Goal: Task Accomplishment & Management: Complete application form

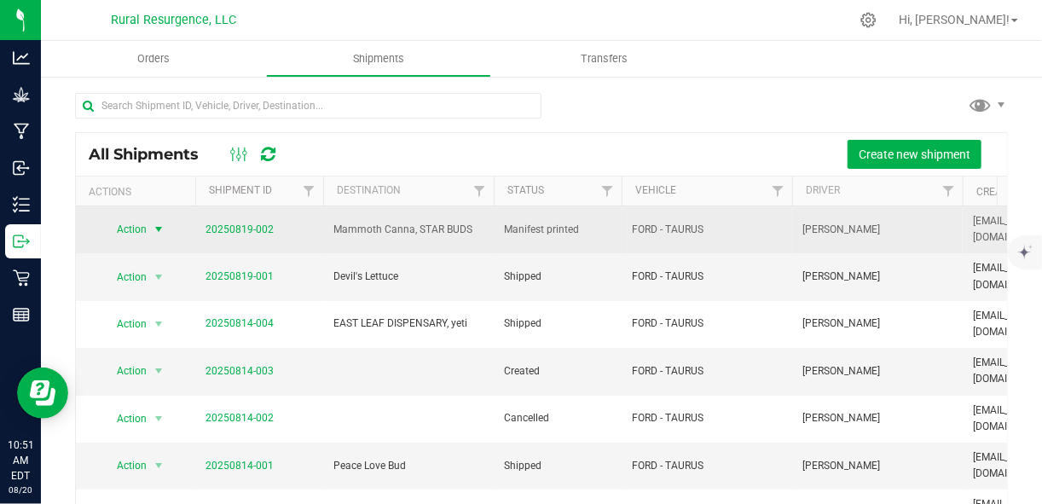
click at [160, 226] on span "select" at bounding box center [159, 230] width 14 height 14
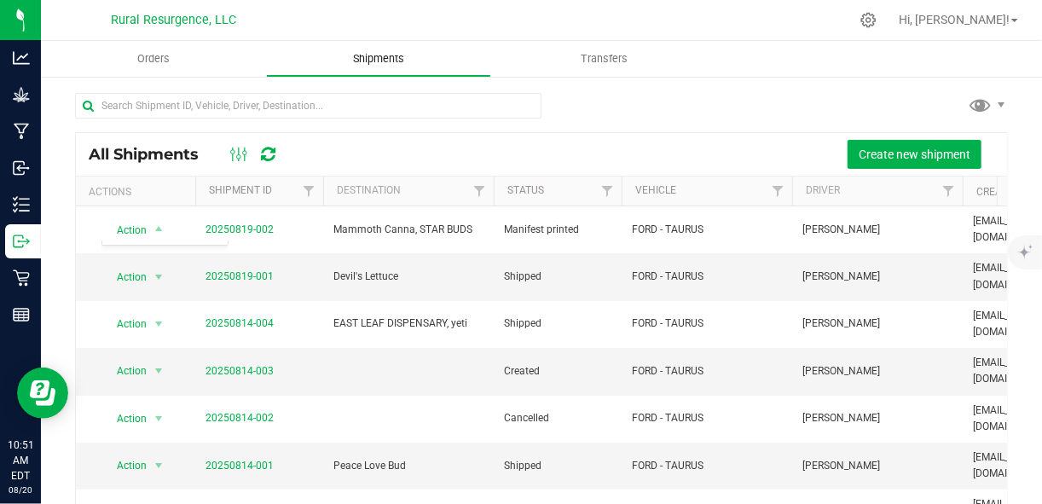
click at [384, 67] on uib-tab-heading "Shipments" at bounding box center [378, 59] width 223 height 34
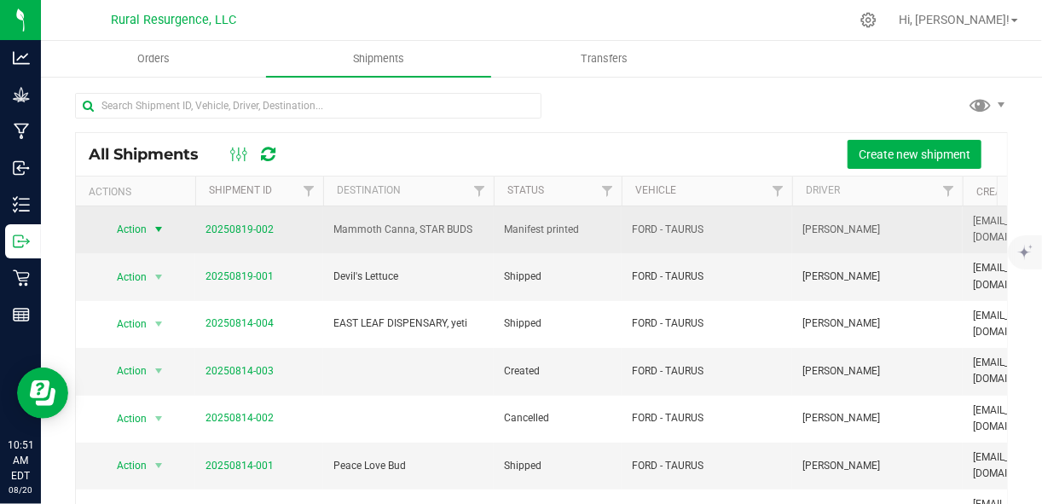
click at [157, 232] on span "select" at bounding box center [159, 230] width 14 height 14
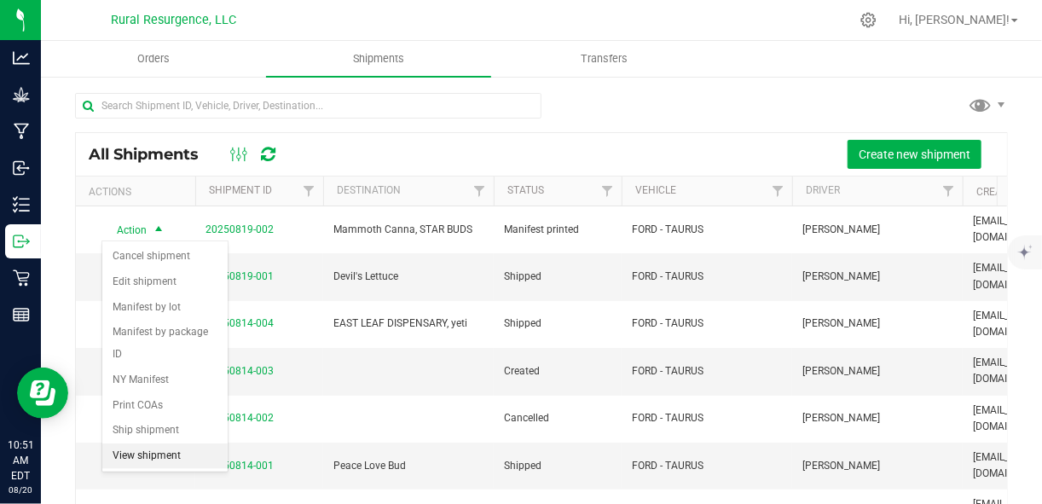
click at [162, 456] on li "View shipment" at bounding box center [164, 456] width 125 height 26
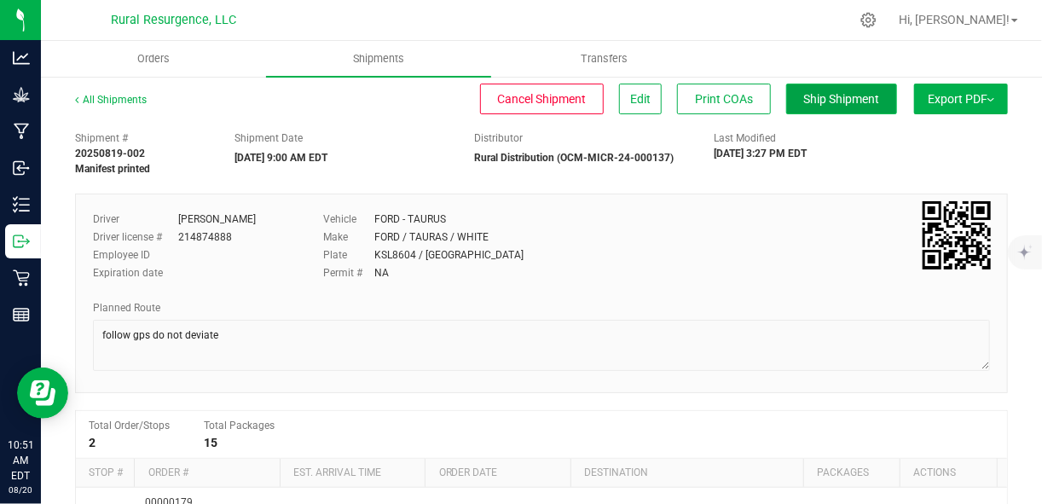
click at [804, 101] on span "Ship Shipment" at bounding box center [842, 99] width 76 height 14
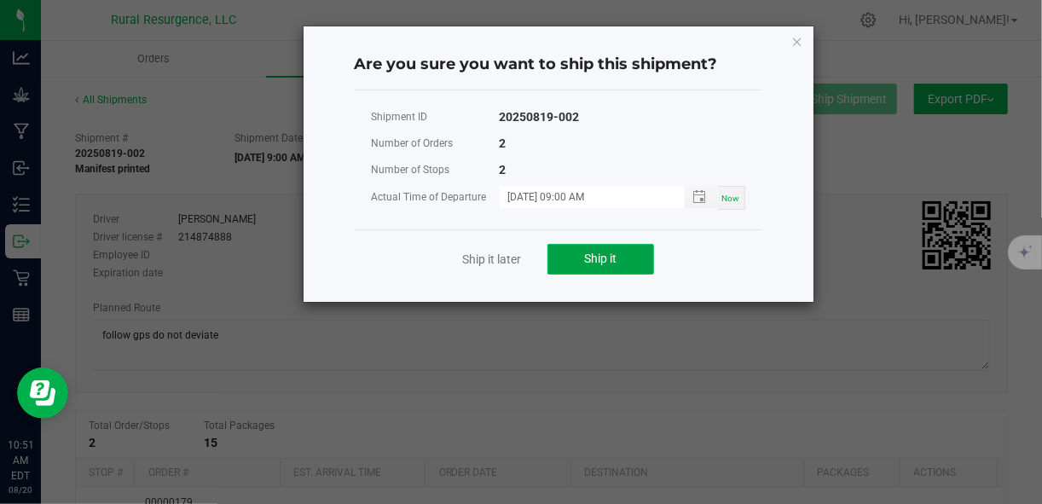
click at [583, 260] on button "Ship it" at bounding box center [600, 259] width 107 height 31
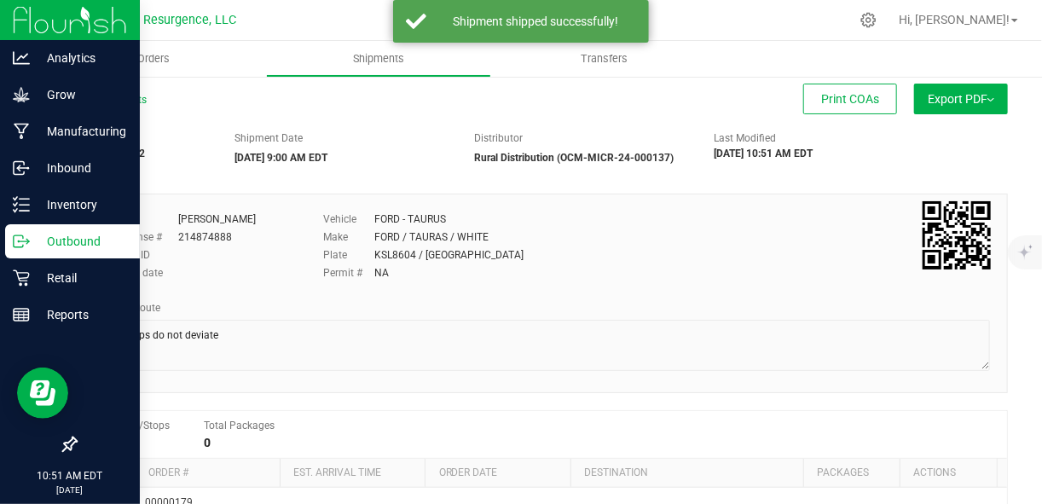
click at [38, 240] on p "Outbound" at bounding box center [81, 241] width 102 height 20
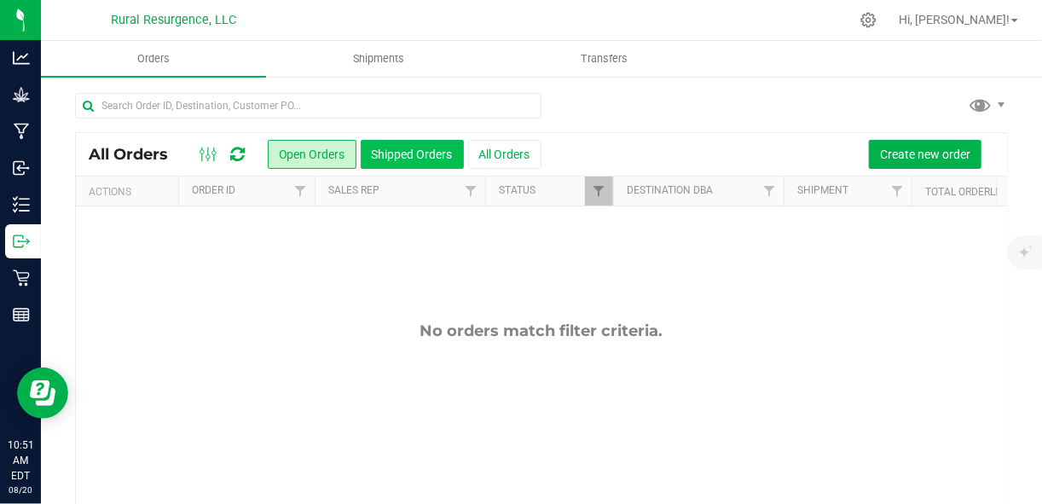
click at [389, 158] on button "Shipped Orders" at bounding box center [412, 154] width 103 height 29
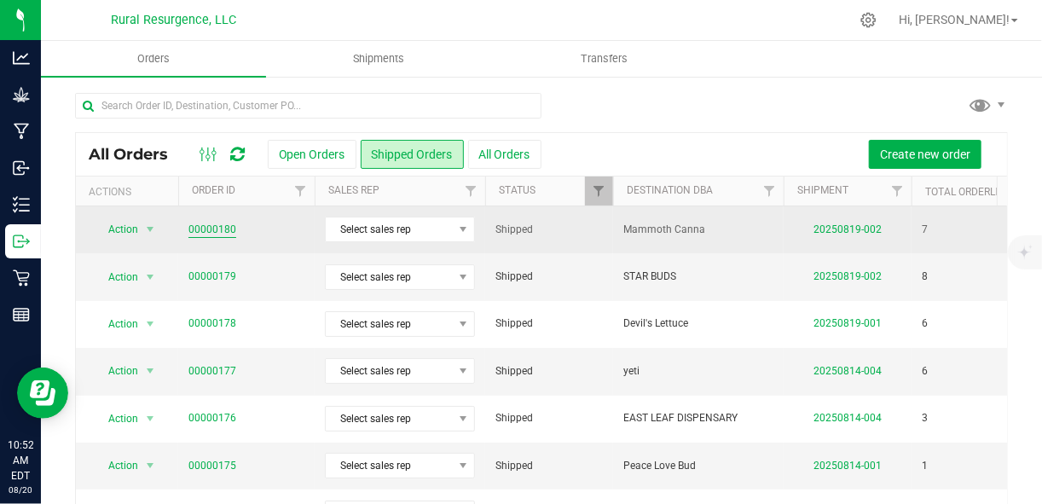
click at [196, 234] on link "00000180" at bounding box center [212, 230] width 48 height 16
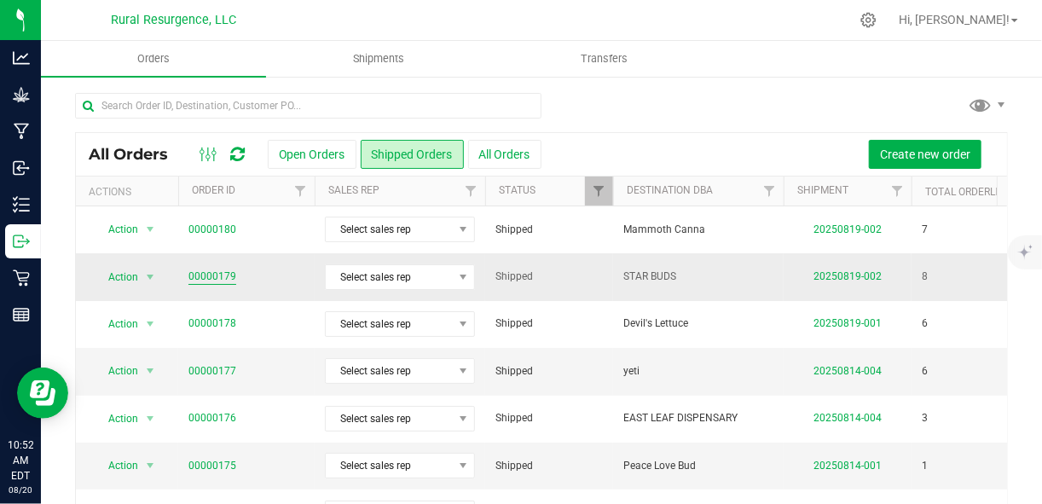
click at [226, 275] on link "00000179" at bounding box center [212, 277] width 48 height 16
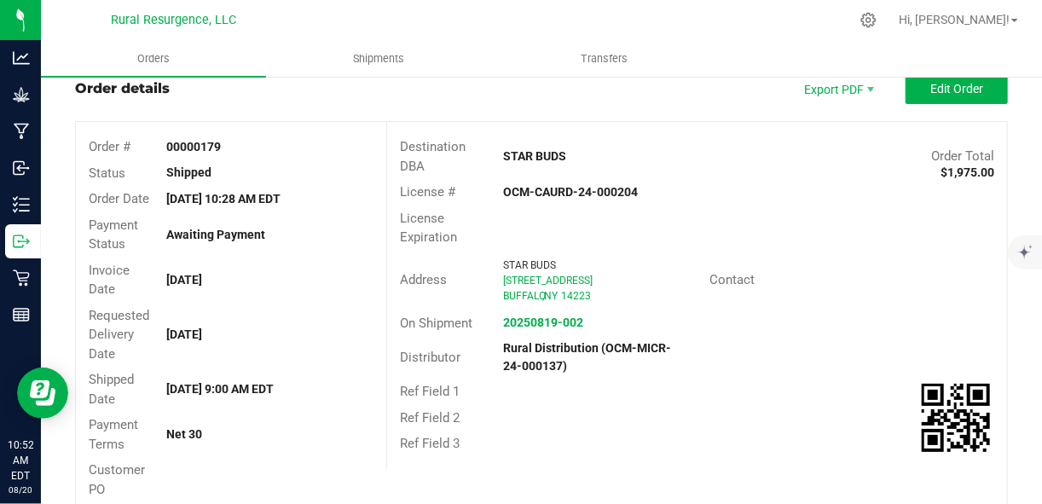
scroll to position [49, 0]
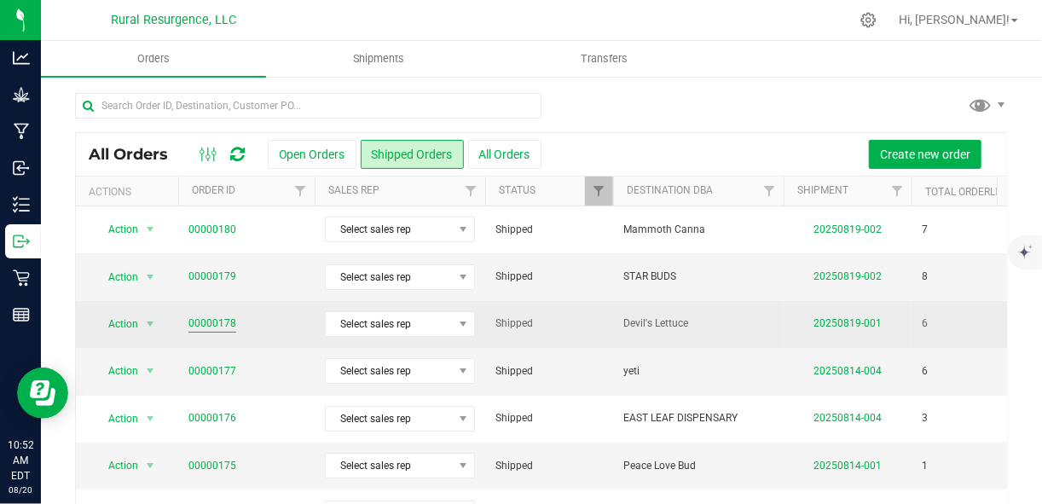
click at [222, 323] on link "00000178" at bounding box center [212, 323] width 48 height 16
click at [204, 320] on link "00000178" at bounding box center [212, 323] width 48 height 16
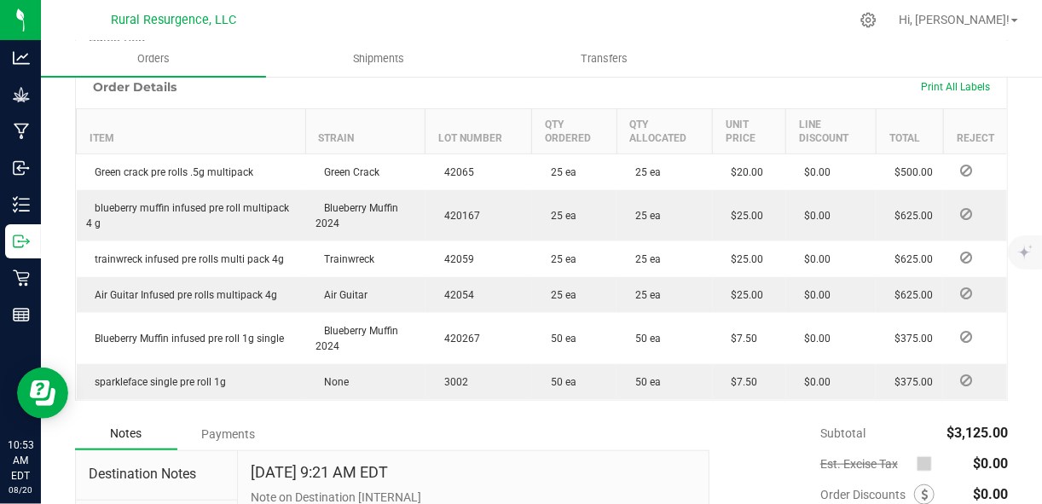
scroll to position [525, 0]
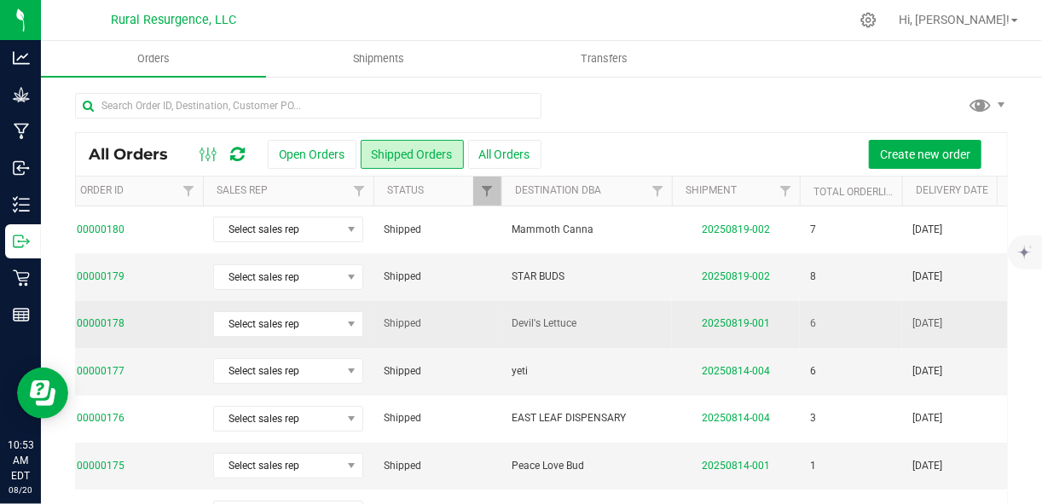
scroll to position [0, 106]
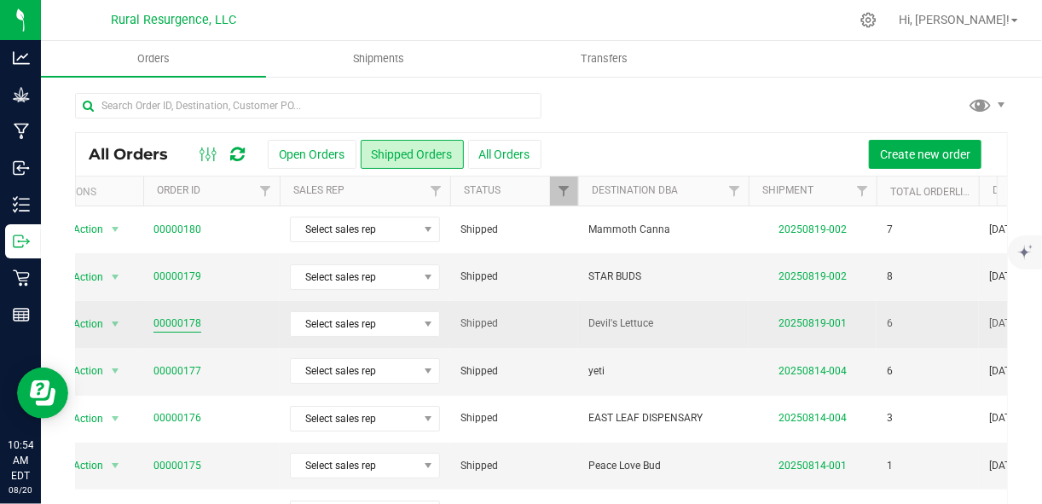
click at [194, 321] on link "00000178" at bounding box center [177, 323] width 48 height 16
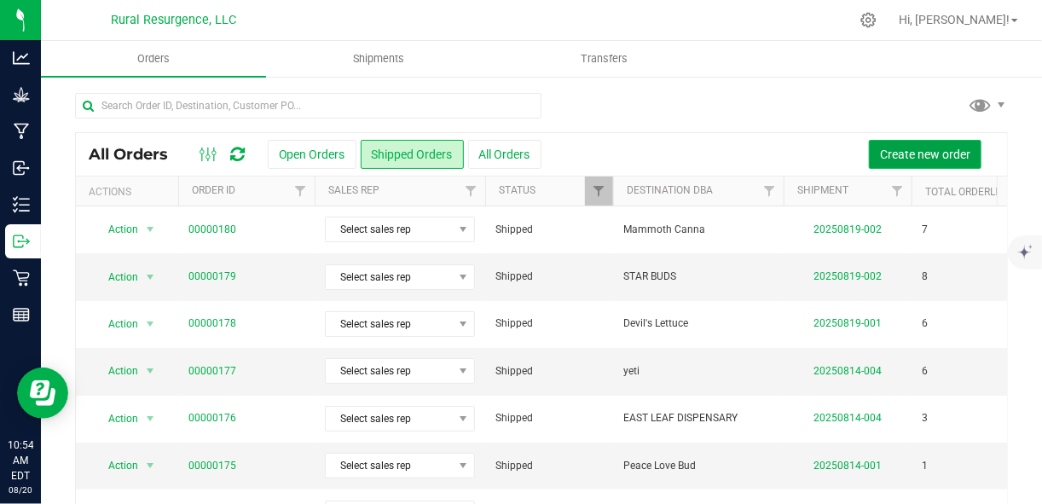
click at [897, 153] on span "Create new order" at bounding box center [925, 155] width 90 height 14
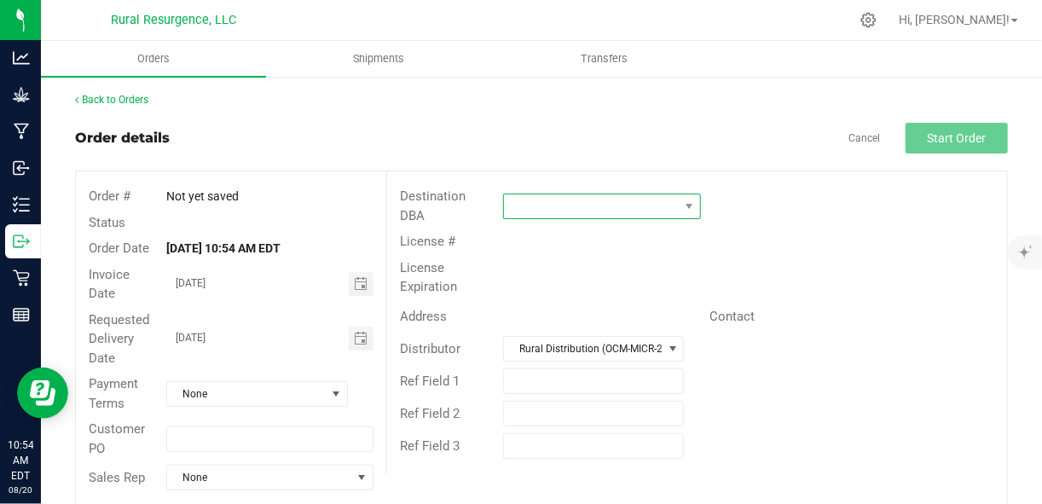
click at [518, 200] on span at bounding box center [591, 206] width 175 height 24
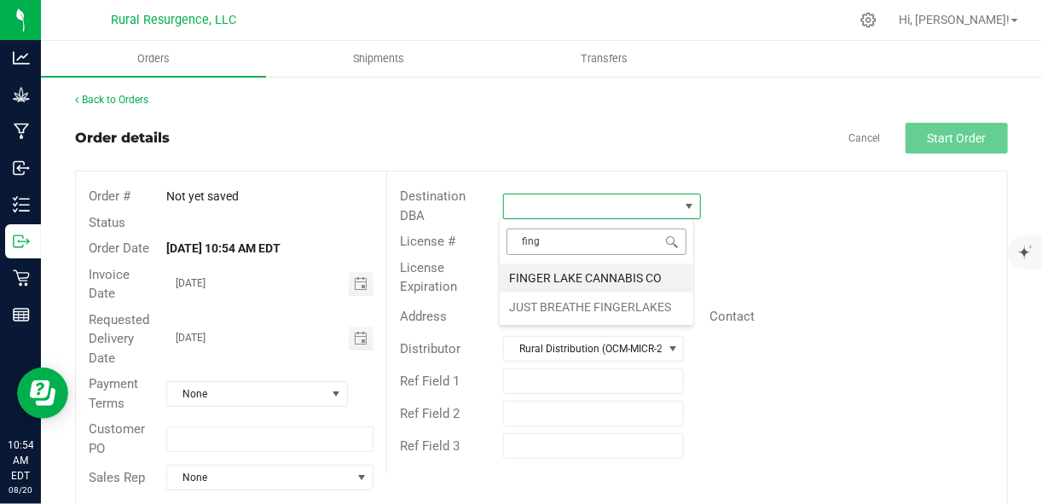
type input "finge"
click at [667, 310] on li "JUST BREATHE FINGERLAKES" at bounding box center [597, 306] width 194 height 29
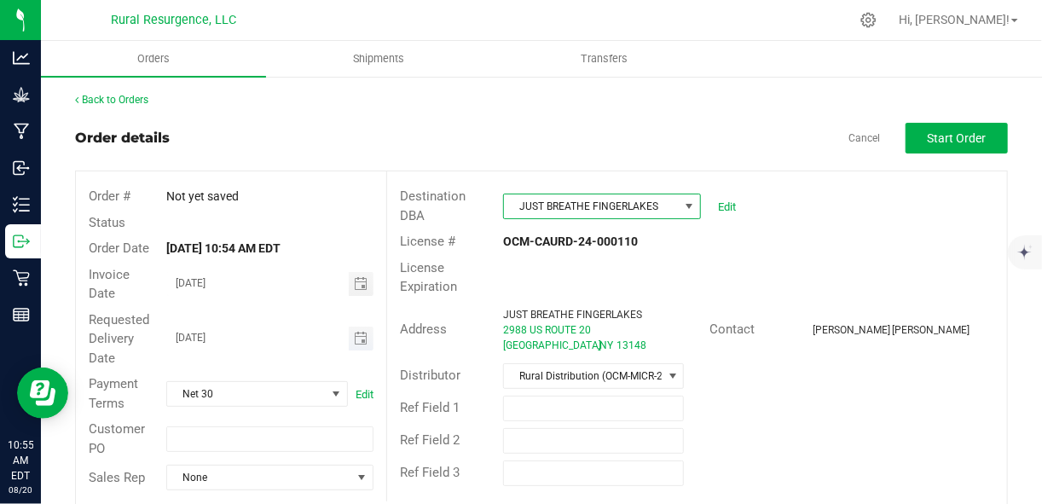
click at [349, 343] on span "Toggle calendar" at bounding box center [361, 339] width 25 height 24
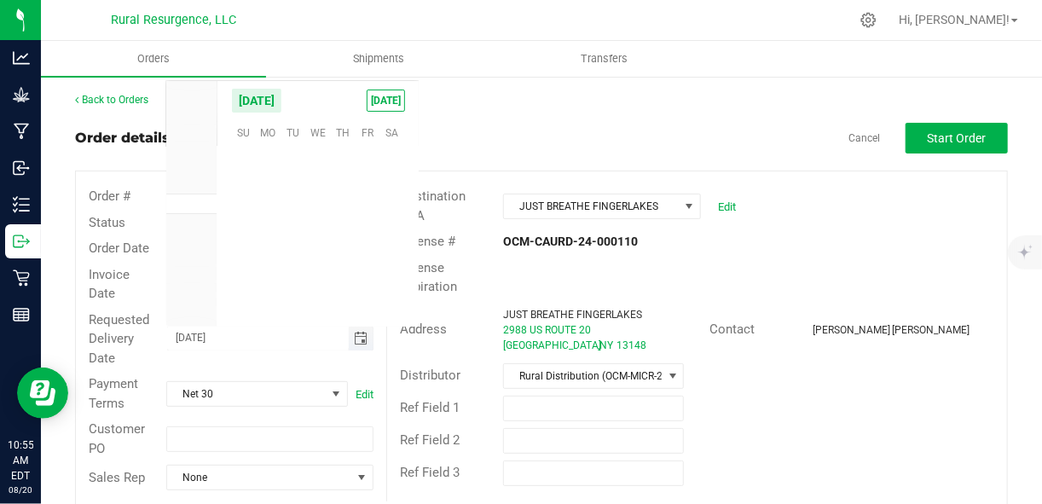
scroll to position [276386, 0]
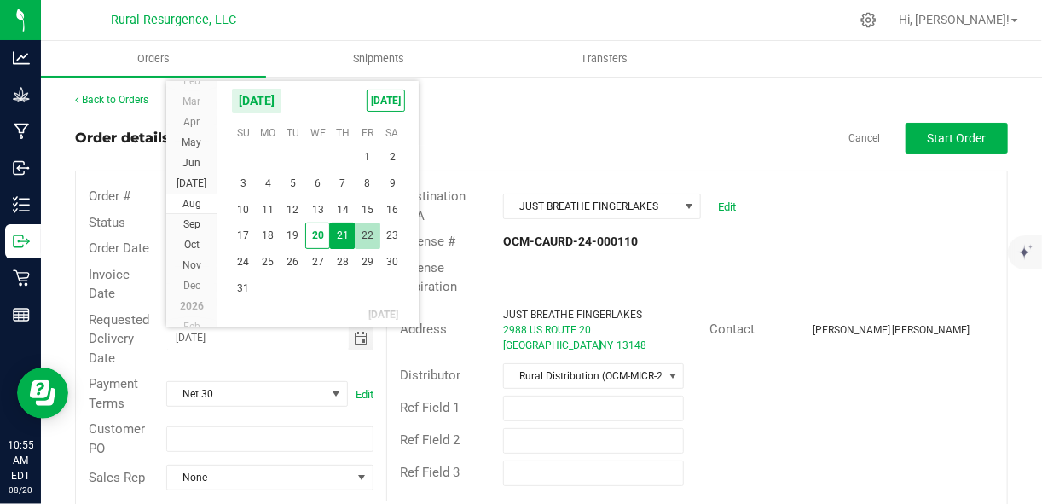
click at [365, 231] on span "22" at bounding box center [367, 236] width 25 height 26
type input "[DATE]"
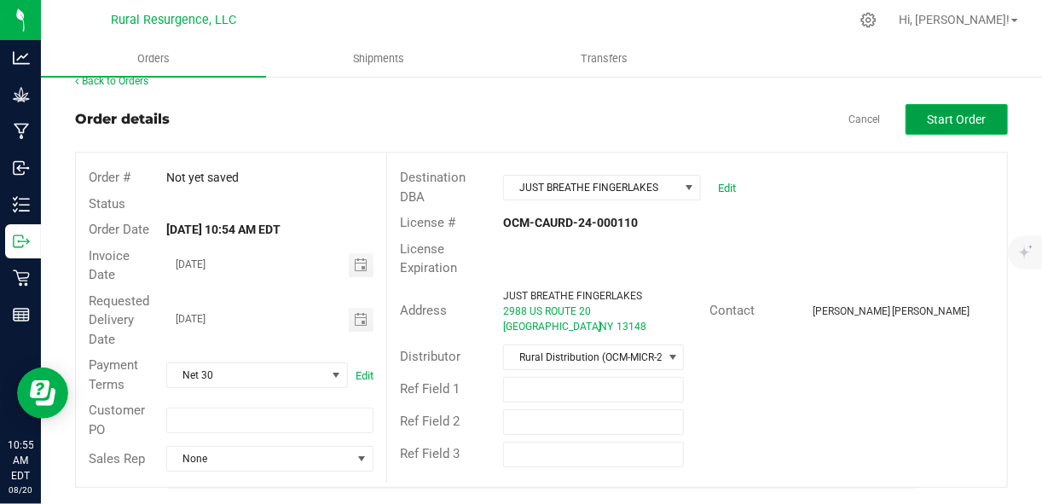
click at [929, 119] on span "Start Order" at bounding box center [957, 120] width 59 height 14
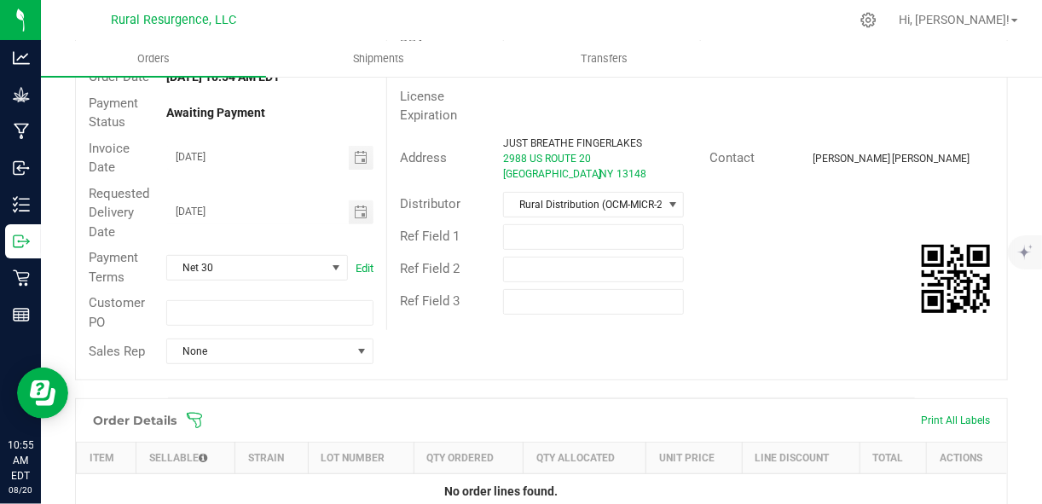
scroll to position [173, 0]
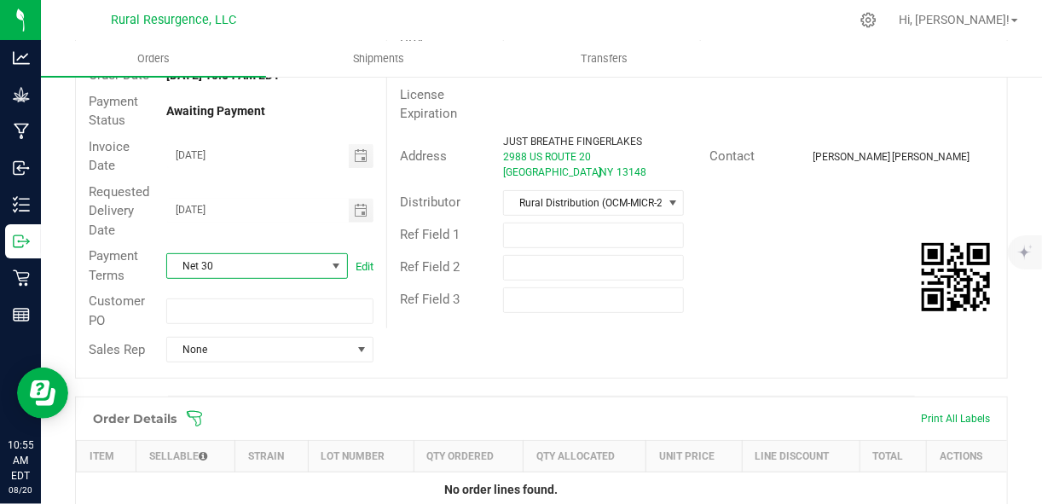
click at [335, 259] on span at bounding box center [336, 266] width 14 height 14
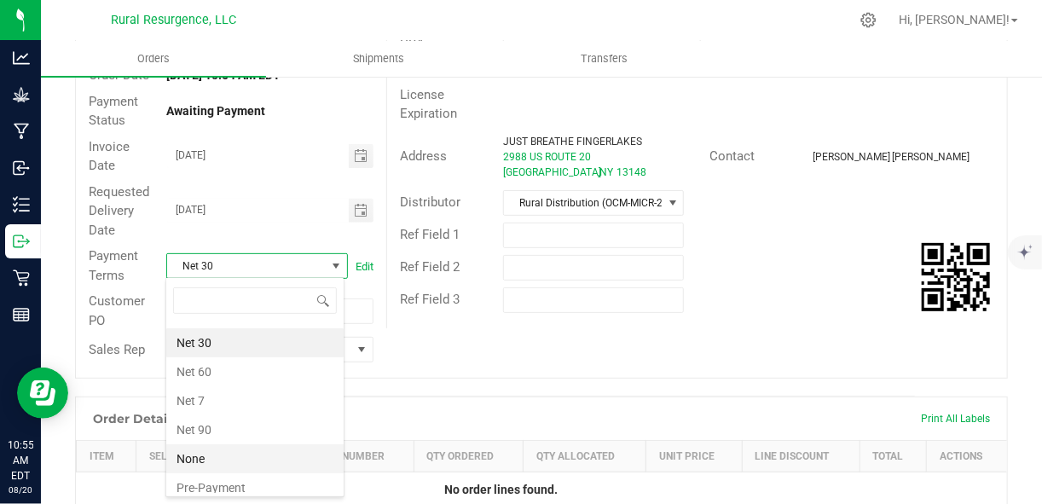
click at [256, 451] on li "None" at bounding box center [254, 458] width 177 height 29
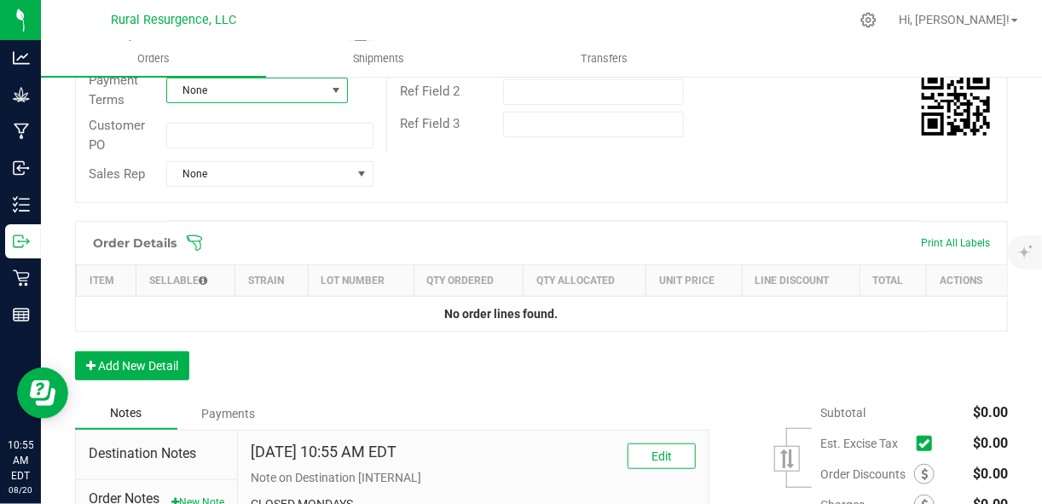
scroll to position [350, 0]
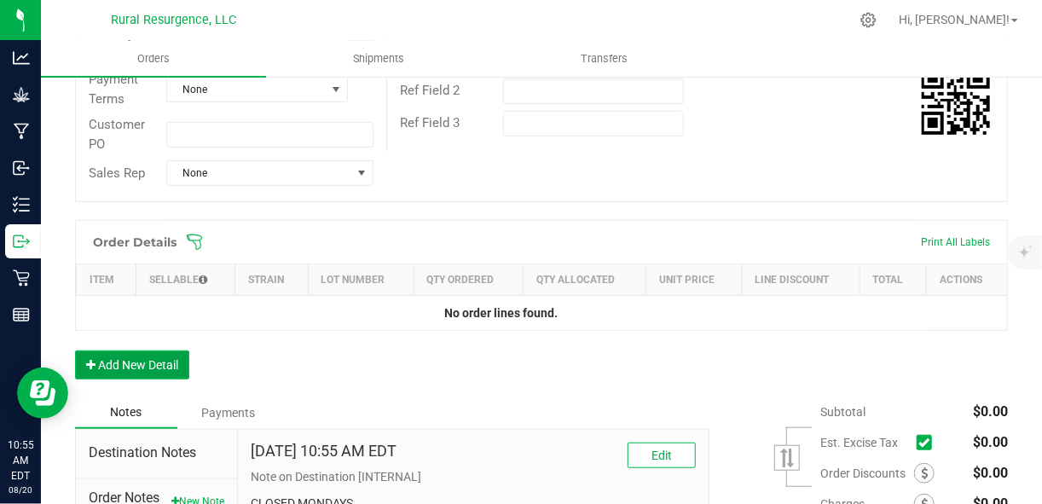
click at [148, 366] on button "Add New Detail" at bounding box center [132, 364] width 114 height 29
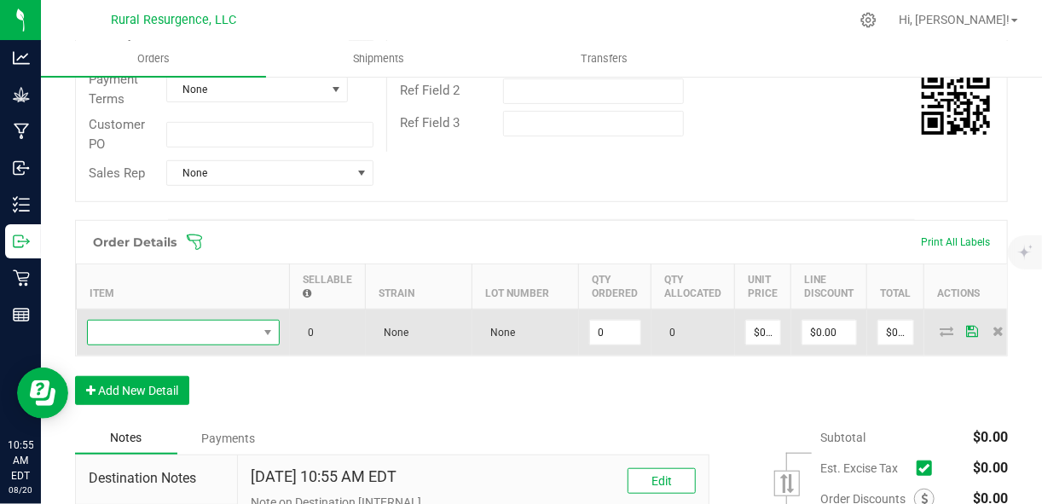
click at [210, 329] on span "NO DATA FOUND" at bounding box center [173, 333] width 170 height 24
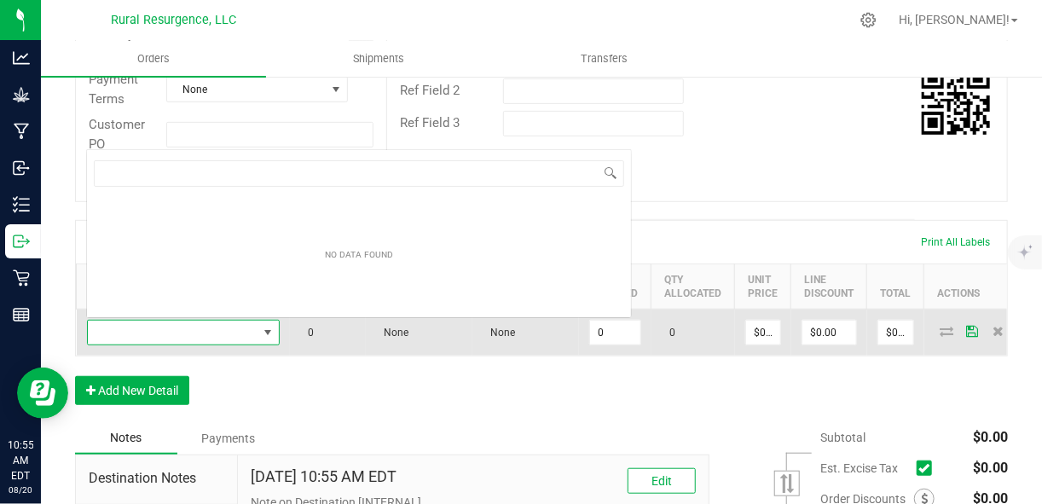
scroll to position [25, 192]
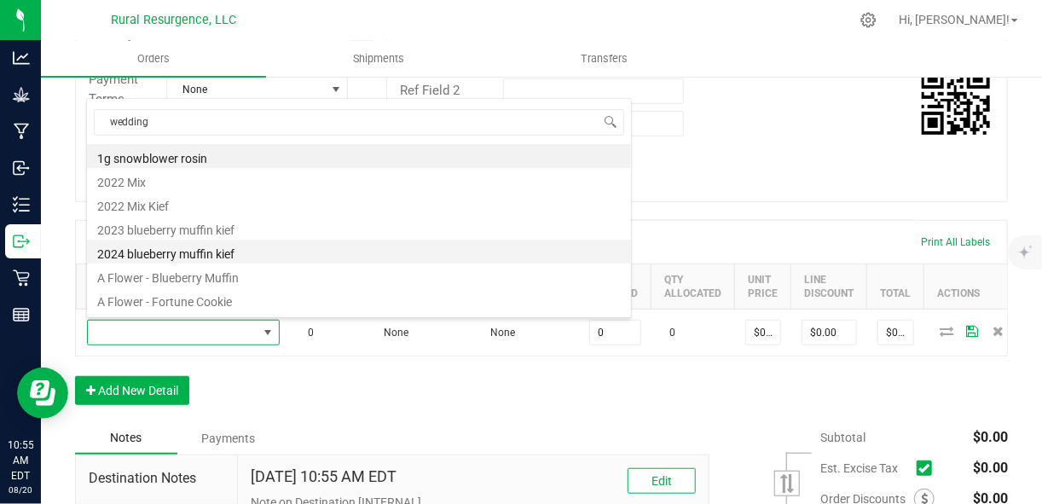
type input "wedding"
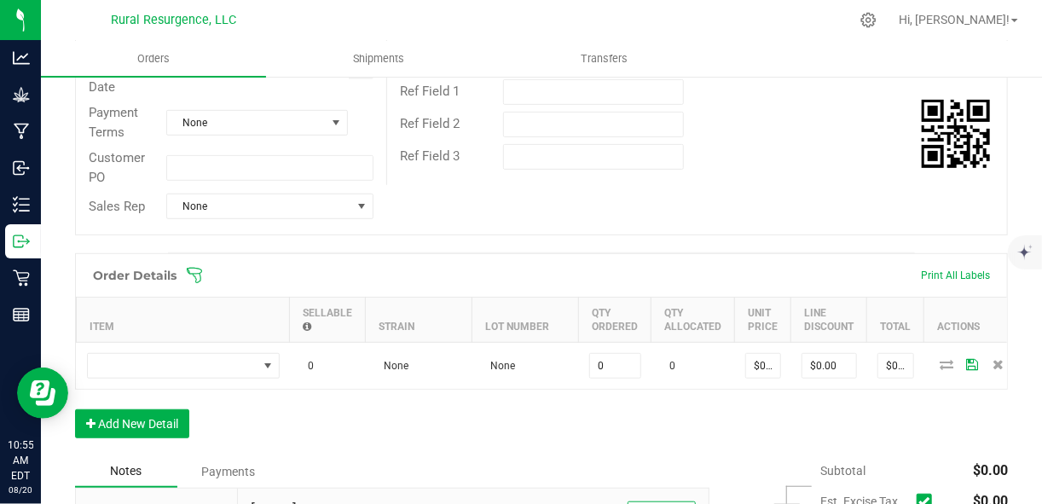
scroll to position [314, 0]
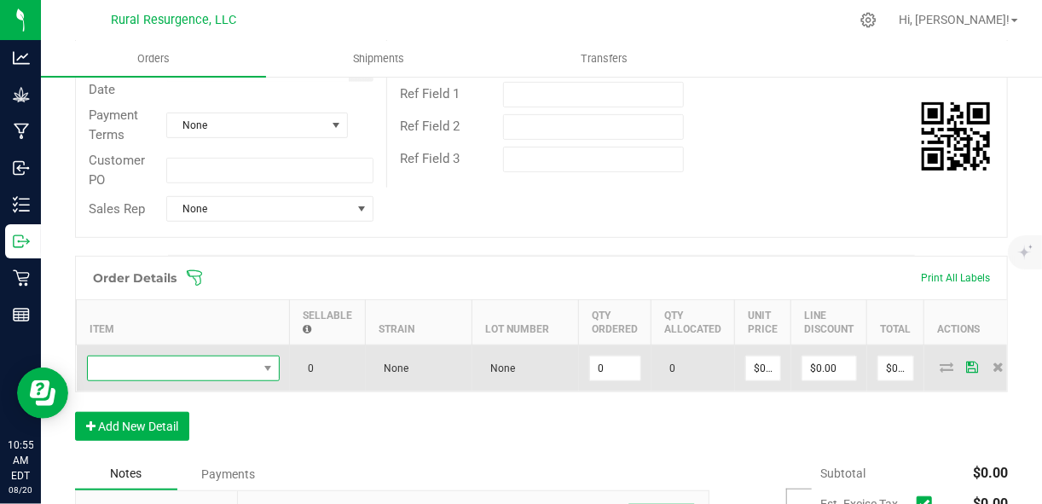
click at [256, 357] on span "NO DATA FOUND" at bounding box center [173, 368] width 170 height 24
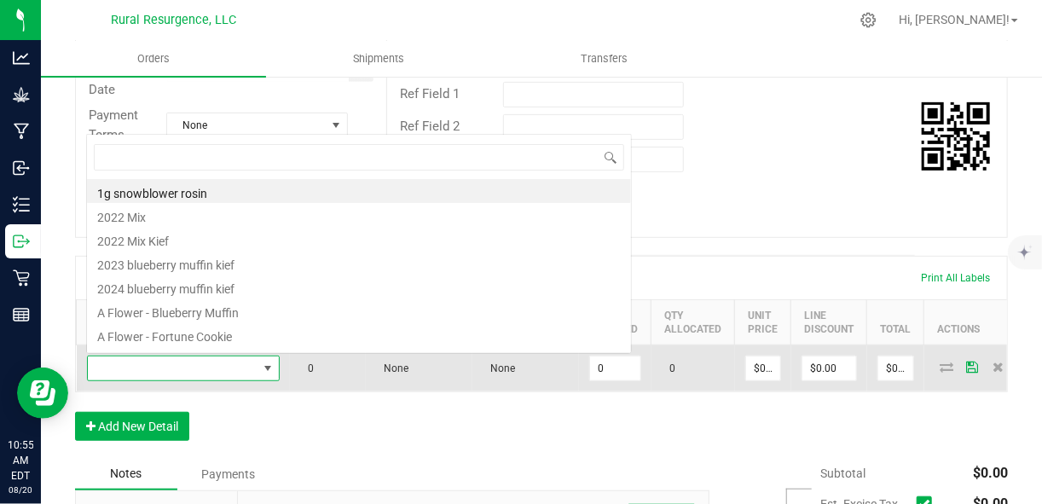
scroll to position [25, 192]
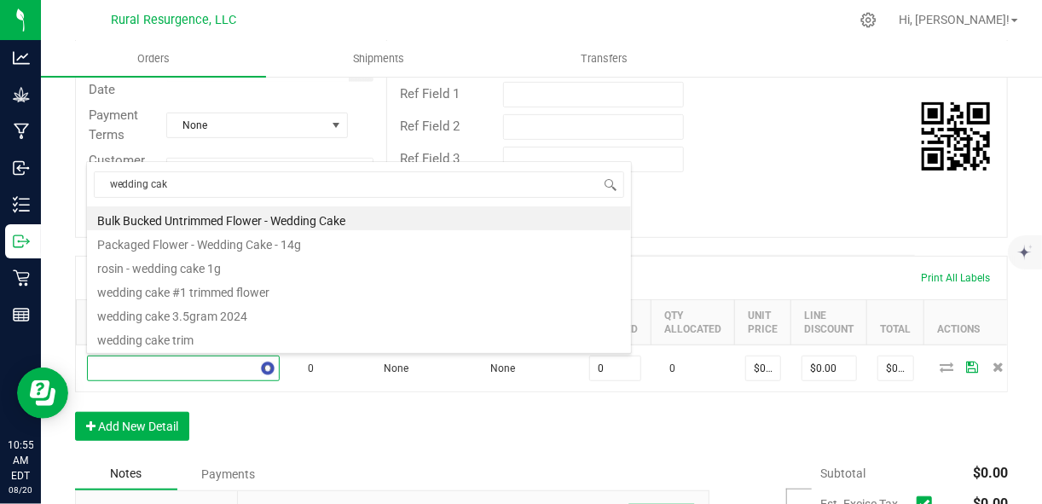
type input "wedding cake"
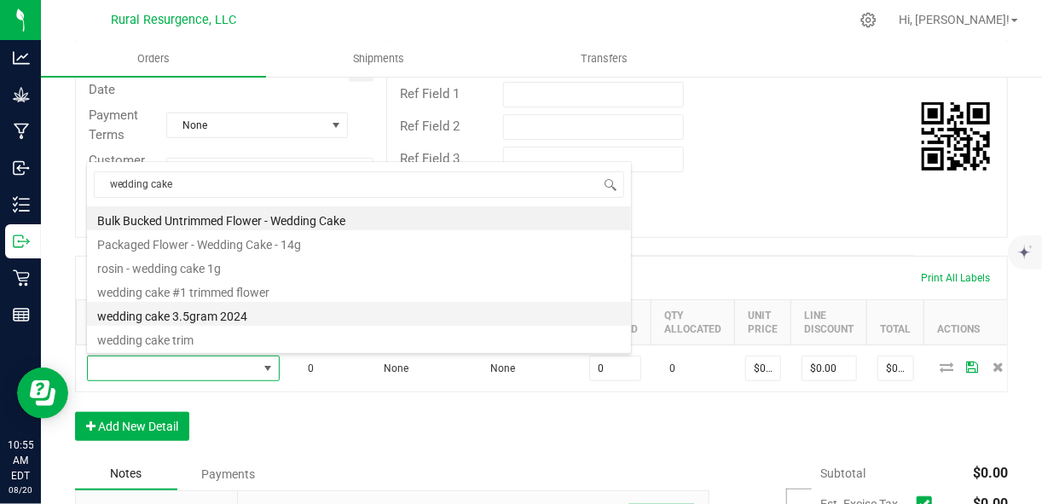
click at [249, 315] on li "wedding cake 3.5gram 2024" at bounding box center [359, 314] width 544 height 24
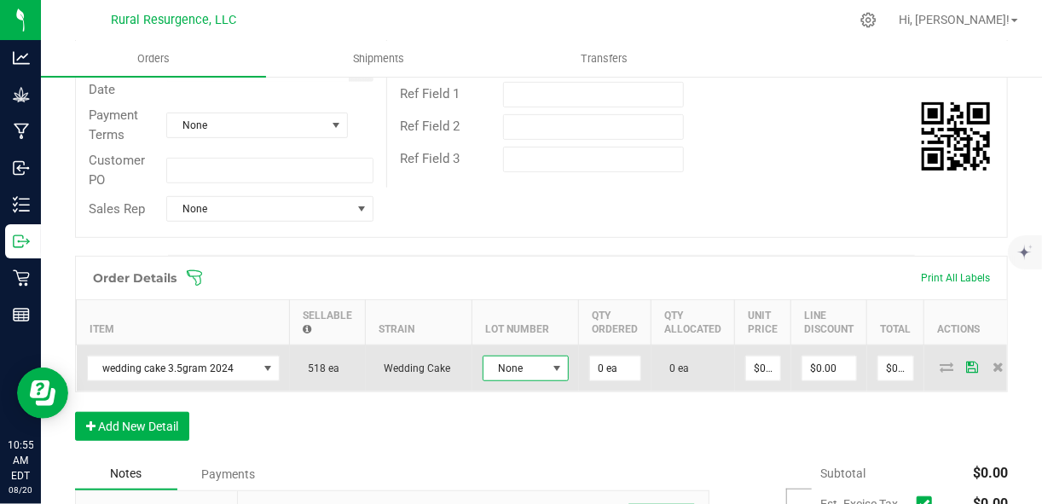
click at [554, 362] on span at bounding box center [557, 369] width 14 height 14
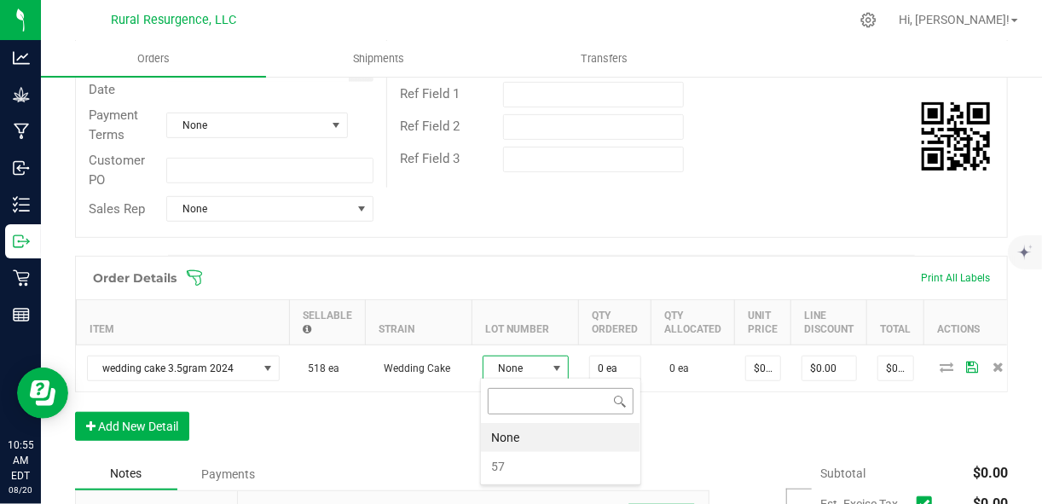
scroll to position [25, 86]
click at [544, 463] on li "57" at bounding box center [560, 466] width 159 height 29
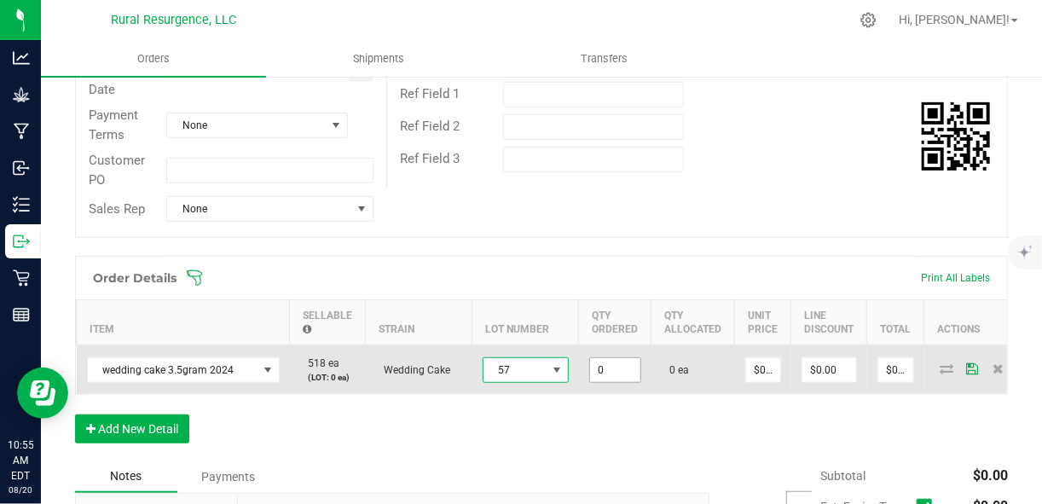
click at [627, 362] on input "0" at bounding box center [615, 370] width 50 height 24
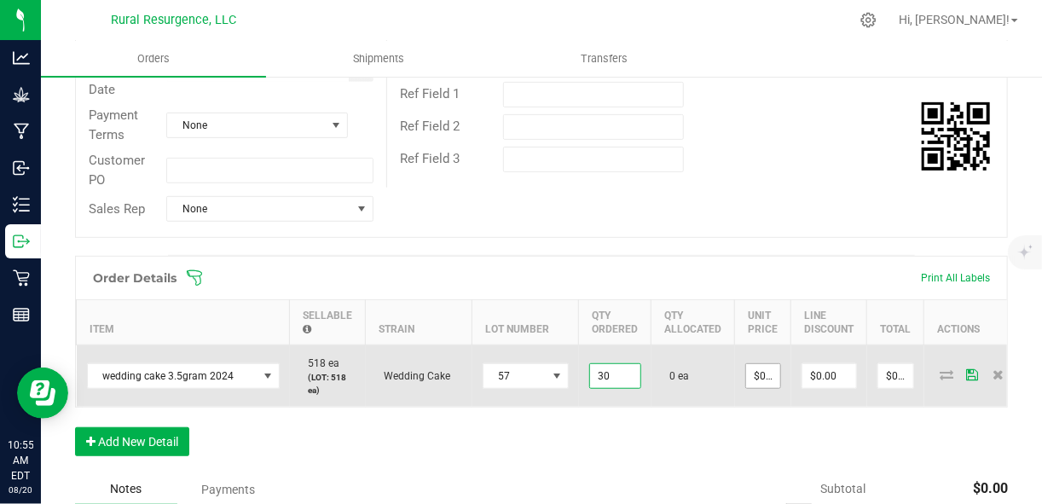
type input "30 ea"
type input "0"
click at [753, 375] on input "0" at bounding box center [763, 376] width 34 height 24
click at [757, 376] on input "0" at bounding box center [763, 376] width 34 height 24
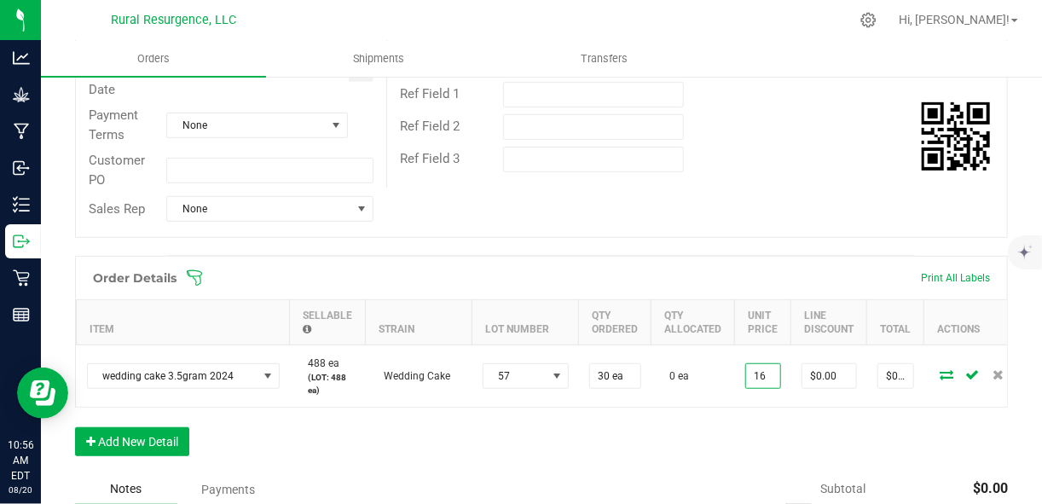
type input "$16.00000"
type input "$480.00"
click at [798, 231] on div "Order # 00000181 Status Created Order Date [DATE] 10:54 AM EDT Payment Status A…" at bounding box center [541, 47] width 931 height 379
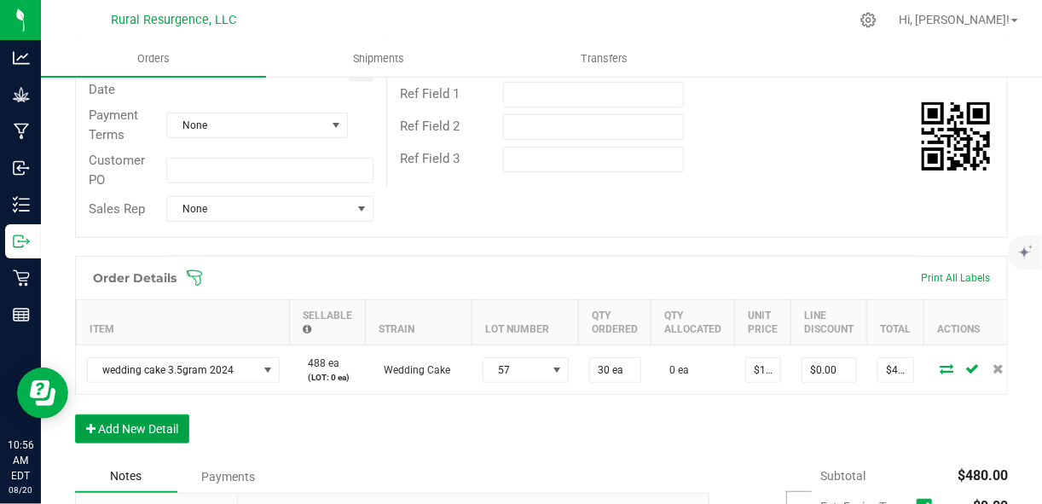
click at [158, 443] on button "Add New Detail" at bounding box center [132, 428] width 114 height 29
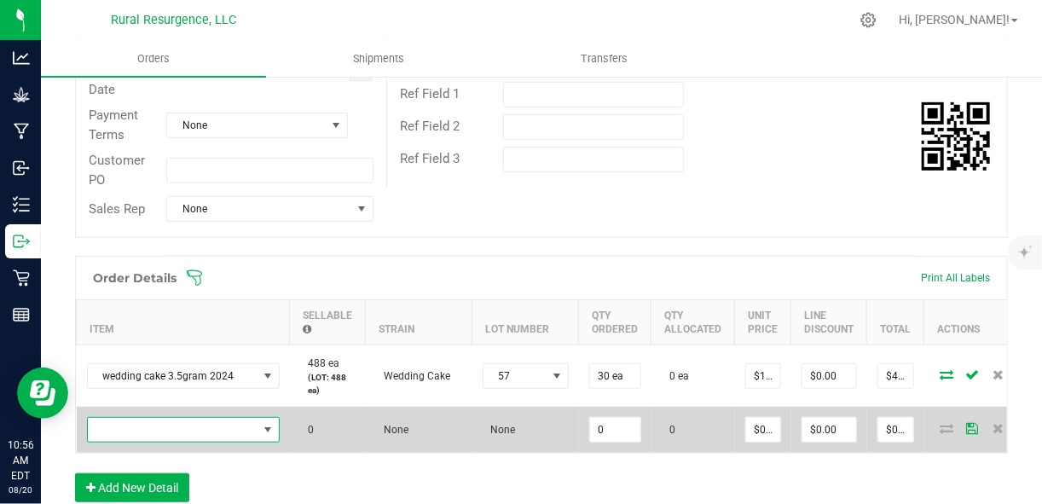
click at [171, 431] on span "NO DATA FOUND" at bounding box center [173, 430] width 170 height 24
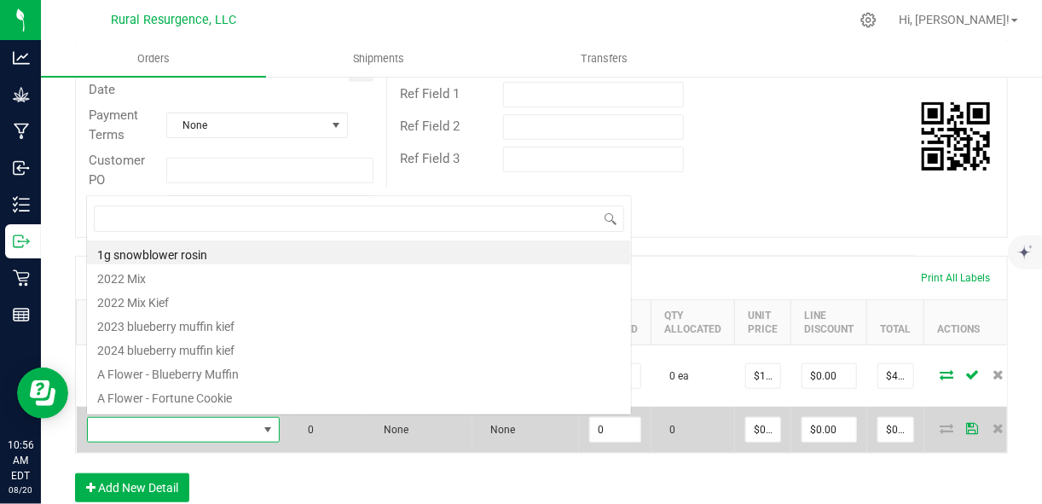
scroll to position [25, 192]
type input "single"
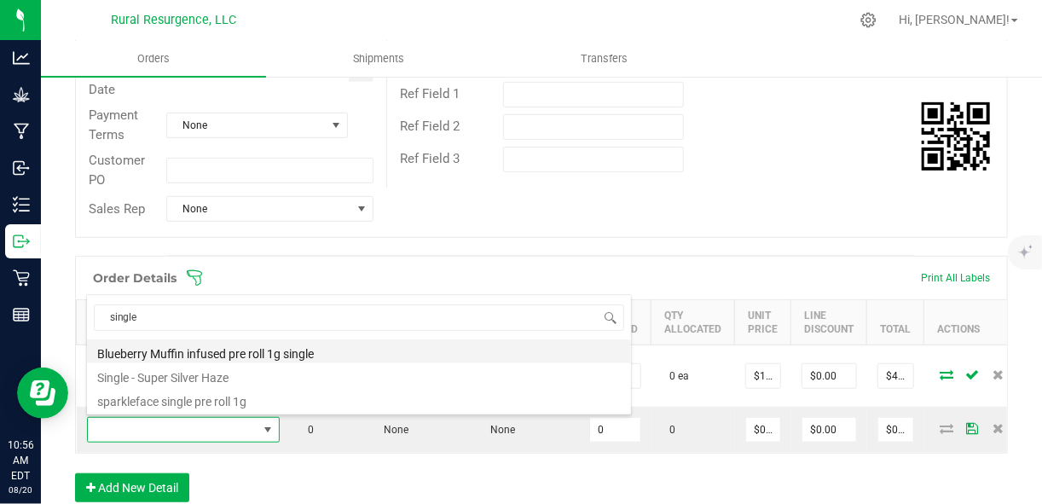
click at [213, 358] on li "Blueberry Muffin infused pre roll 1g single" at bounding box center [359, 351] width 544 height 24
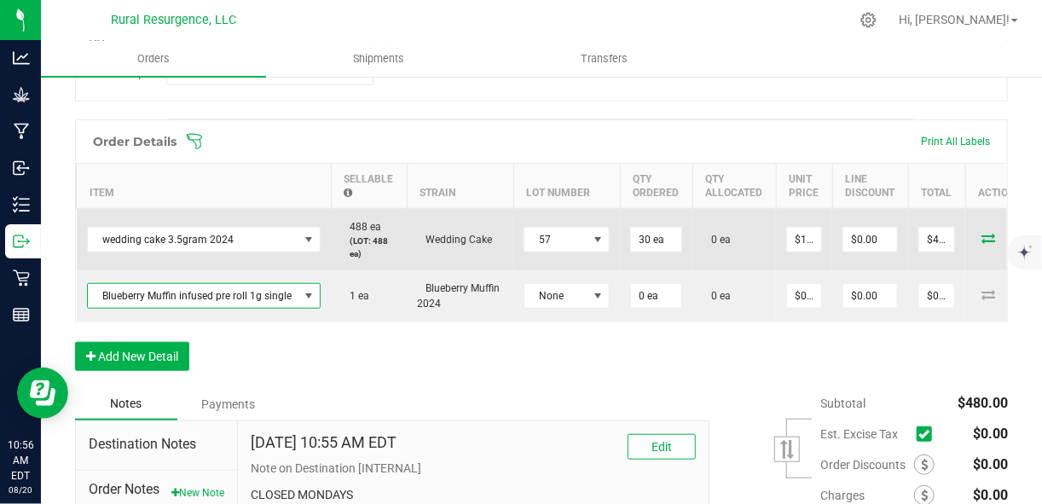
scroll to position [450, 0]
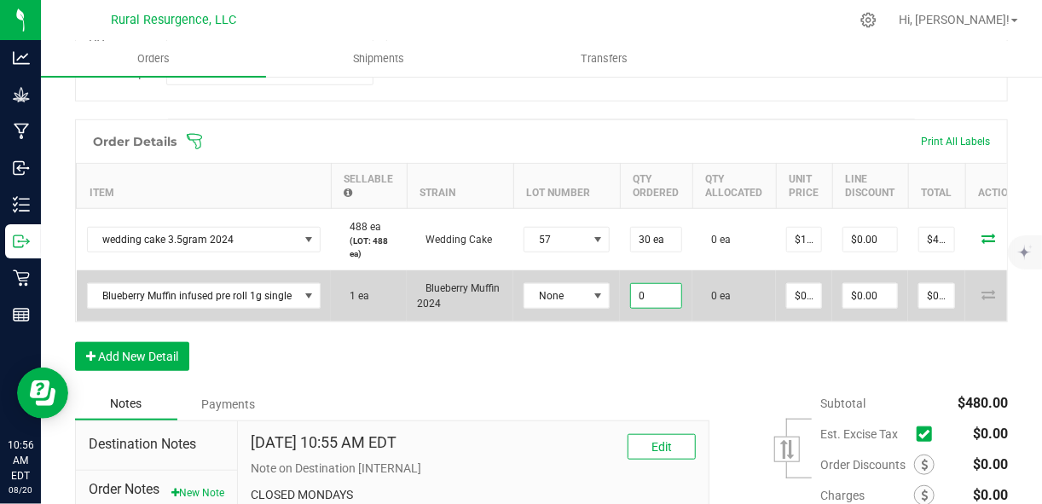
click at [645, 295] on input "0" at bounding box center [656, 296] width 50 height 24
type input "30 ea"
click at [592, 292] on span at bounding box center [599, 296] width 14 height 14
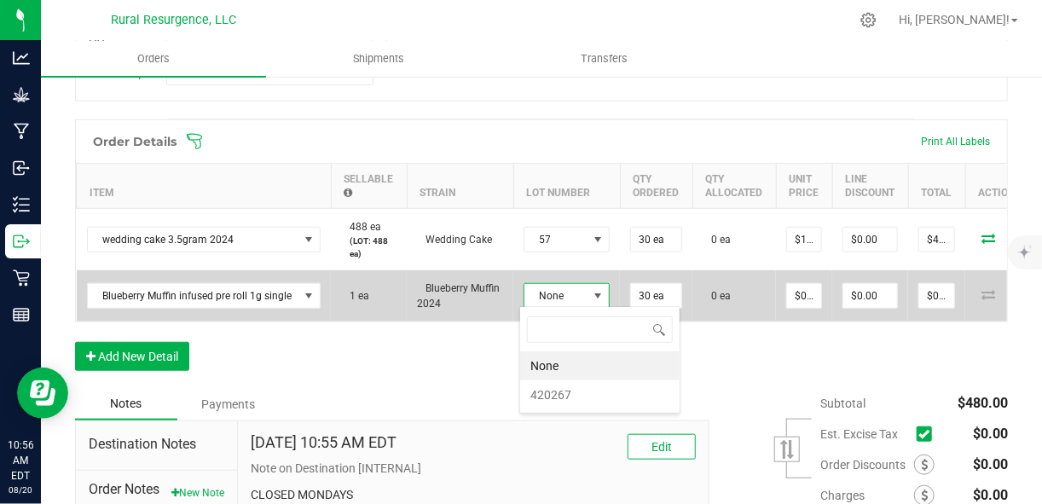
scroll to position [25, 86]
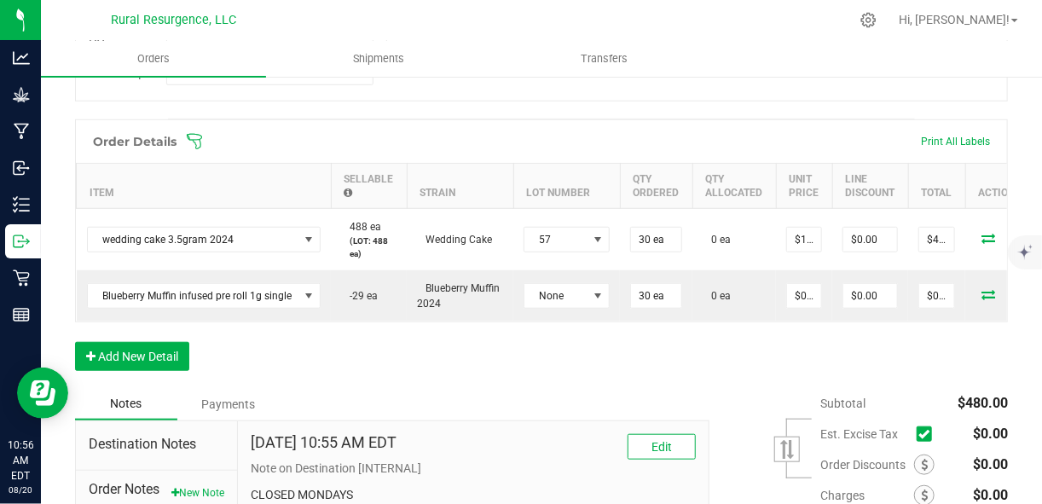
click at [562, 395] on div "Notes Payments" at bounding box center [386, 404] width 622 height 32
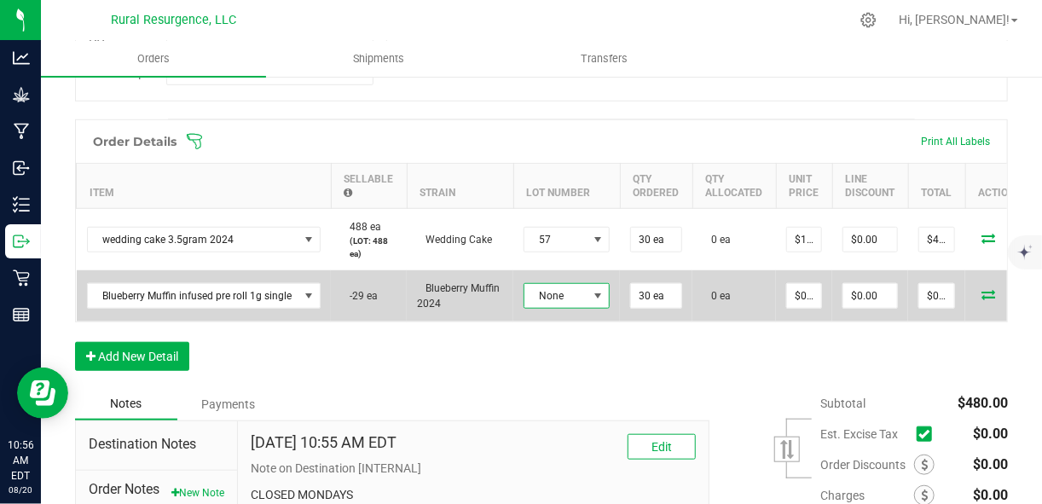
click at [570, 292] on span "None" at bounding box center [555, 296] width 63 height 24
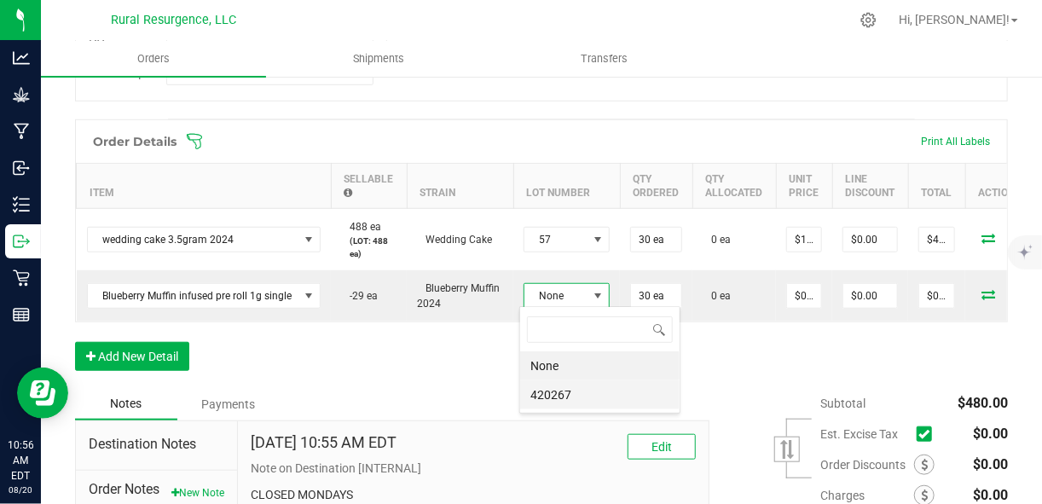
click at [575, 395] on li "420267" at bounding box center [599, 394] width 159 height 29
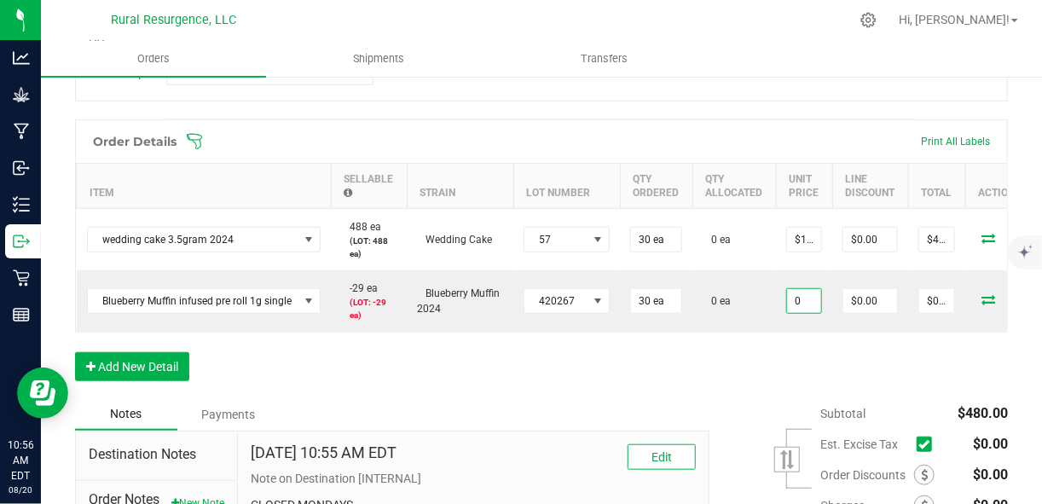
click at [805, 298] on input "0" at bounding box center [804, 301] width 34 height 24
type input "7.5"
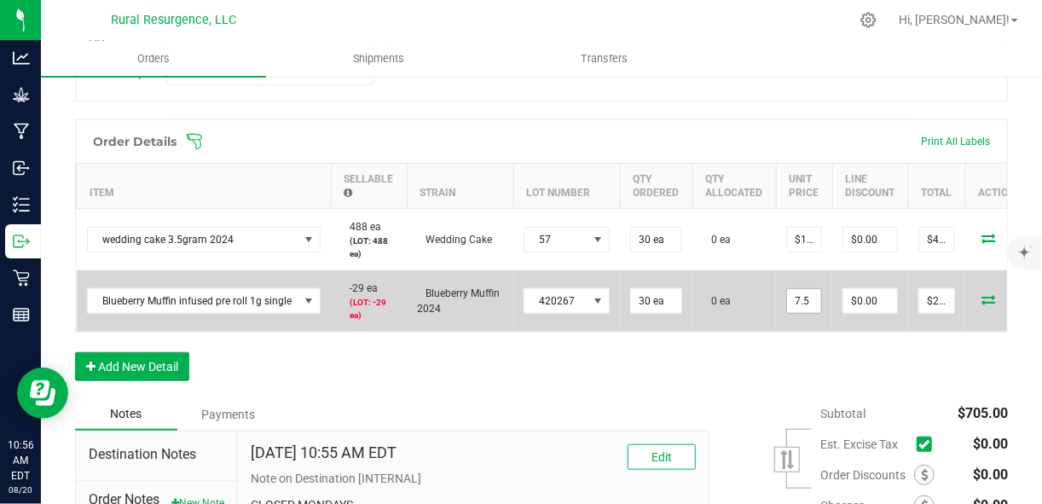
click at [798, 298] on input "7.5" at bounding box center [804, 301] width 34 height 24
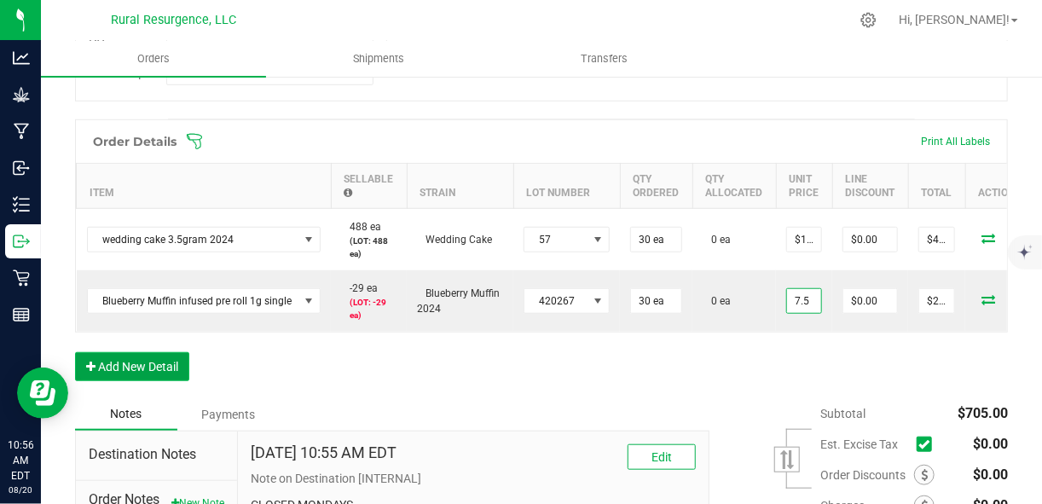
type input "$7.50000"
click at [156, 373] on button "Add New Detail" at bounding box center [132, 366] width 114 height 29
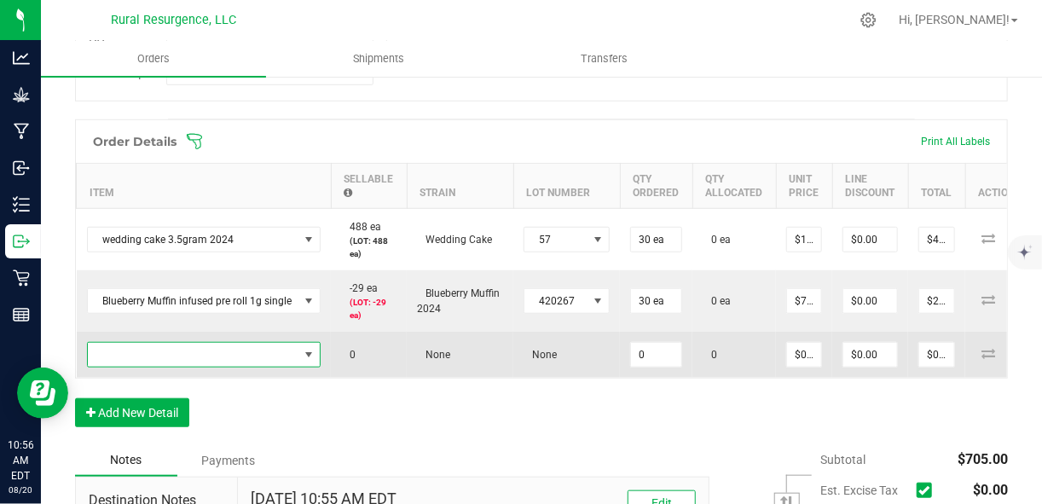
click at [192, 356] on td at bounding box center [204, 355] width 255 height 46
click at [192, 356] on span "NO DATA FOUND" at bounding box center [193, 355] width 211 height 24
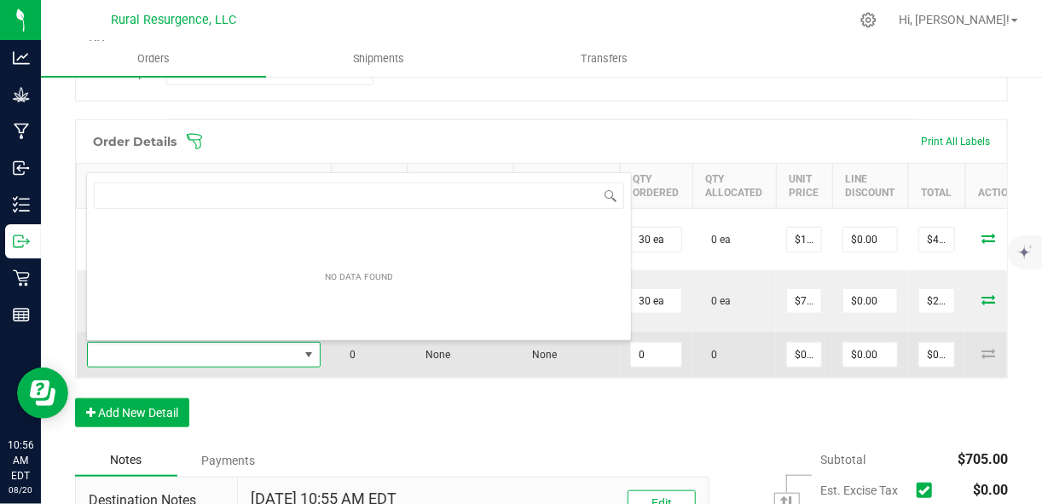
scroll to position [25, 232]
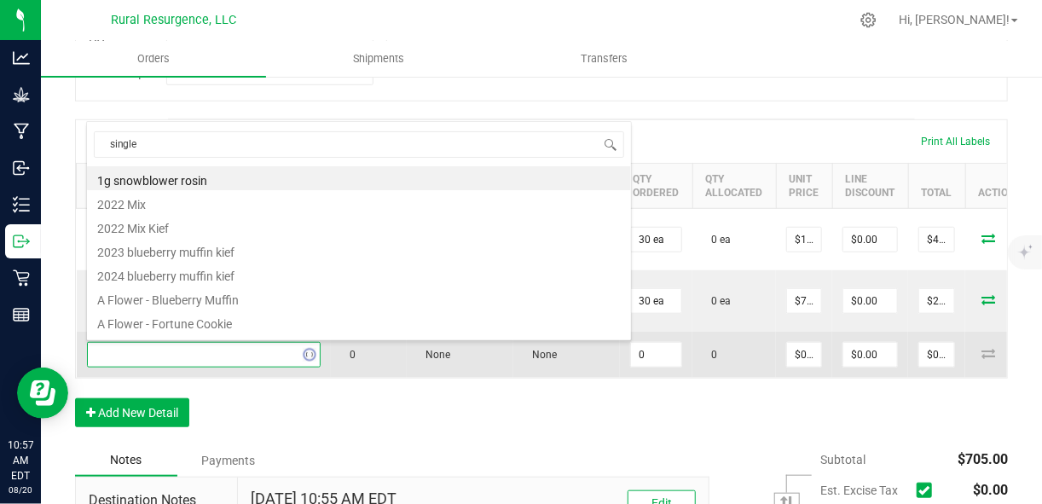
type input "single"
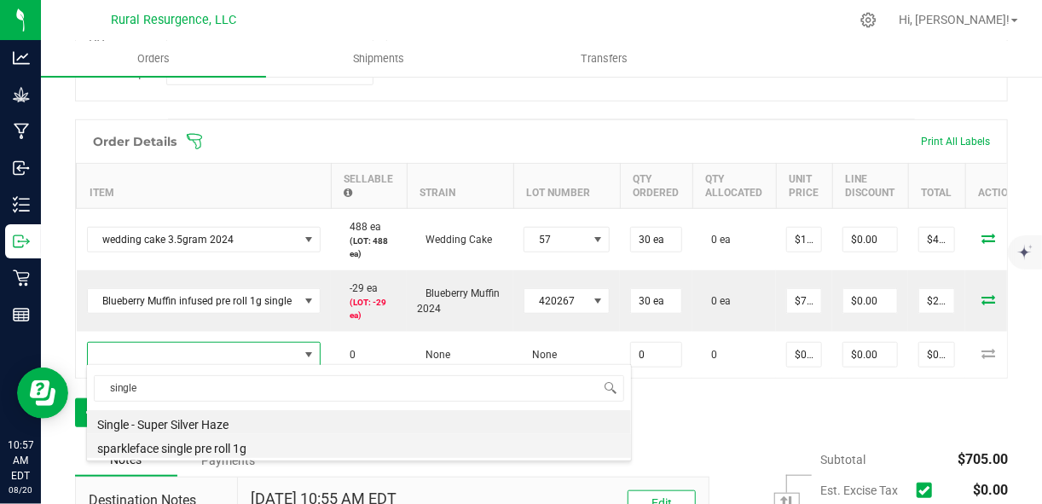
click at [240, 448] on li "sparkleface single pre roll 1g" at bounding box center [359, 446] width 544 height 24
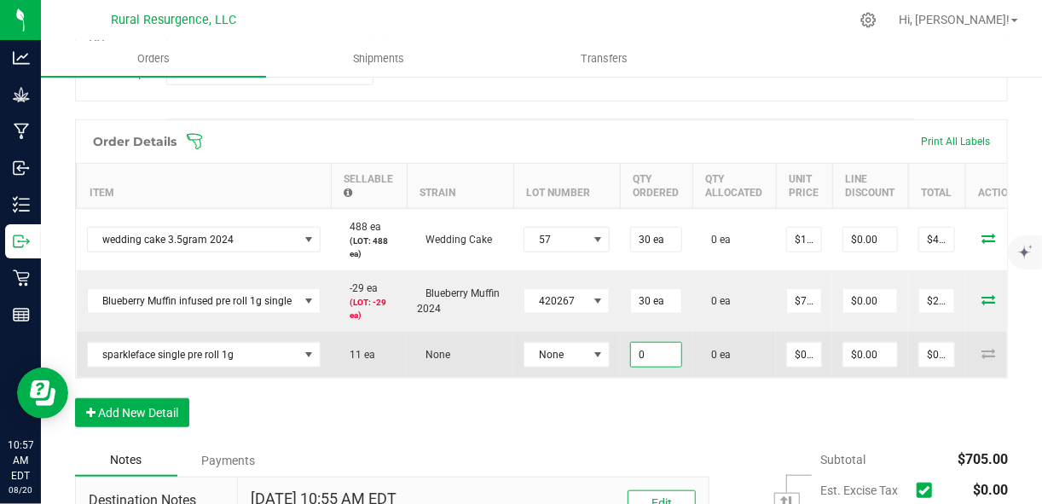
click at [650, 350] on input "0" at bounding box center [656, 355] width 50 height 24
type input "30 ea"
click at [596, 355] on span at bounding box center [599, 355] width 14 height 14
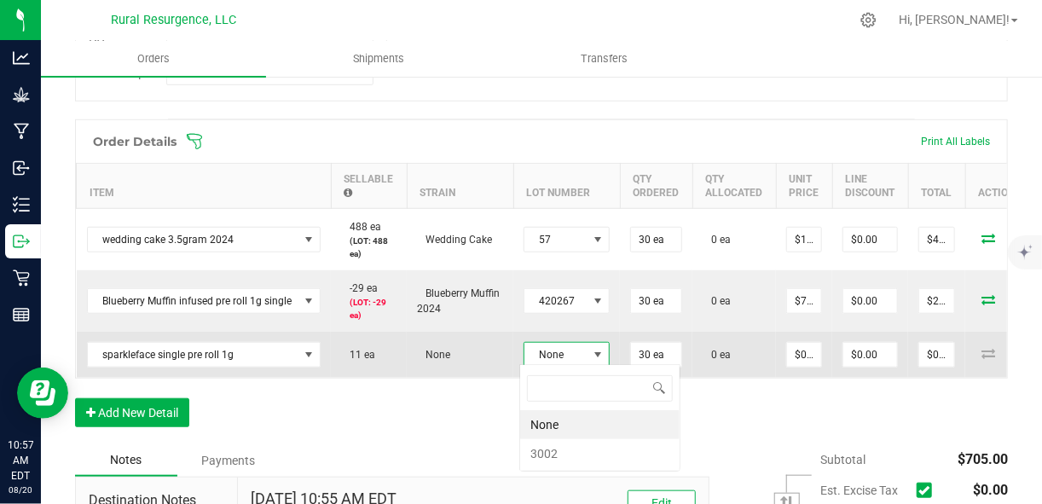
scroll to position [25, 86]
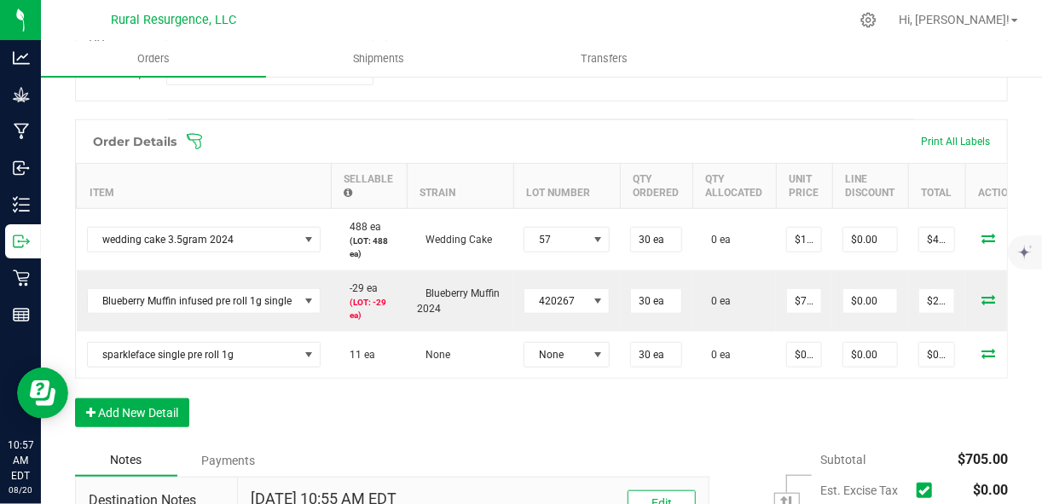
click at [546, 454] on div "Notes Payments" at bounding box center [386, 460] width 622 height 32
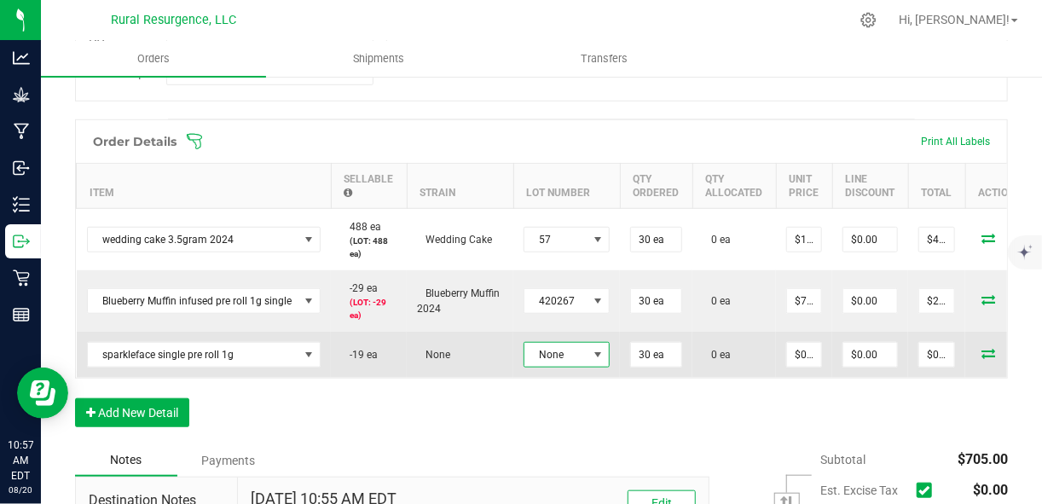
click at [558, 362] on span "None" at bounding box center [555, 355] width 63 height 24
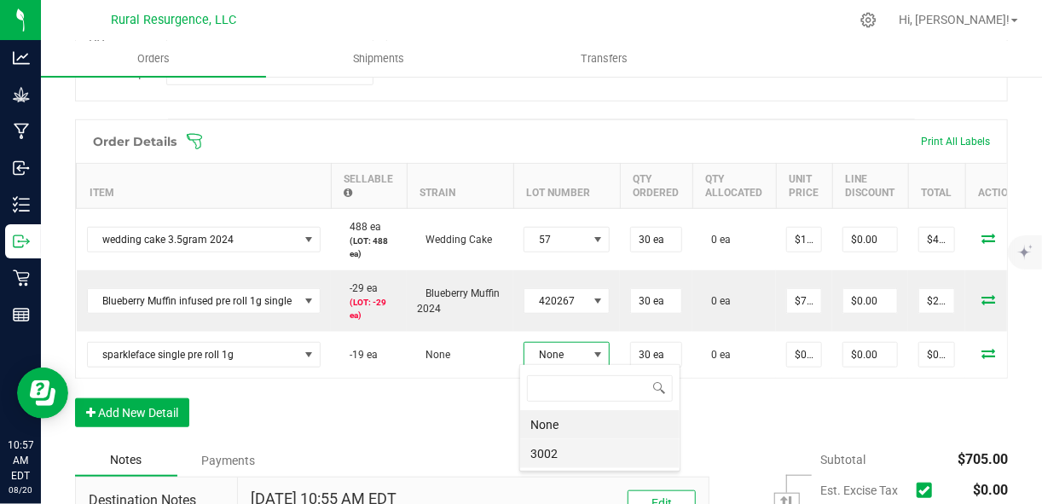
click at [548, 448] on li "3002" at bounding box center [599, 453] width 159 height 29
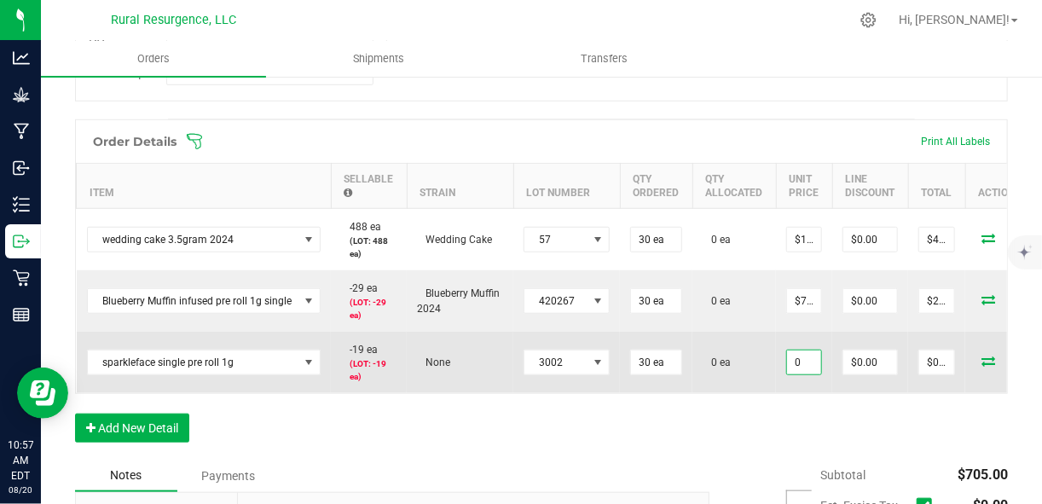
click at [792, 362] on input "0" at bounding box center [804, 362] width 34 height 24
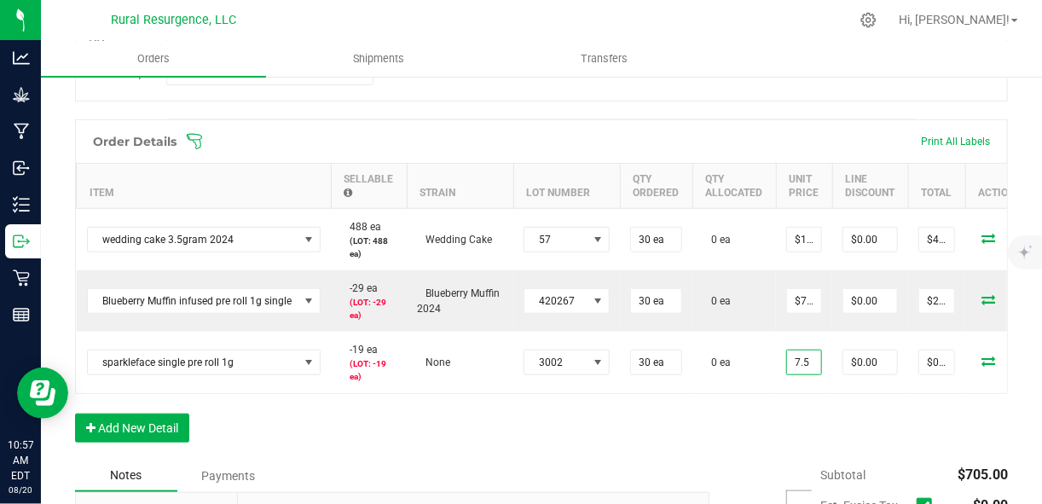
type input "$7.50000"
type input "$225.00"
click at [804, 423] on div "Order Details Print All Labels Item Sellable Strain Lot Number Qty Ordered Qty …" at bounding box center [541, 289] width 933 height 340
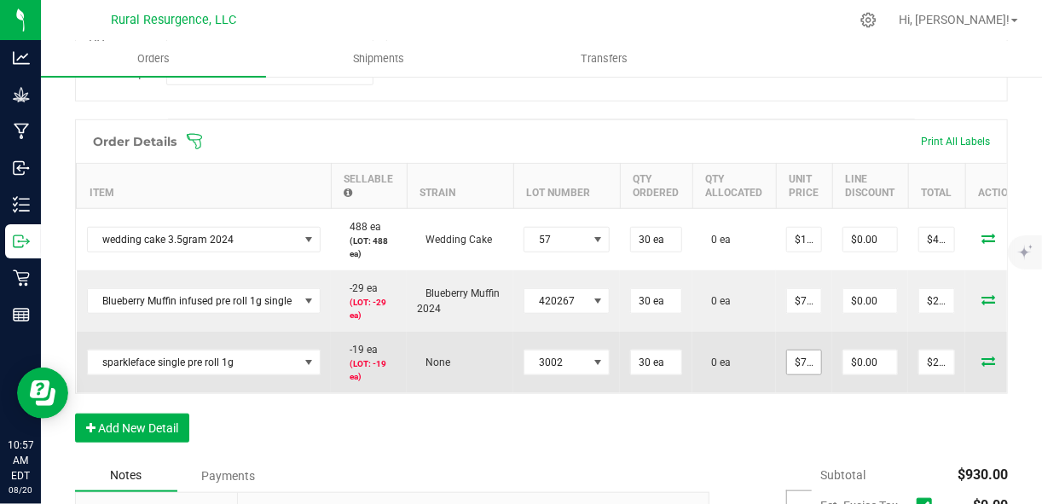
type input "7.5"
click at [801, 355] on input "7.5" at bounding box center [804, 362] width 34 height 24
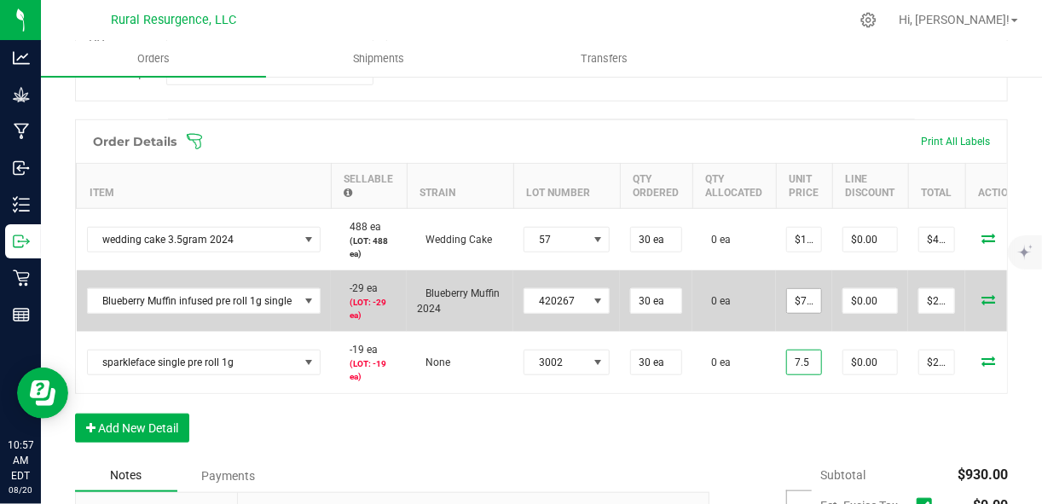
type input "7.5"
type input "$7.50000"
click at [790, 298] on input "7.5" at bounding box center [804, 301] width 34 height 24
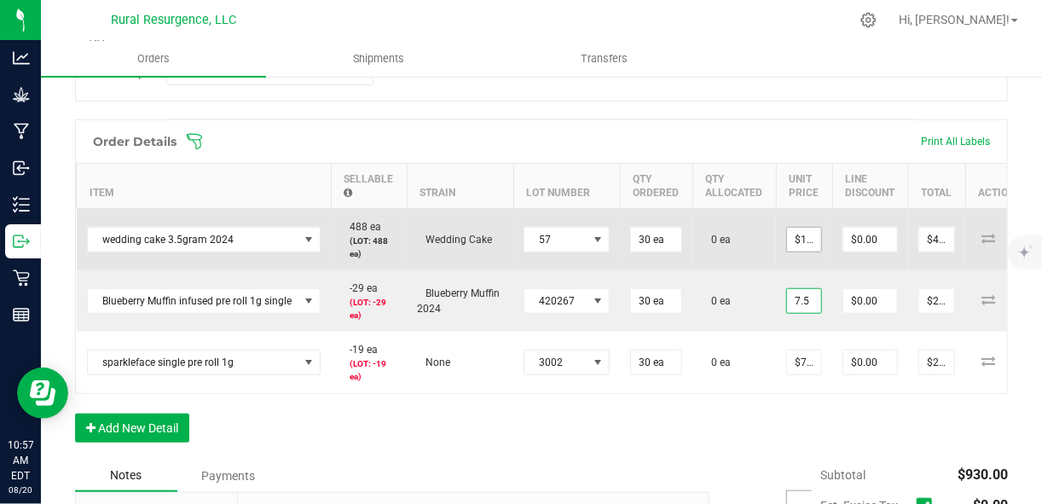
type input "16"
type input "$7.50000"
click at [791, 236] on input "16" at bounding box center [804, 240] width 34 height 24
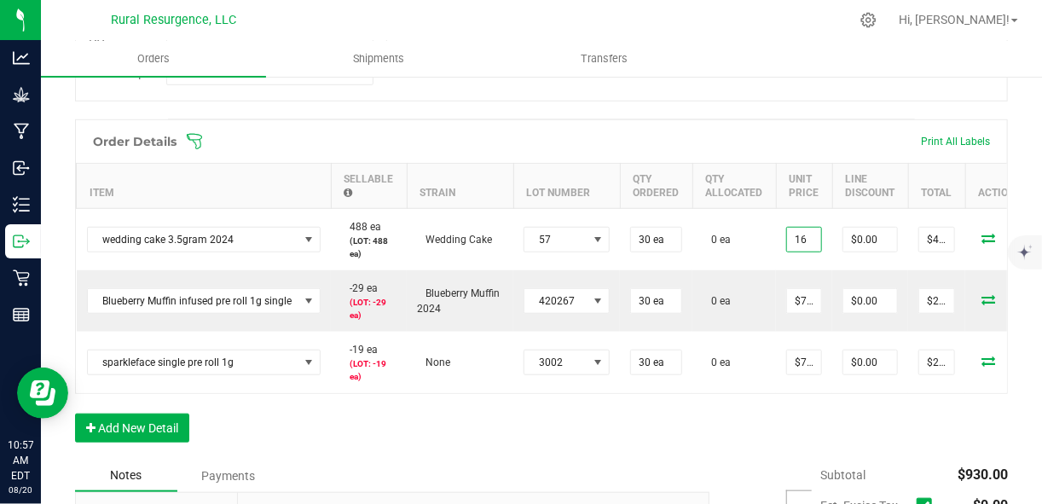
type input "$16.00000"
click at [910, 421] on div "Order Details Print All Labels Item Sellable Strain Lot Number Qty Ordered Qty …" at bounding box center [541, 289] width 933 height 340
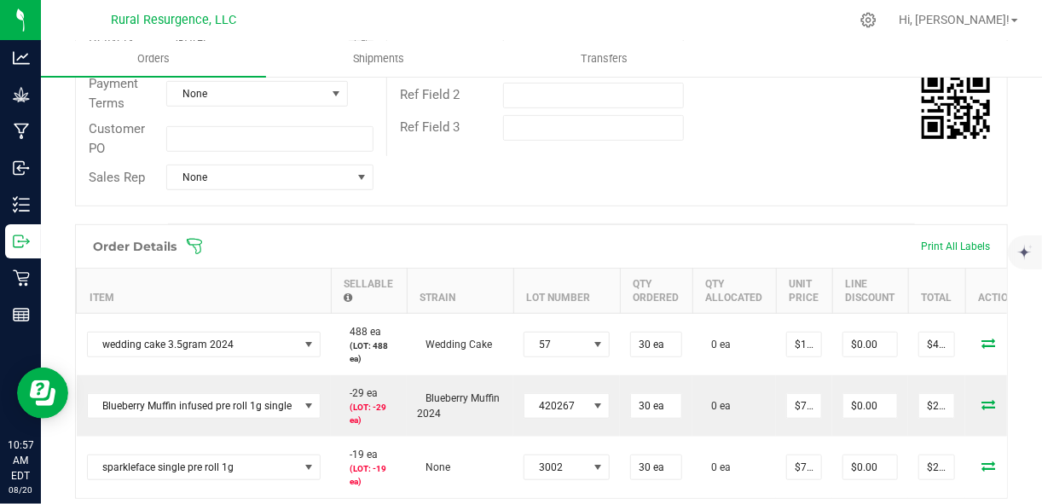
scroll to position [346, 0]
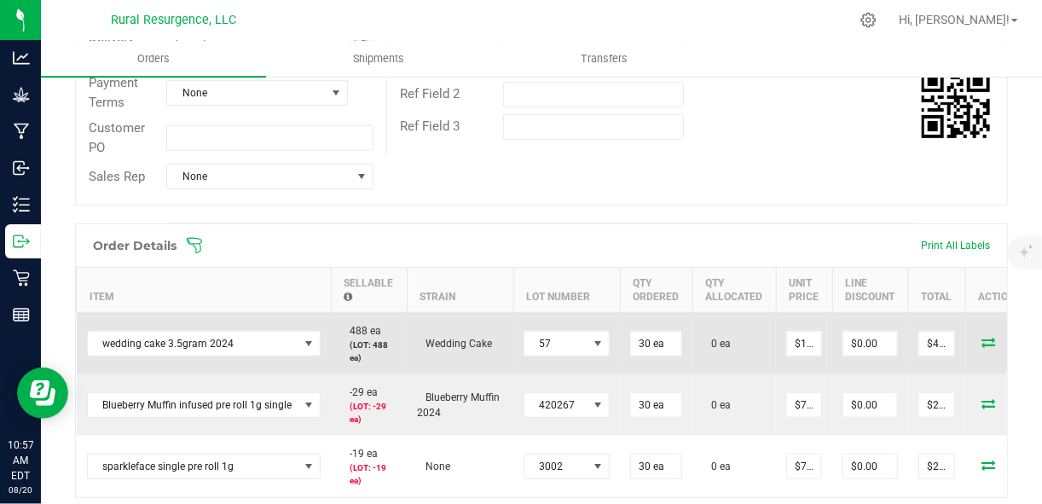
click at [981, 344] on icon at bounding box center [988, 342] width 14 height 10
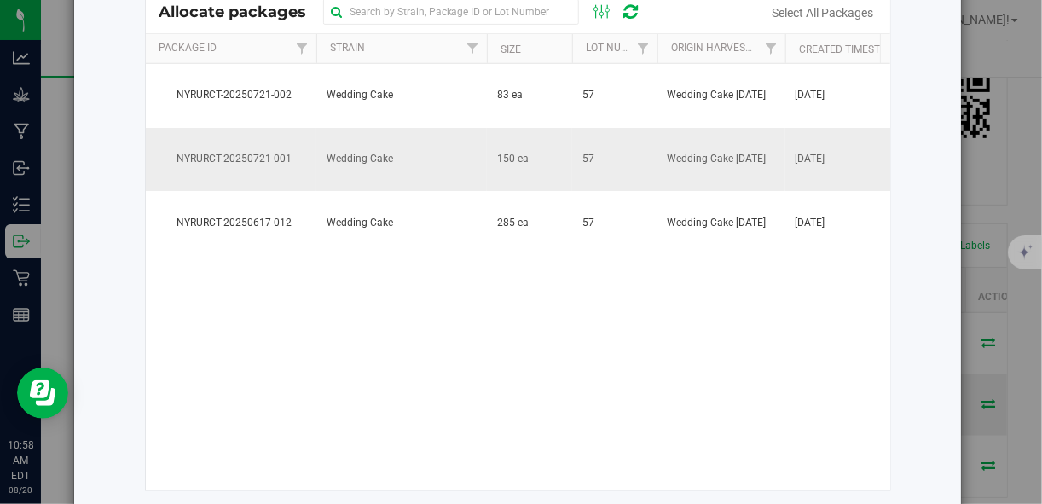
scroll to position [274, 0]
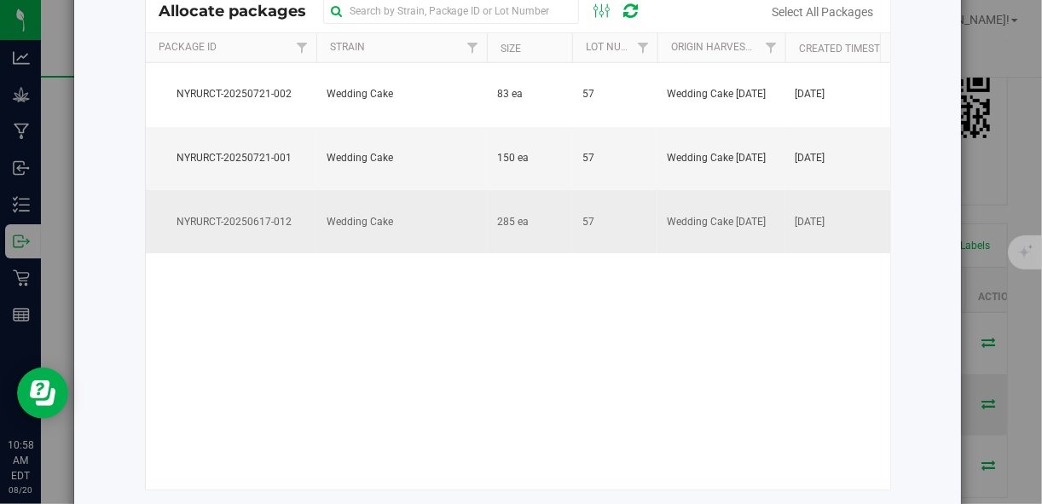
click at [344, 253] on td "Wedding Cake" at bounding box center [401, 221] width 171 height 63
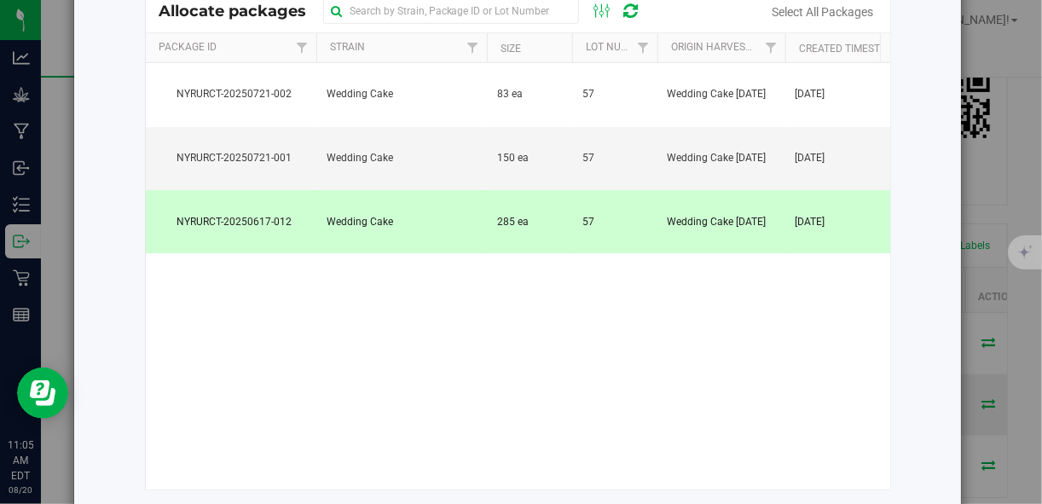
click at [675, 230] on span "Wedding Cake [DATE]" at bounding box center [717, 222] width 99 height 16
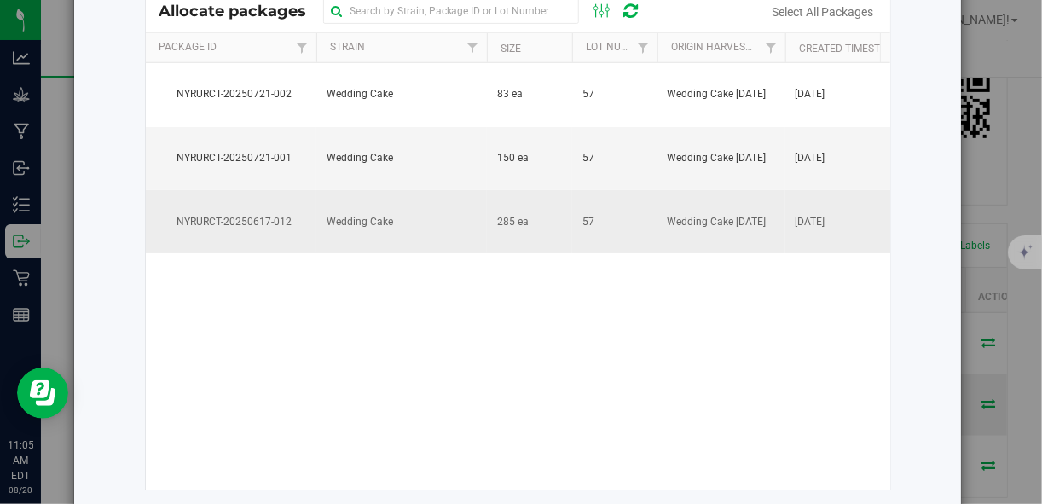
click at [675, 230] on span "Wedding Cake [DATE]" at bounding box center [717, 222] width 99 height 16
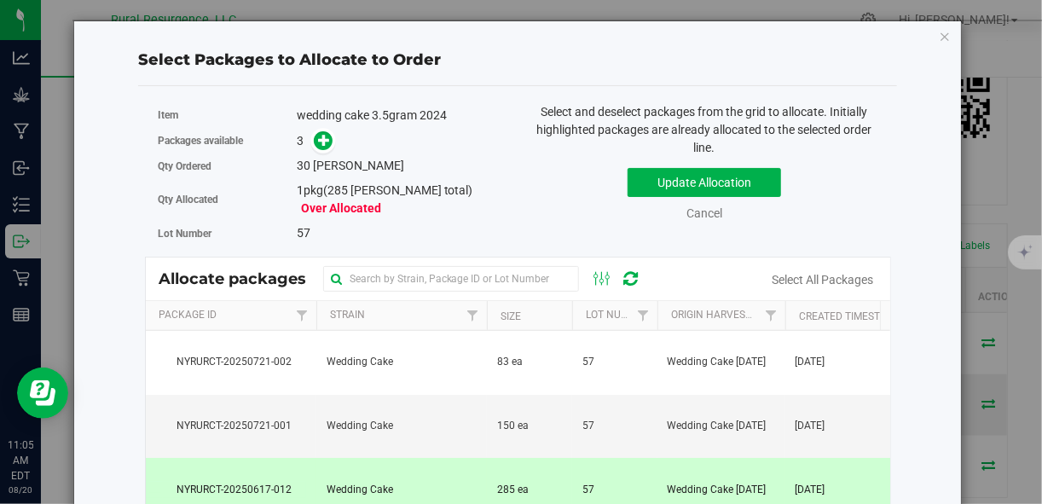
scroll to position [0, 0]
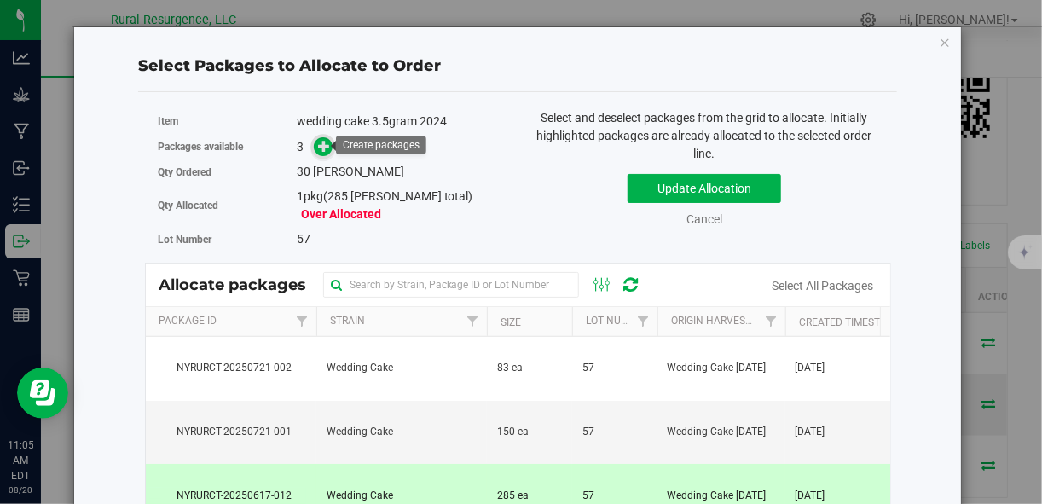
click at [320, 142] on icon at bounding box center [324, 146] width 12 height 12
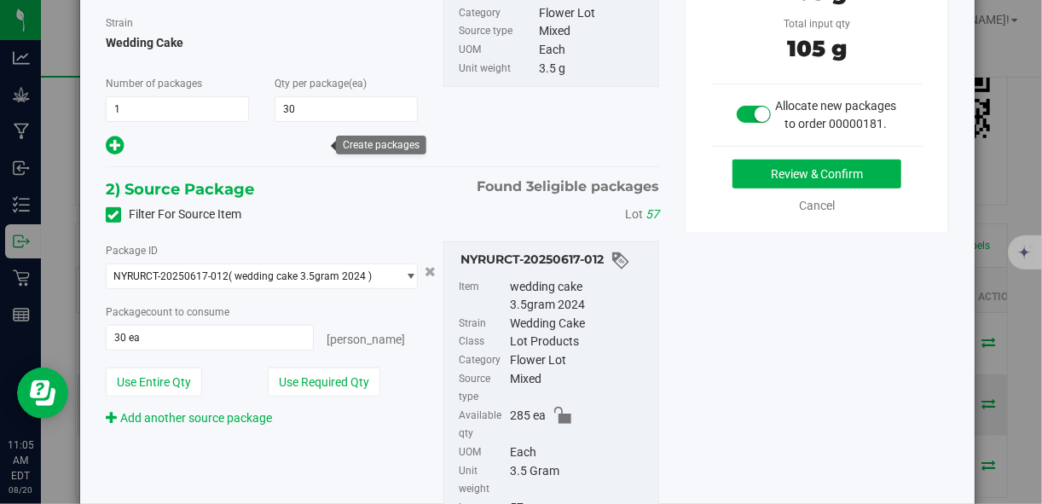
scroll to position [303, 0]
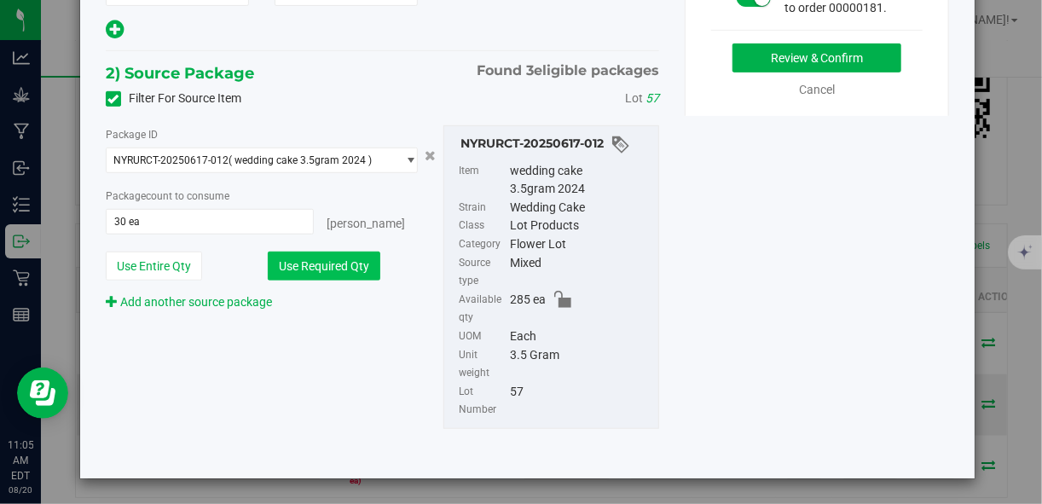
click at [332, 260] on button "Use Required Qty" at bounding box center [324, 266] width 113 height 29
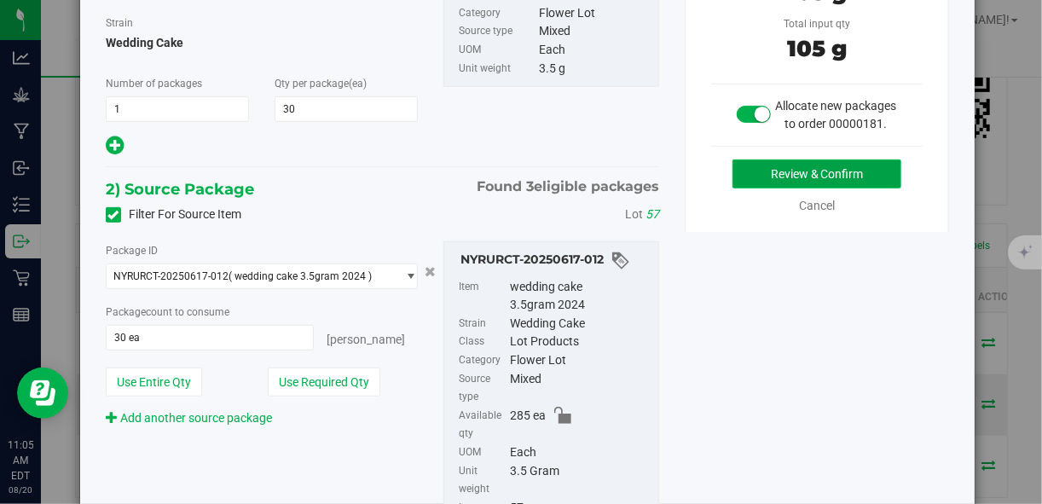
click at [783, 188] on button "Review & Confirm" at bounding box center [816, 173] width 169 height 29
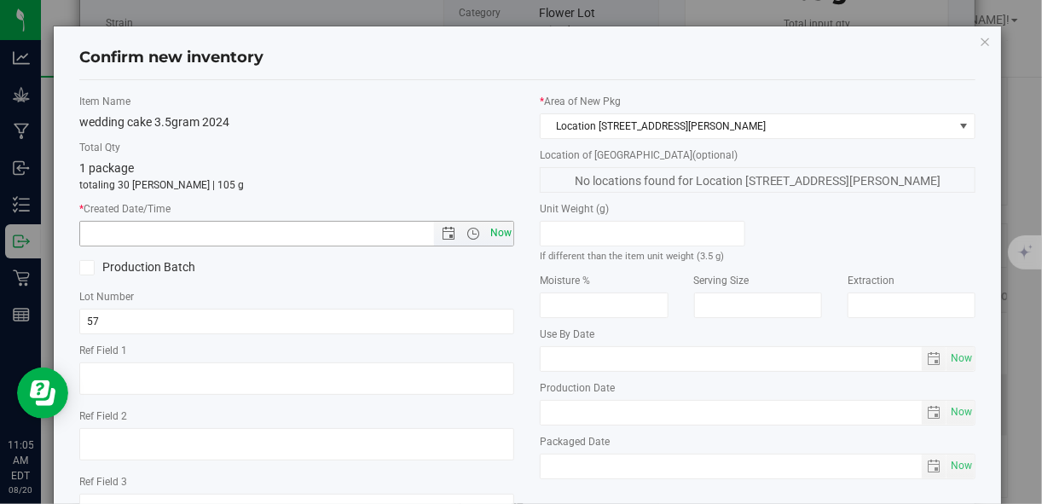
click at [496, 236] on span "Now" at bounding box center [500, 233] width 29 height 25
type input "[DATE] 11:05 AM"
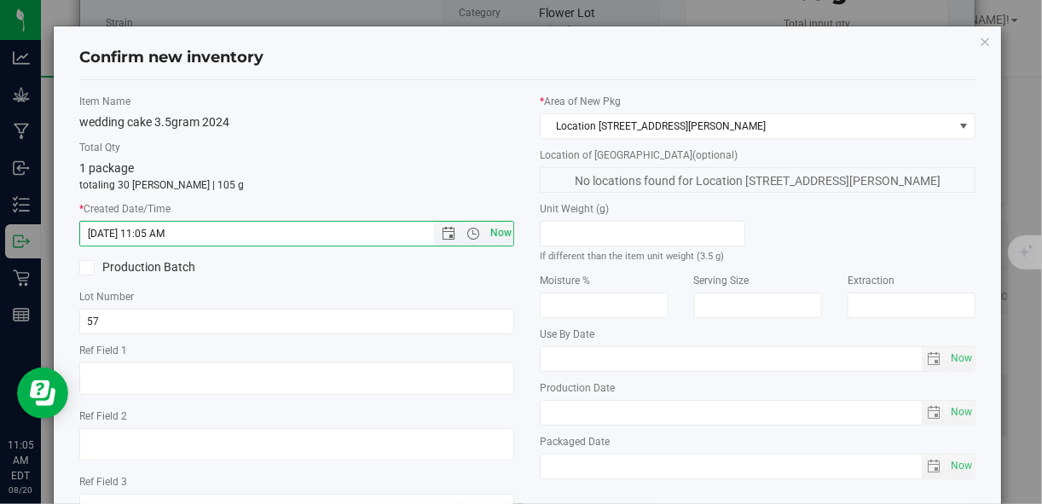
scroll to position [131, 0]
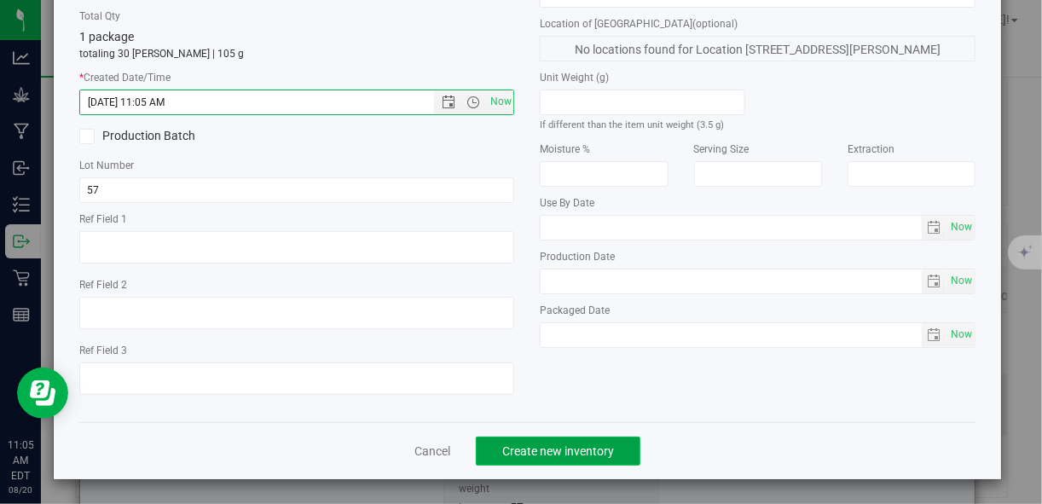
click at [538, 456] on span "Create new inventory" at bounding box center [558, 451] width 112 height 14
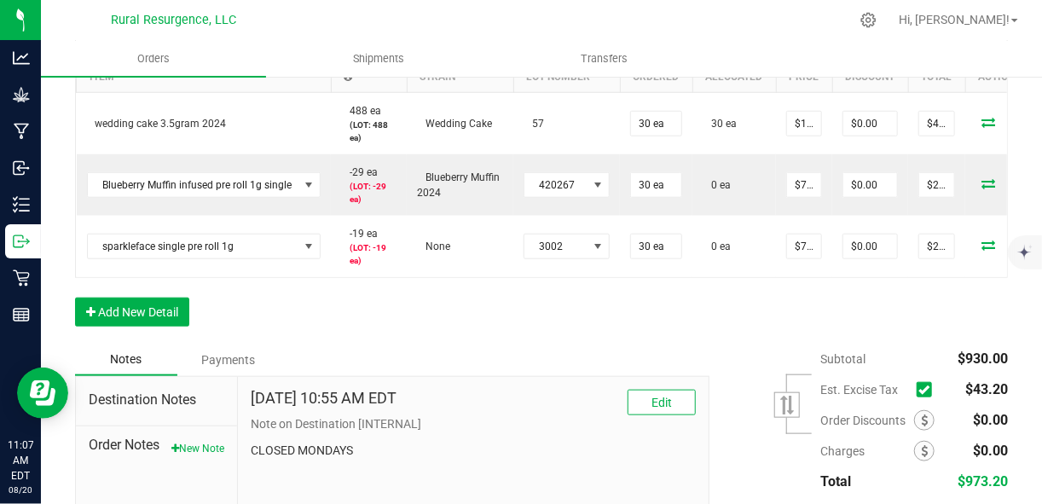
scroll to position [573, 0]
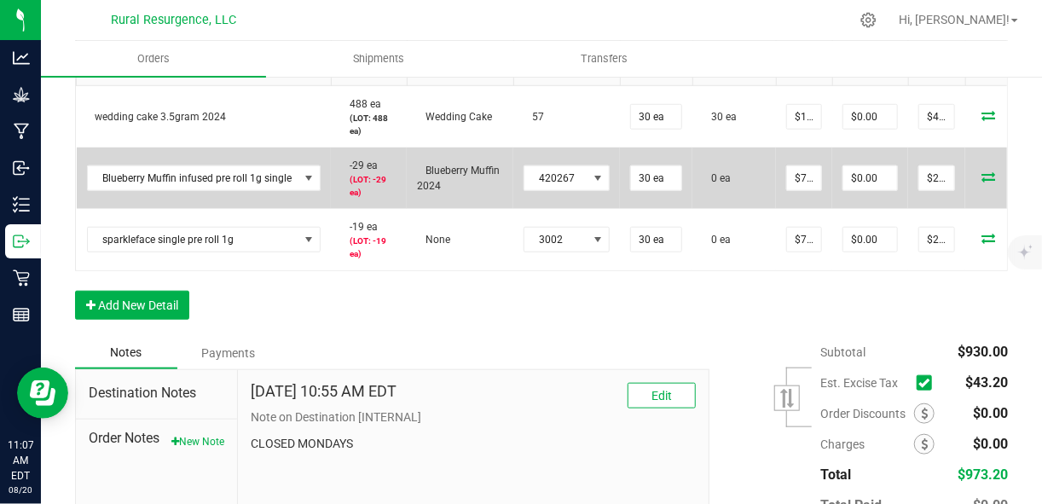
click at [985, 181] on icon at bounding box center [988, 176] width 14 height 10
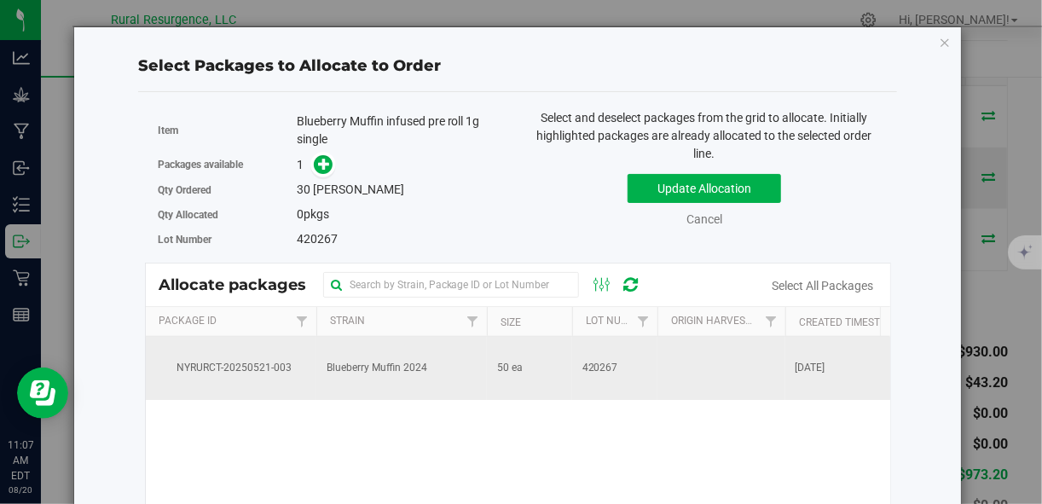
click at [552, 382] on td "50 ea" at bounding box center [529, 368] width 85 height 63
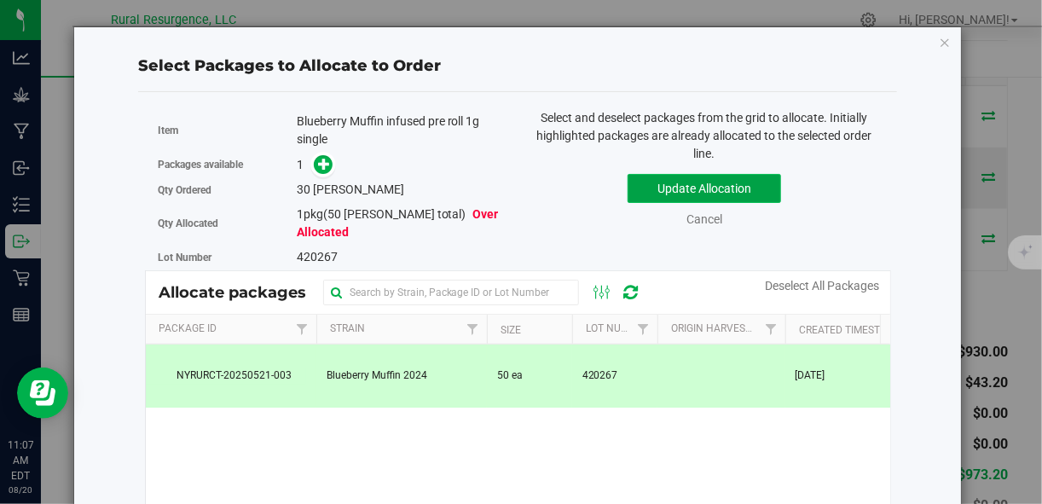
click at [648, 182] on button "Update Allocation" at bounding box center [704, 188] width 153 height 29
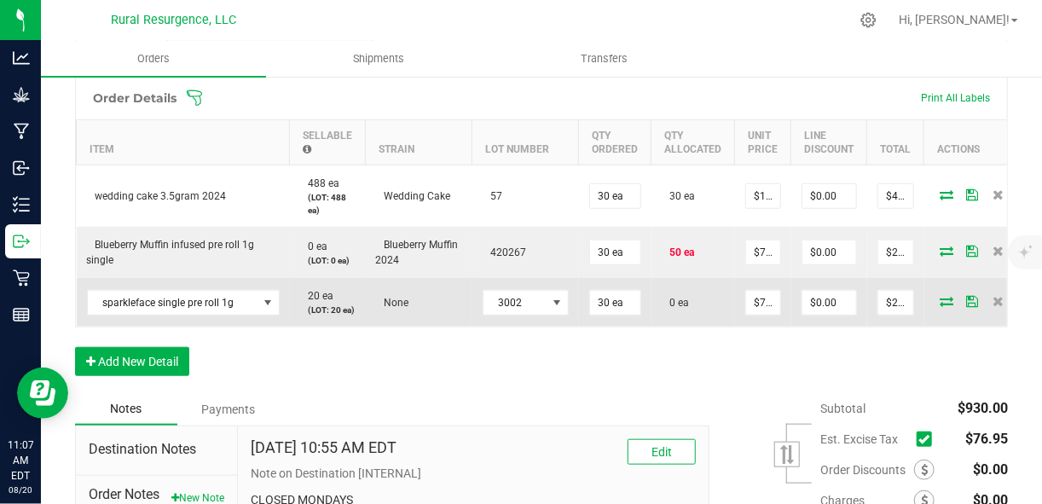
scroll to position [492, 0]
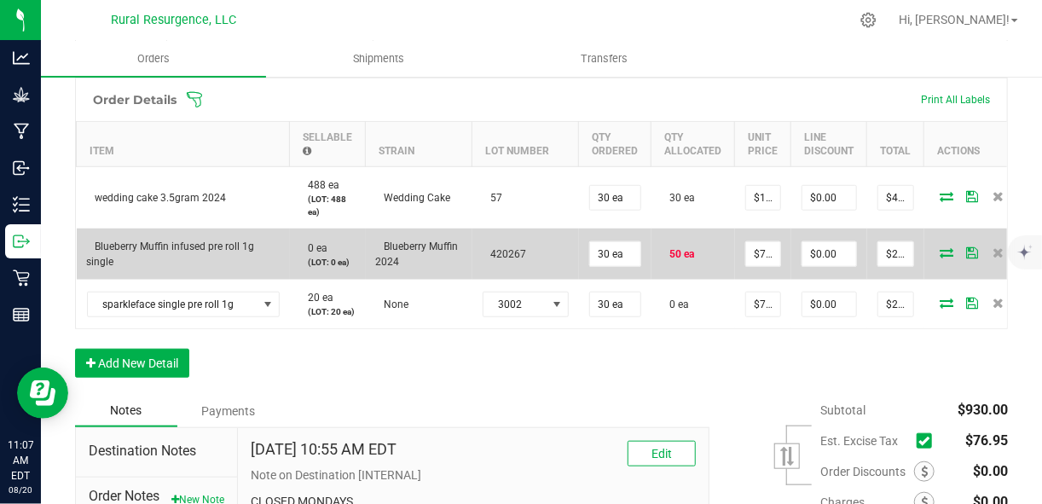
click at [940, 254] on icon at bounding box center [947, 252] width 14 height 10
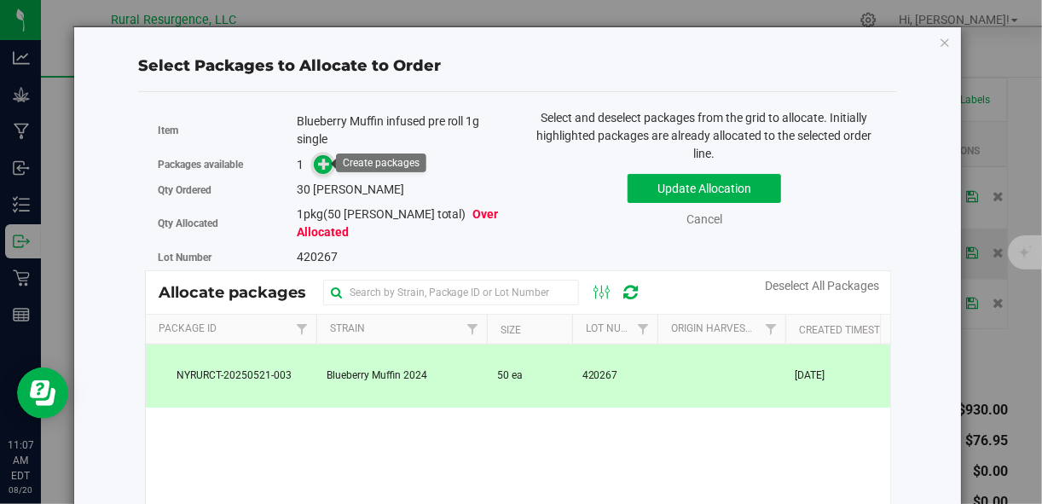
click at [318, 167] on icon at bounding box center [324, 164] width 12 height 12
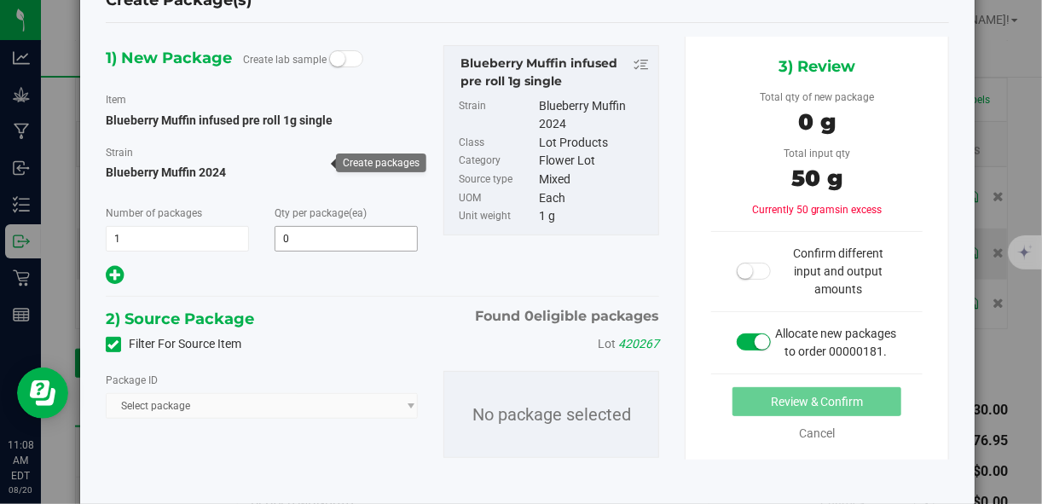
scroll to position [57, 0]
click at [756, 350] on small at bounding box center [762, 341] width 15 height 15
click at [757, 350] on span at bounding box center [754, 341] width 34 height 17
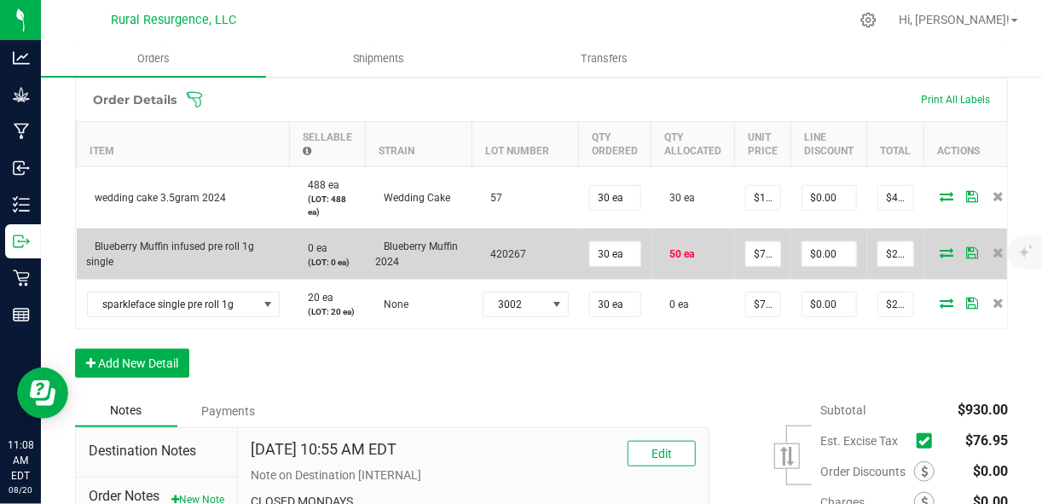
click at [675, 253] on span "50 ea" at bounding box center [678, 254] width 33 height 12
click at [944, 254] on icon at bounding box center [947, 252] width 14 height 10
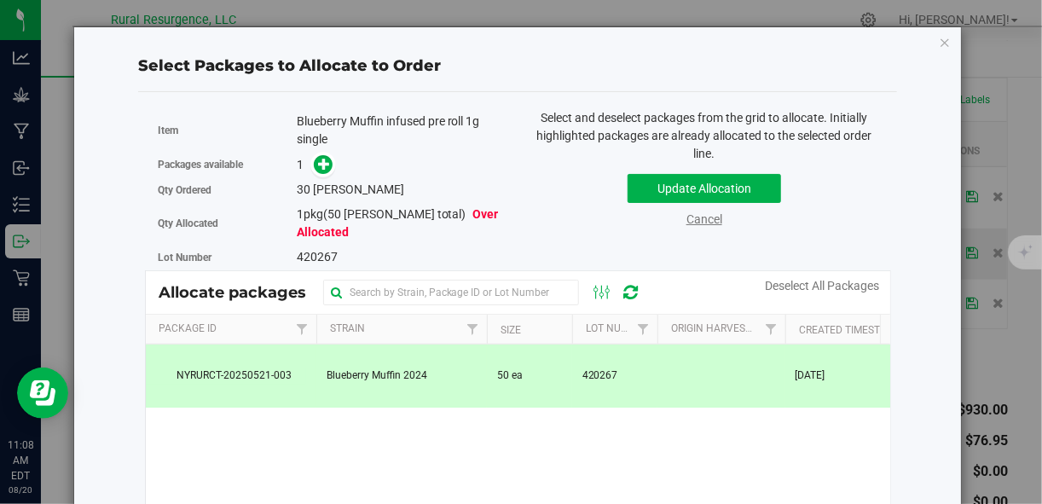
click at [698, 217] on link "Cancel" at bounding box center [704, 219] width 36 height 14
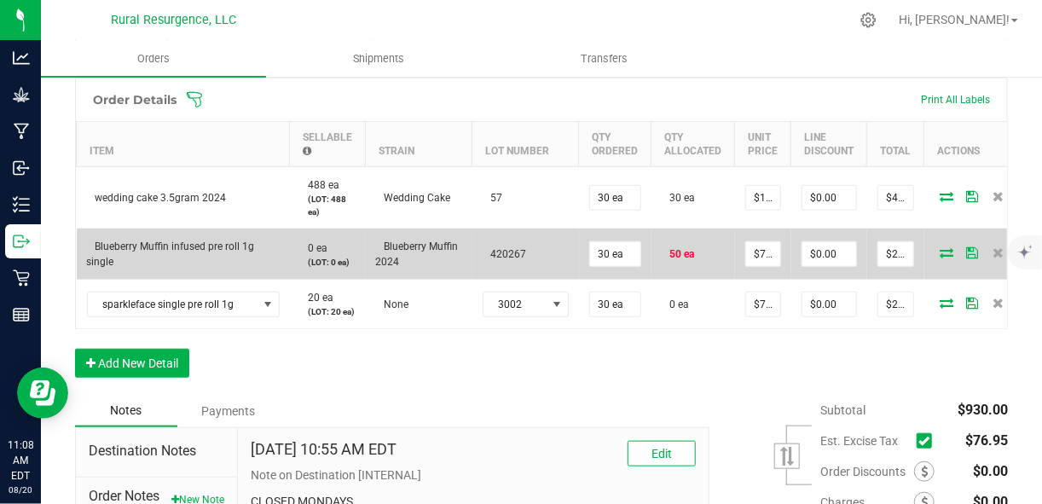
click at [943, 251] on icon at bounding box center [947, 252] width 14 height 10
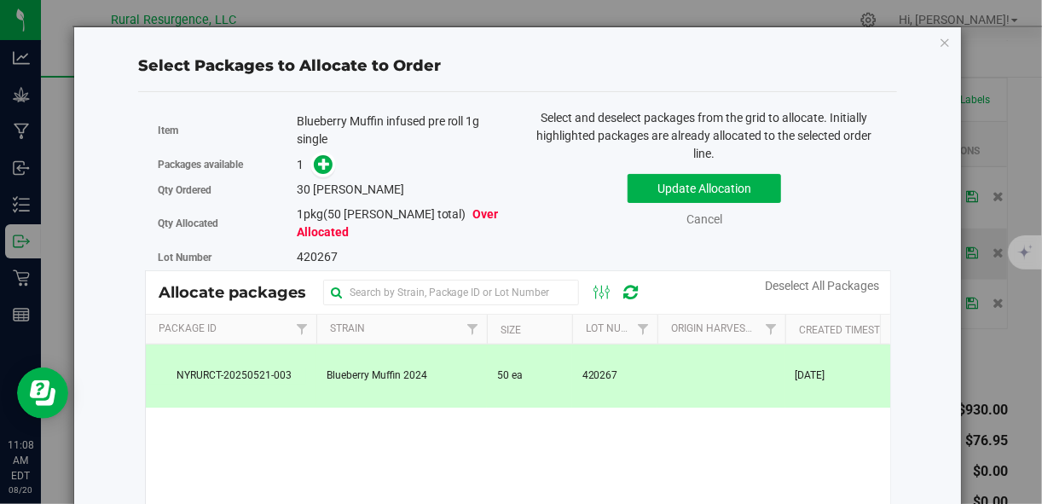
click at [444, 370] on td "Blueberry Muffin 2024" at bounding box center [401, 375] width 171 height 63
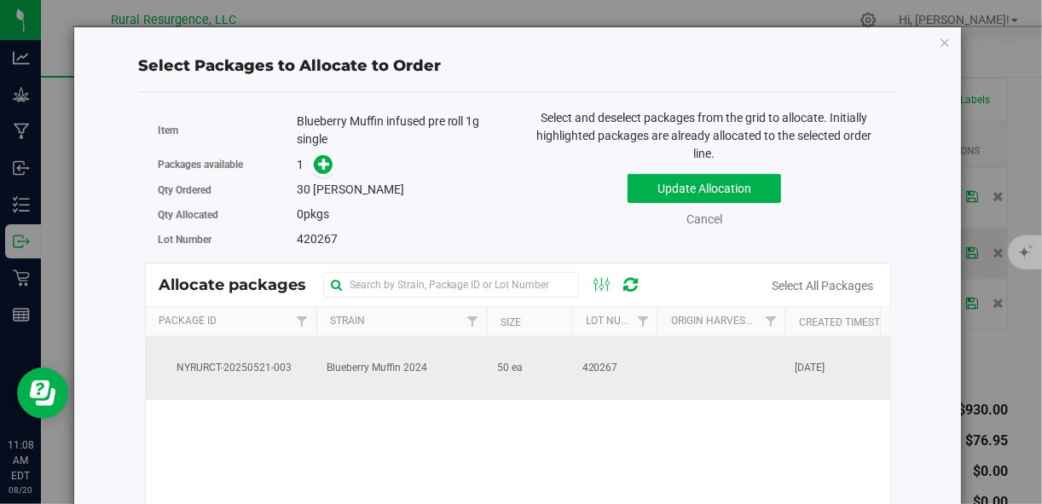
click at [444, 370] on td "Blueberry Muffin 2024" at bounding box center [401, 368] width 171 height 63
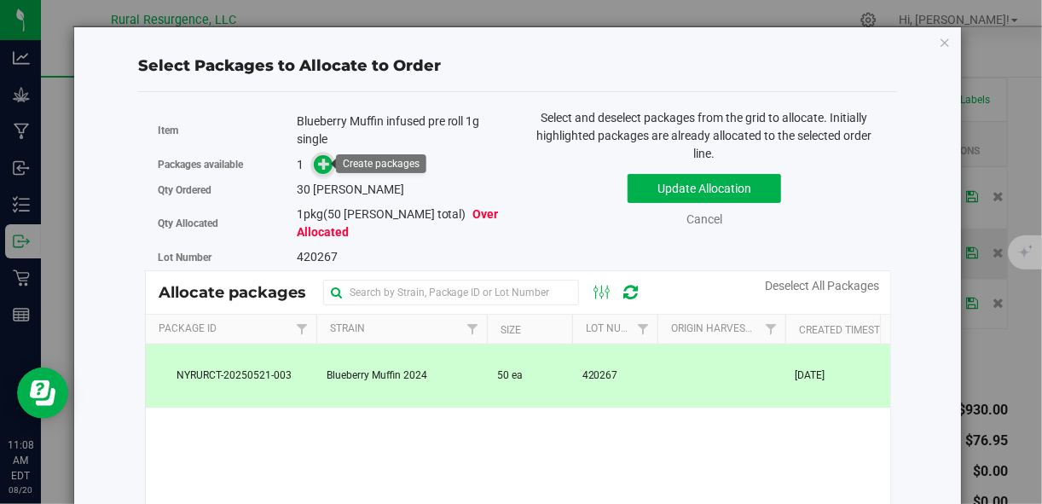
click at [321, 159] on icon at bounding box center [324, 164] width 12 height 12
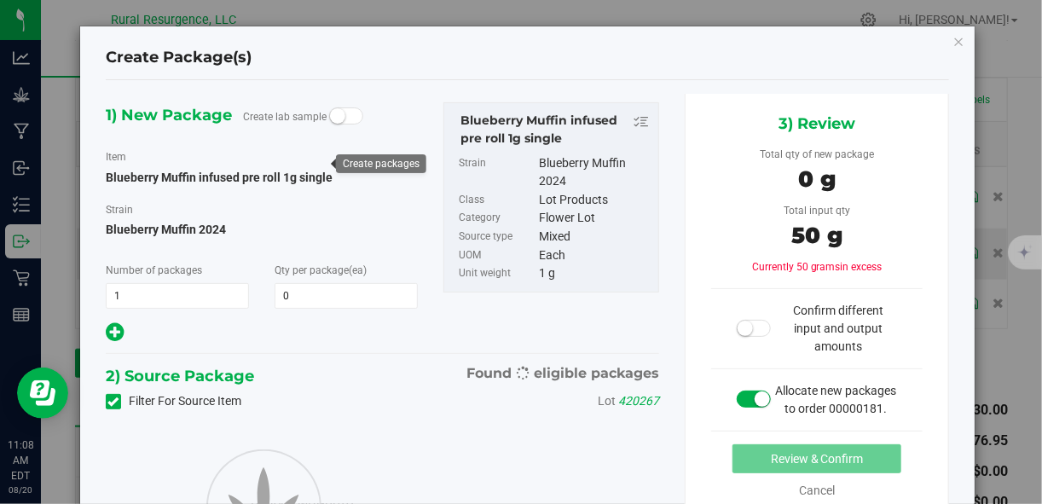
type input "0"
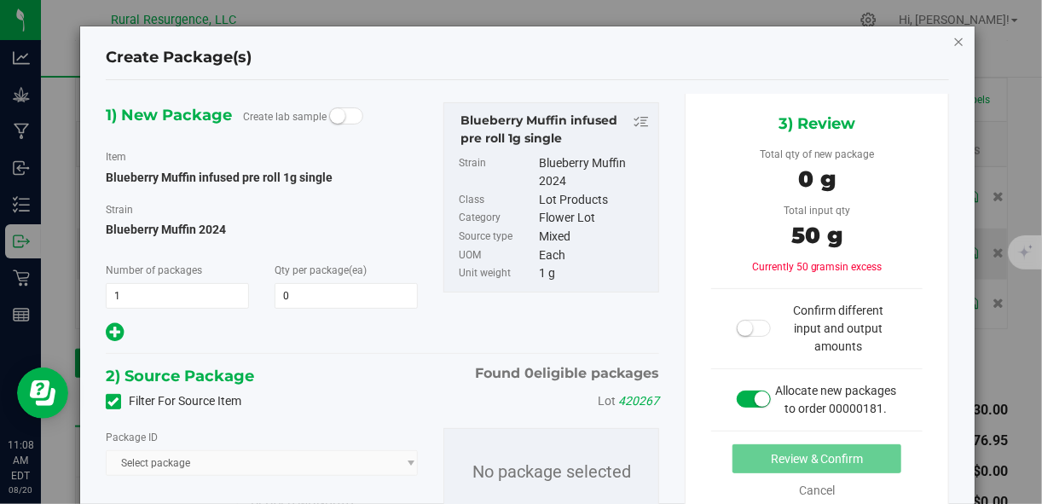
click at [953, 40] on icon "button" at bounding box center [959, 41] width 12 height 20
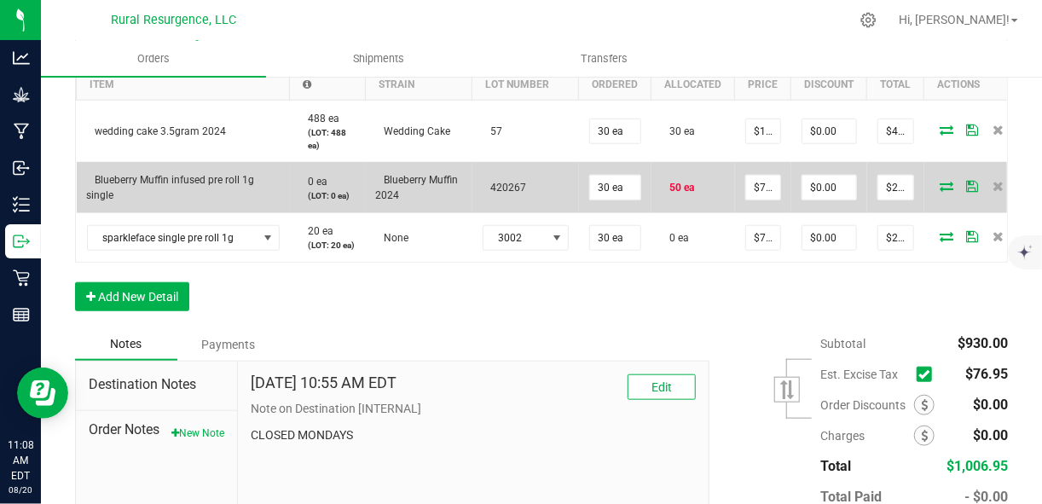
scroll to position [558, 0]
click at [992, 187] on icon at bounding box center [997, 187] width 11 height 10
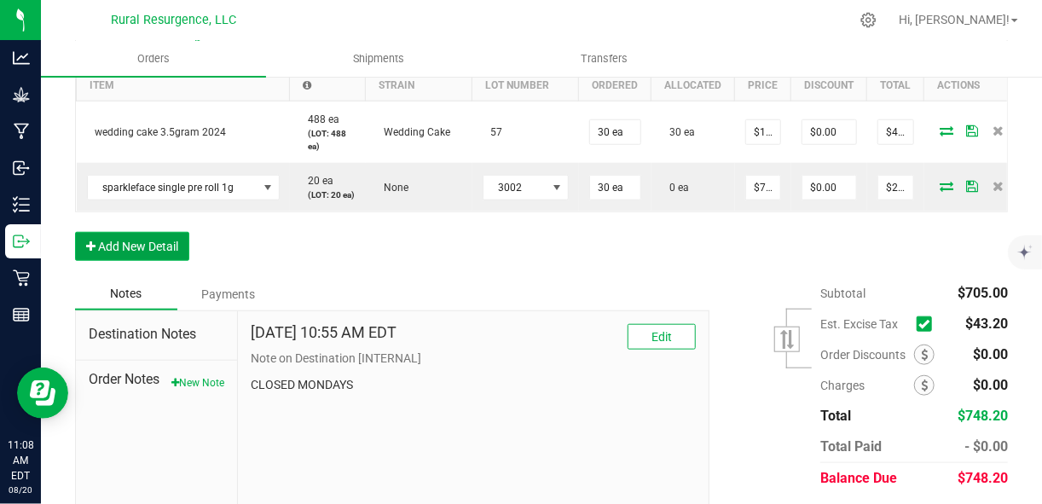
click at [137, 261] on button "Add New Detail" at bounding box center [132, 246] width 114 height 29
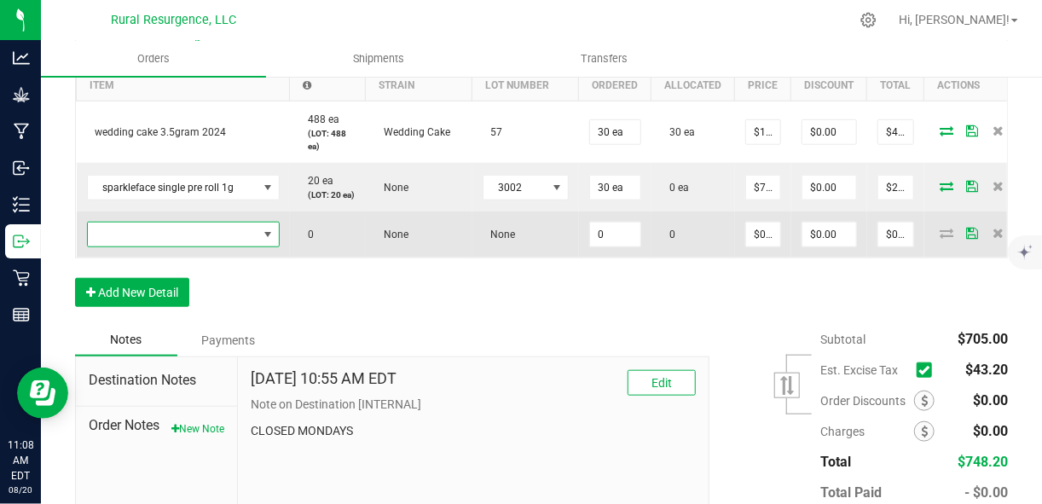
click at [159, 246] on span "NO DATA FOUND" at bounding box center [173, 235] width 170 height 24
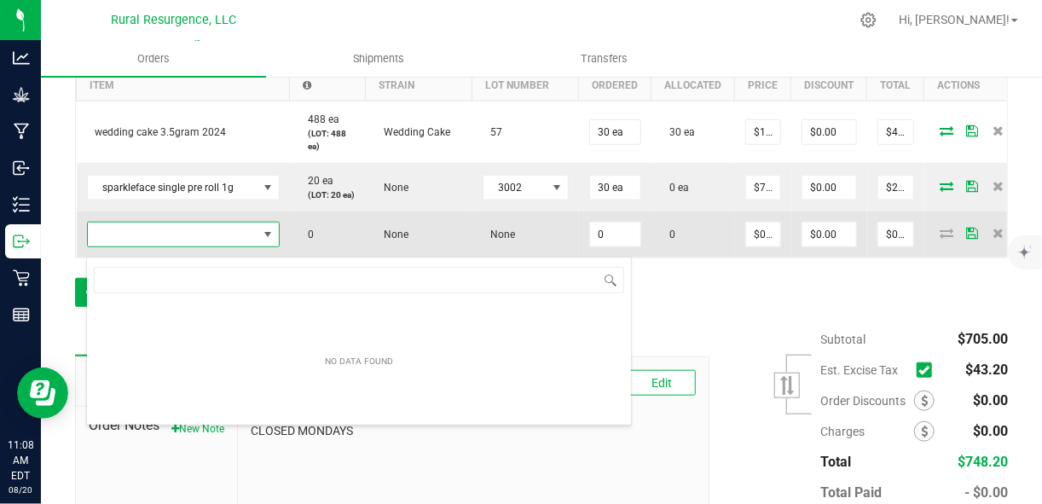
scroll to position [25, 192]
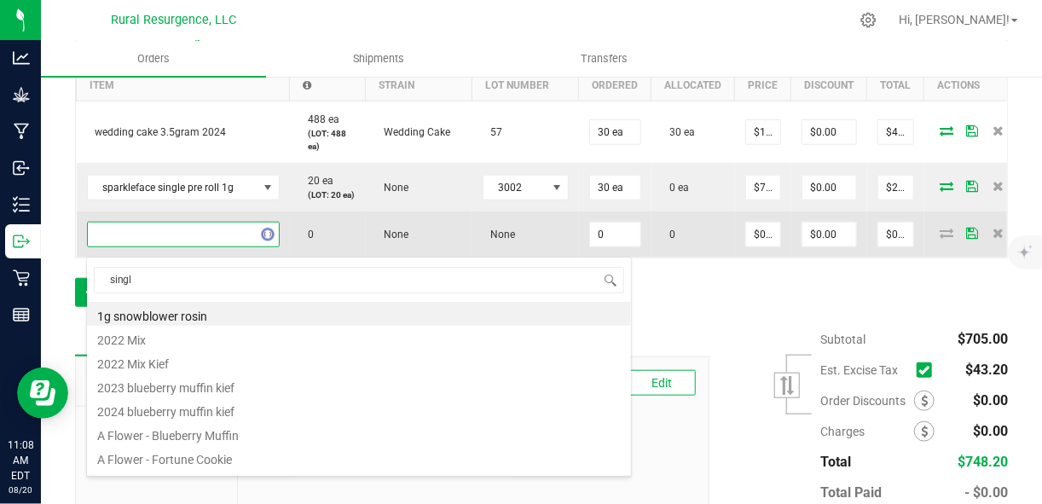
type input "single"
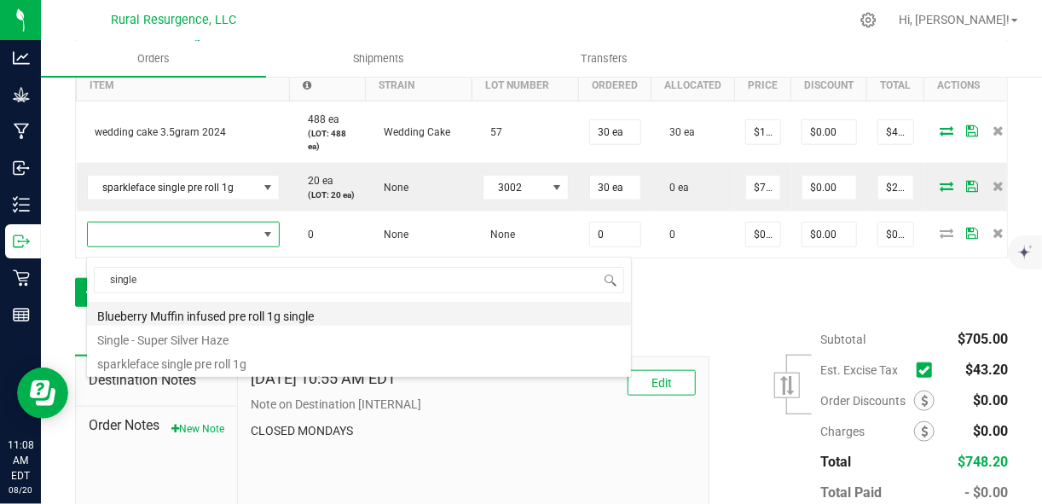
click at [182, 321] on li "Blueberry Muffin infused pre roll 1g single" at bounding box center [359, 314] width 544 height 24
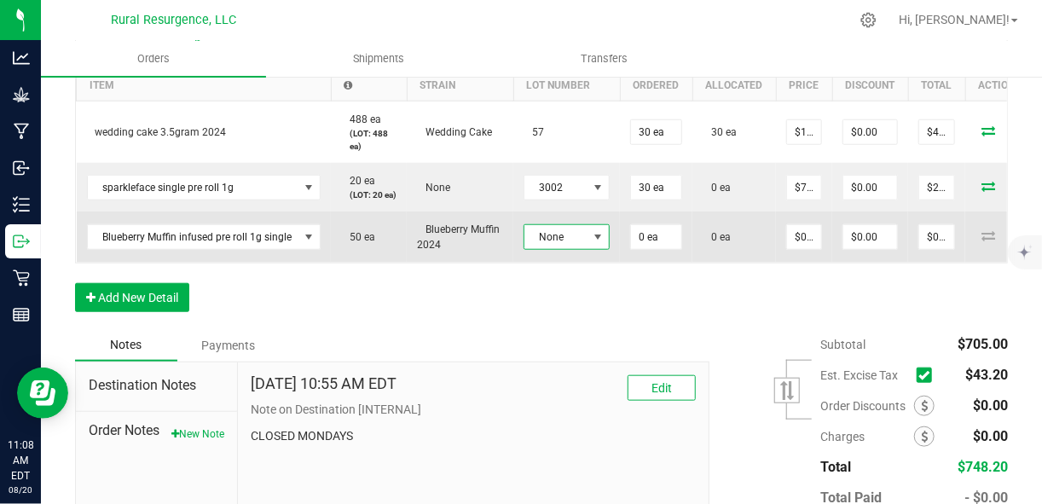
click at [536, 243] on span "None" at bounding box center [555, 237] width 63 height 24
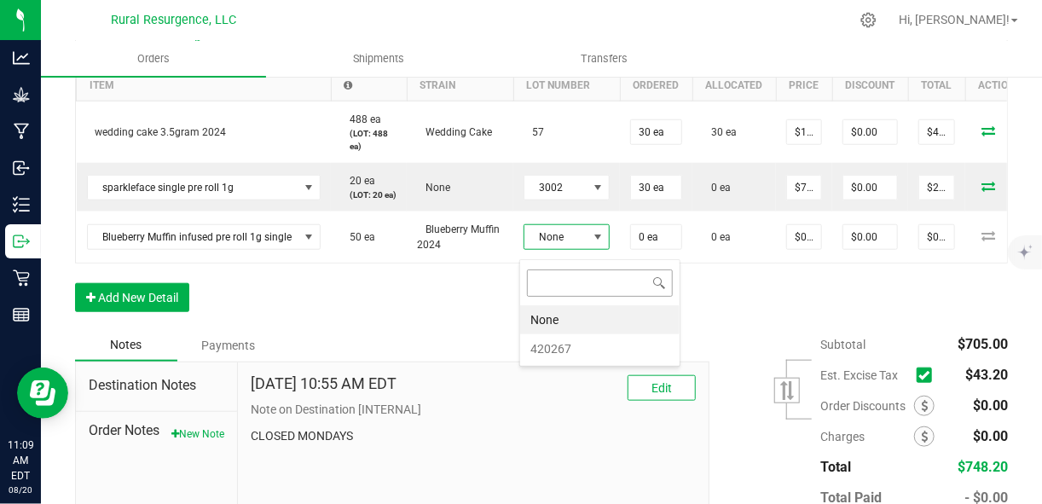
scroll to position [25, 86]
click at [542, 344] on li "420267" at bounding box center [599, 348] width 159 height 29
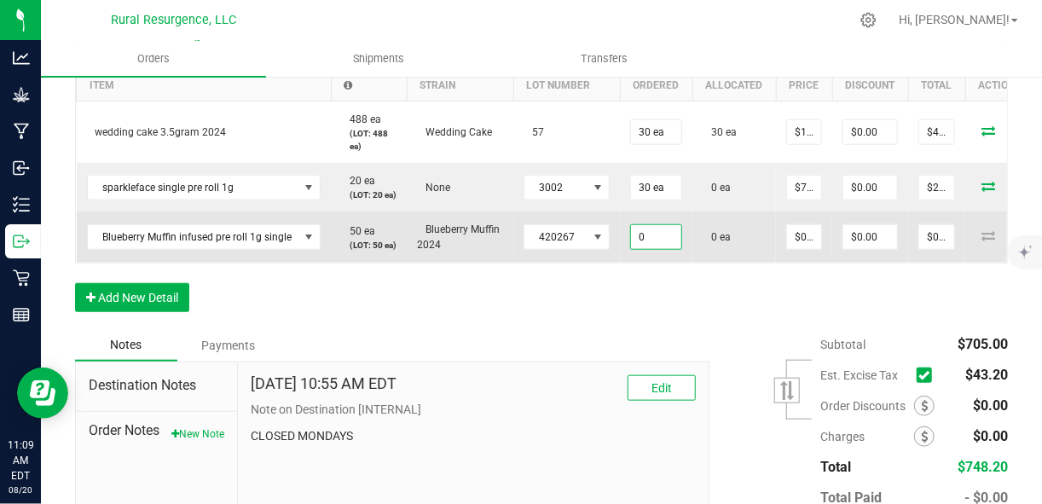
click at [644, 249] on input "0" at bounding box center [656, 237] width 50 height 24
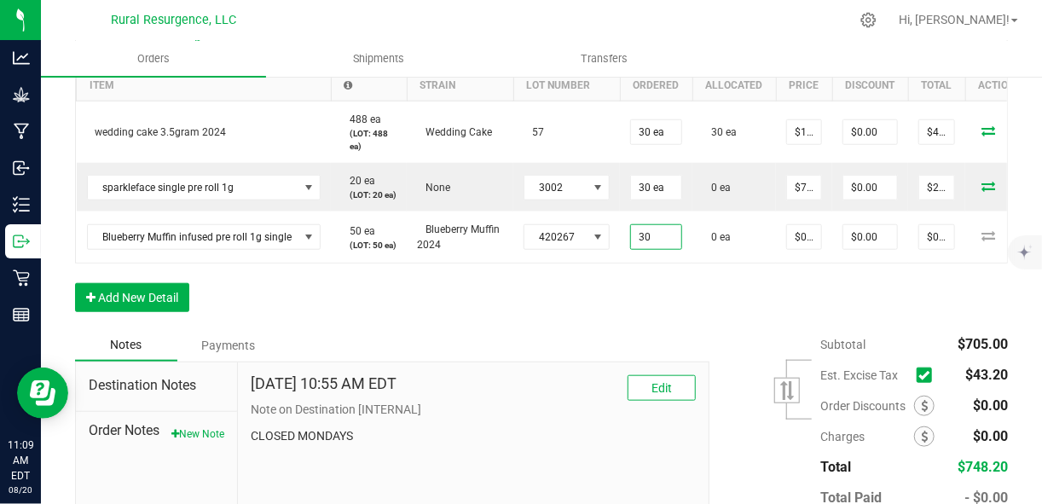
type input "30 ea"
click at [689, 317] on div "Order Details Print All Labels Item Sellable Strain Lot Number Qty Ordered Qty …" at bounding box center [541, 170] width 933 height 317
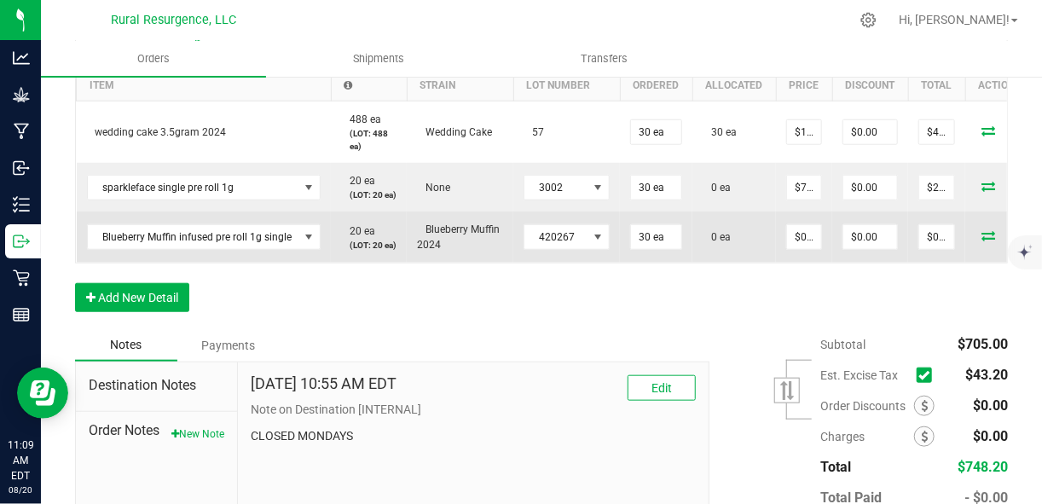
click at [981, 240] on icon at bounding box center [988, 235] width 14 height 10
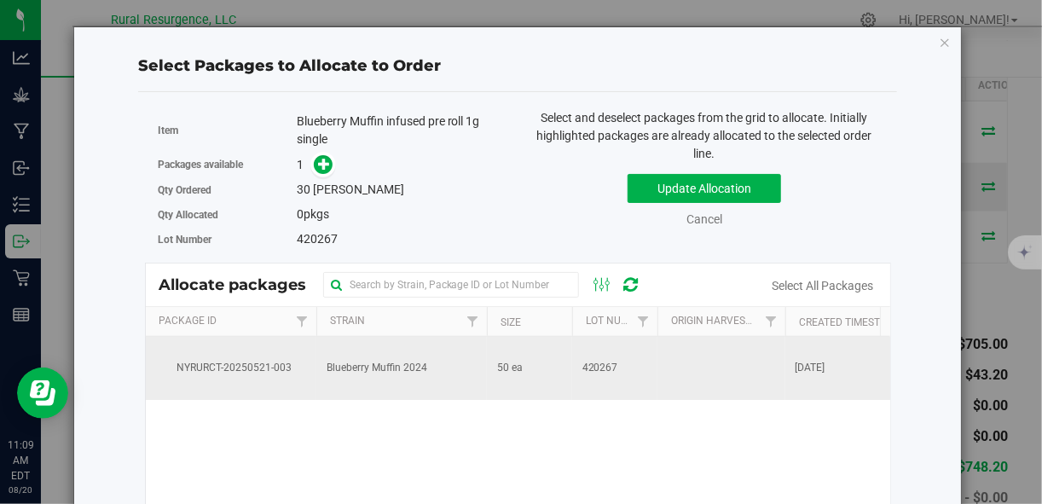
click at [384, 384] on td "Blueberry Muffin 2024" at bounding box center [401, 368] width 171 height 63
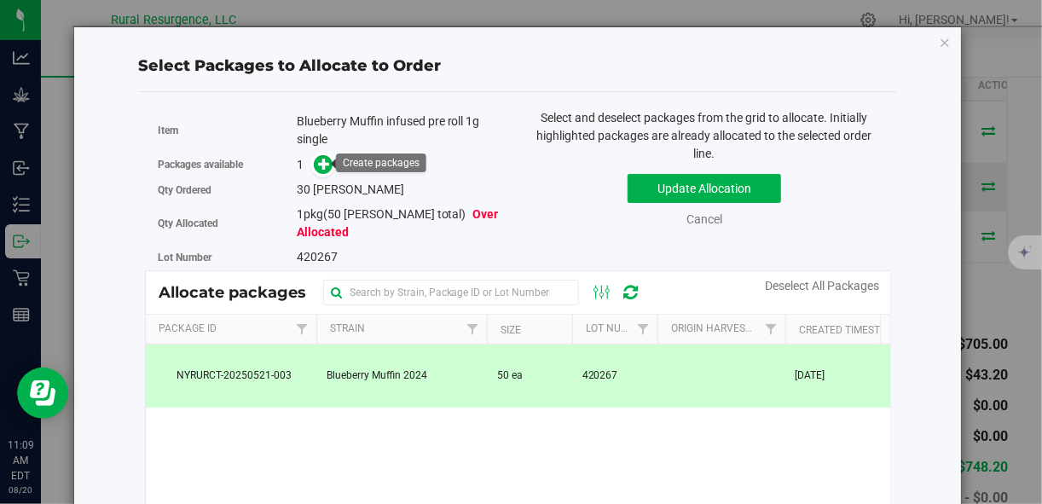
click at [333, 165] on div "1" at bounding box center [401, 165] width 208 height 20
click at [319, 163] on icon at bounding box center [324, 164] width 12 height 12
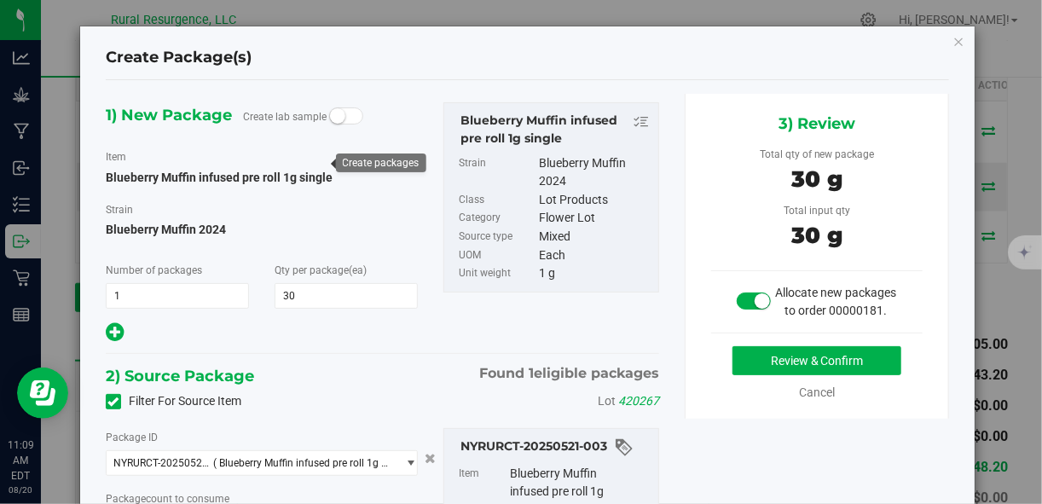
type input "30"
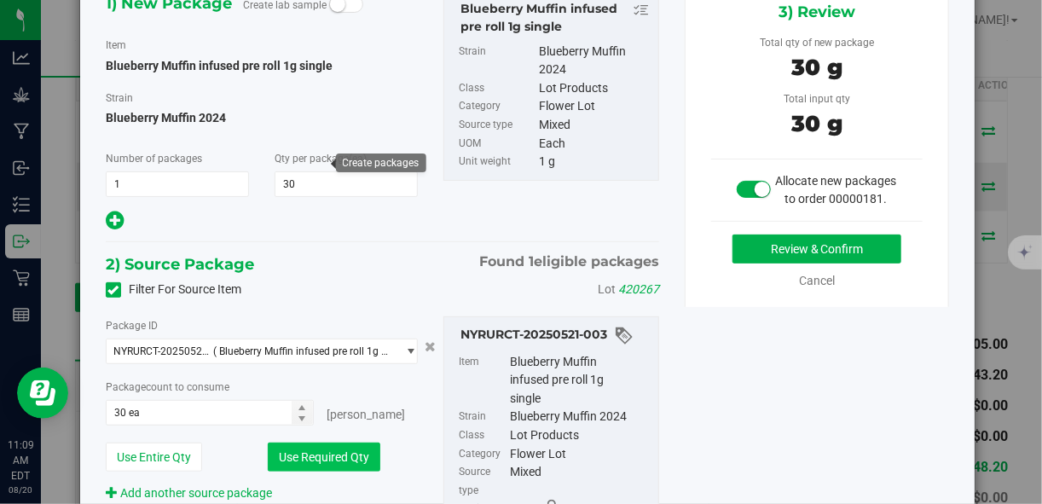
click at [336, 459] on button "Use Required Qty" at bounding box center [324, 457] width 113 height 29
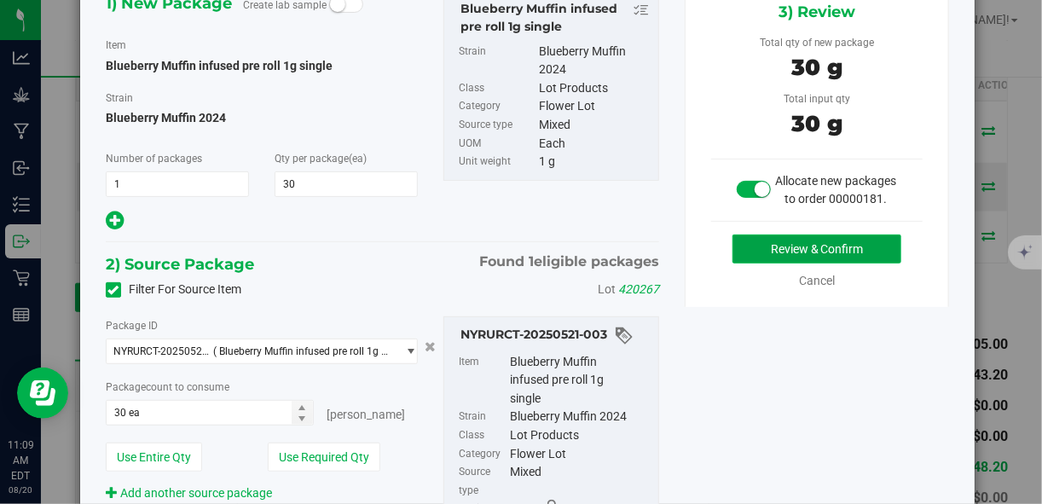
click at [771, 263] on button "Review & Confirm" at bounding box center [816, 248] width 169 height 29
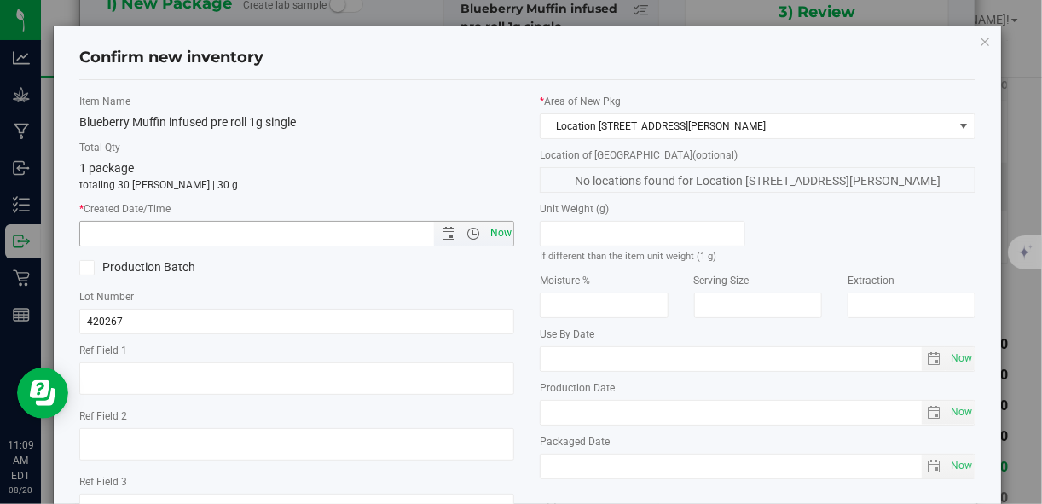
click at [491, 234] on span "Now" at bounding box center [500, 233] width 29 height 25
type input "[DATE] 11:09 AM"
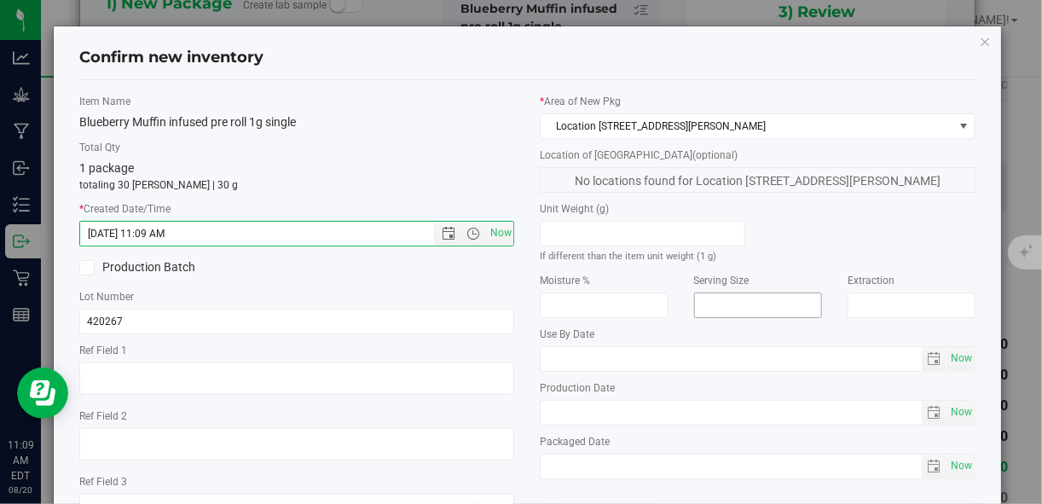
scroll to position [131, 0]
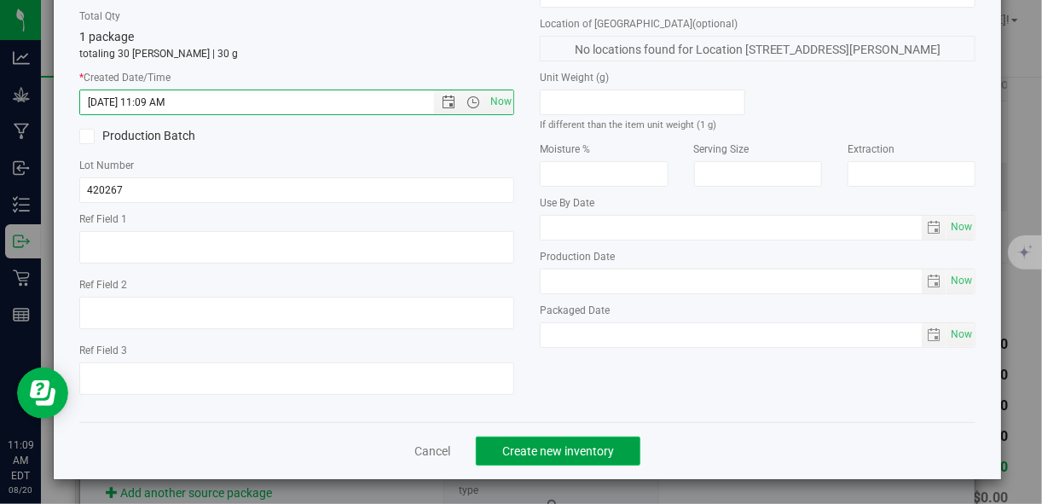
click at [603, 459] on button "Create new inventory" at bounding box center [558, 451] width 165 height 29
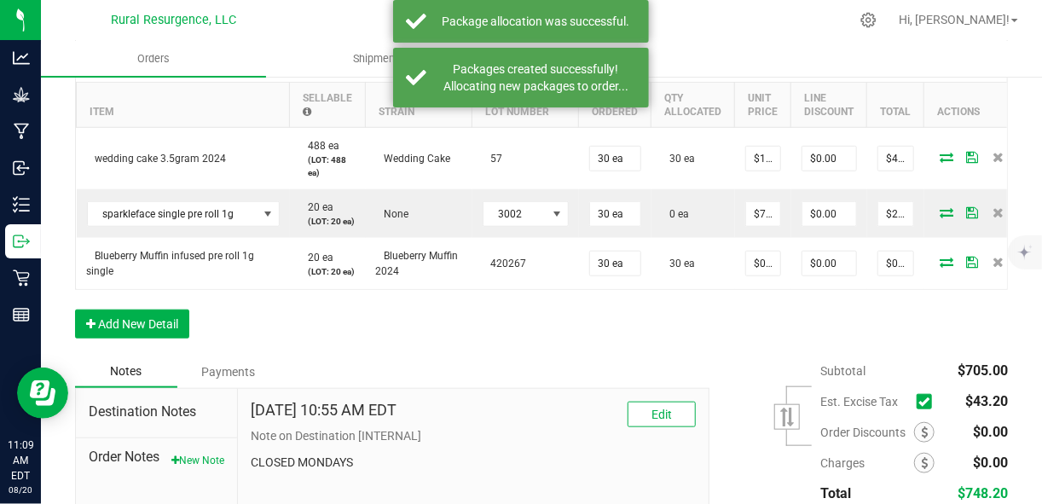
scroll to position [530, 0]
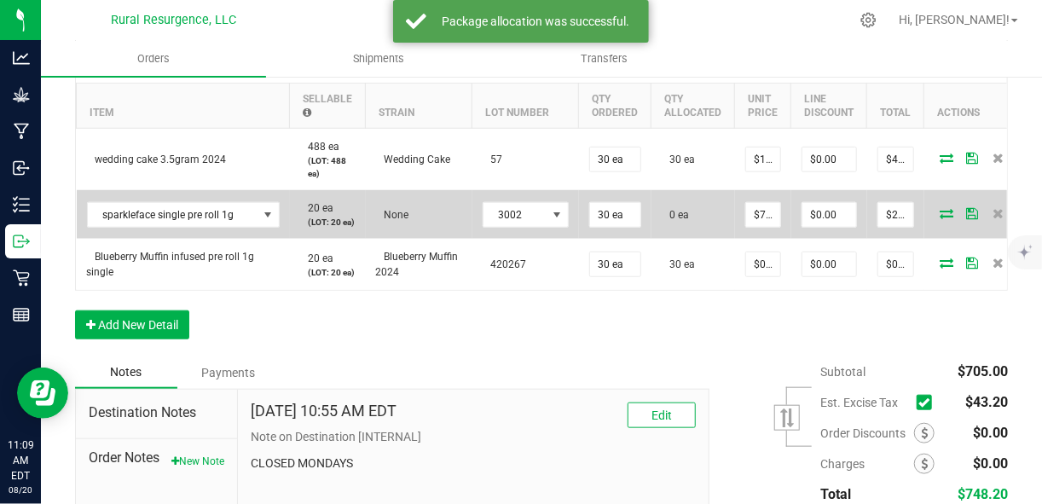
click at [940, 218] on icon at bounding box center [947, 213] width 14 height 10
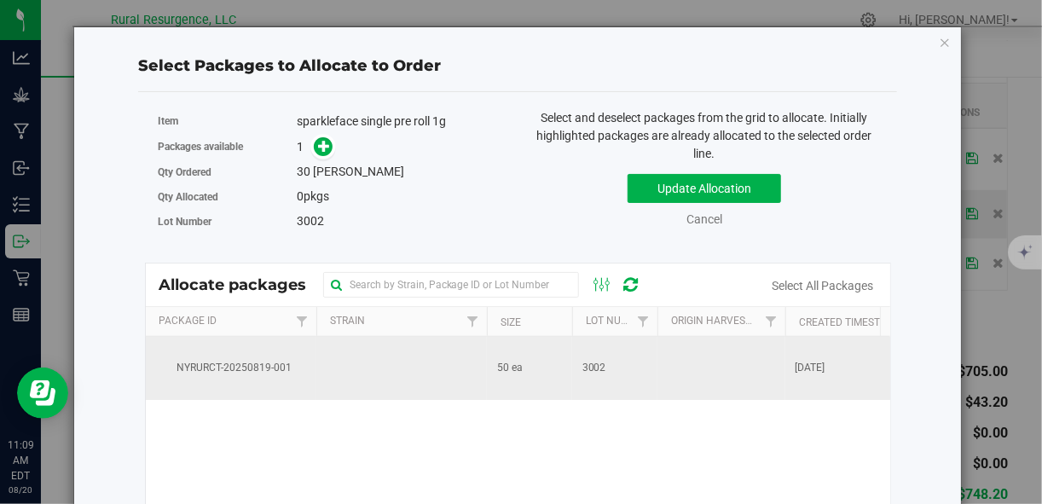
click at [374, 362] on td at bounding box center [401, 368] width 171 height 63
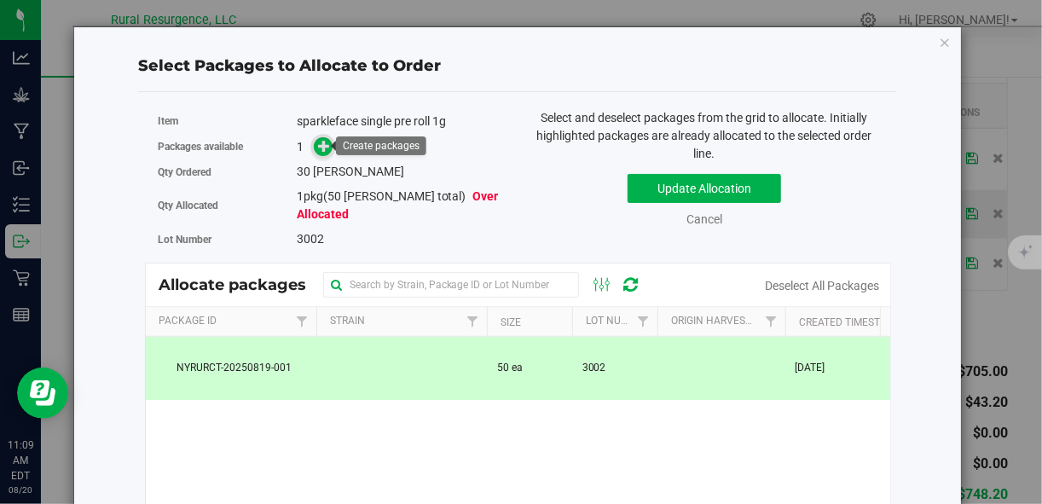
click at [325, 144] on icon at bounding box center [324, 146] width 12 height 12
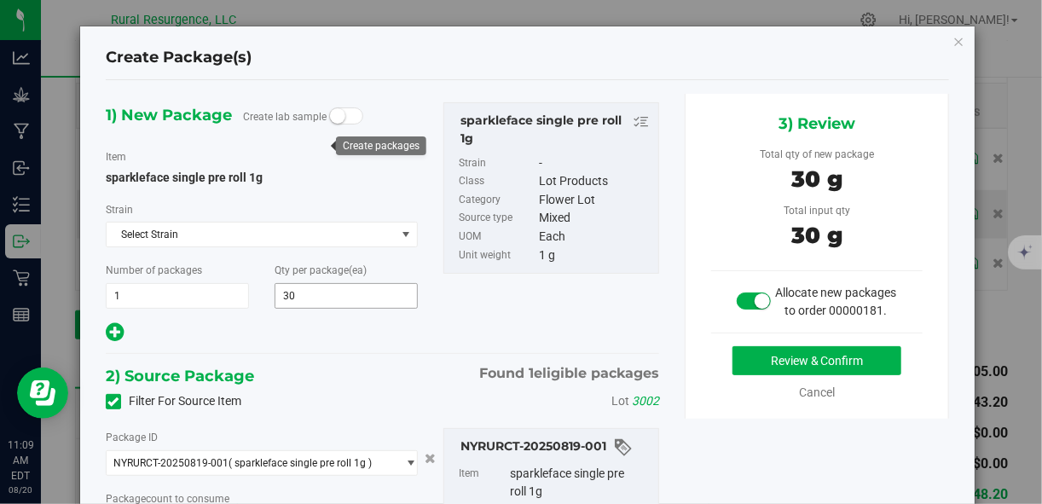
type input "30 ea"
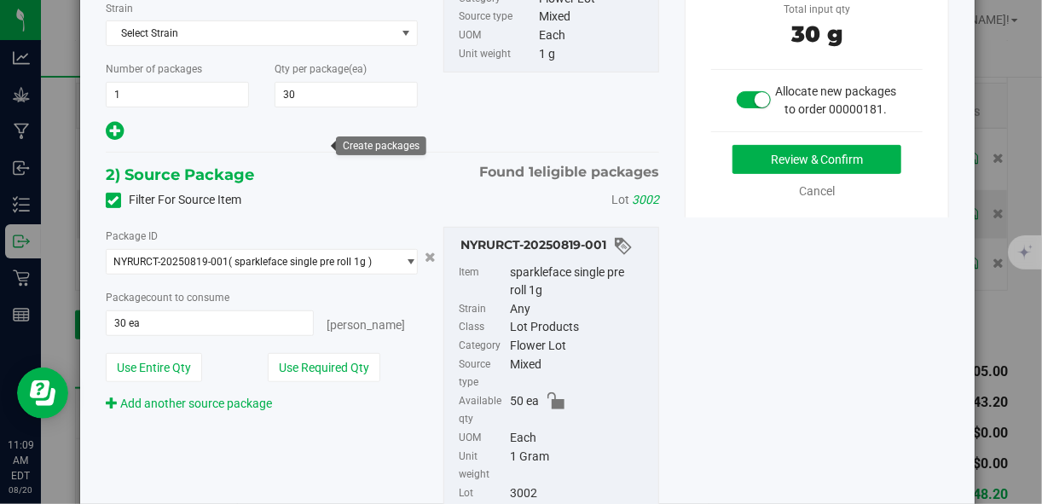
scroll to position [206, 0]
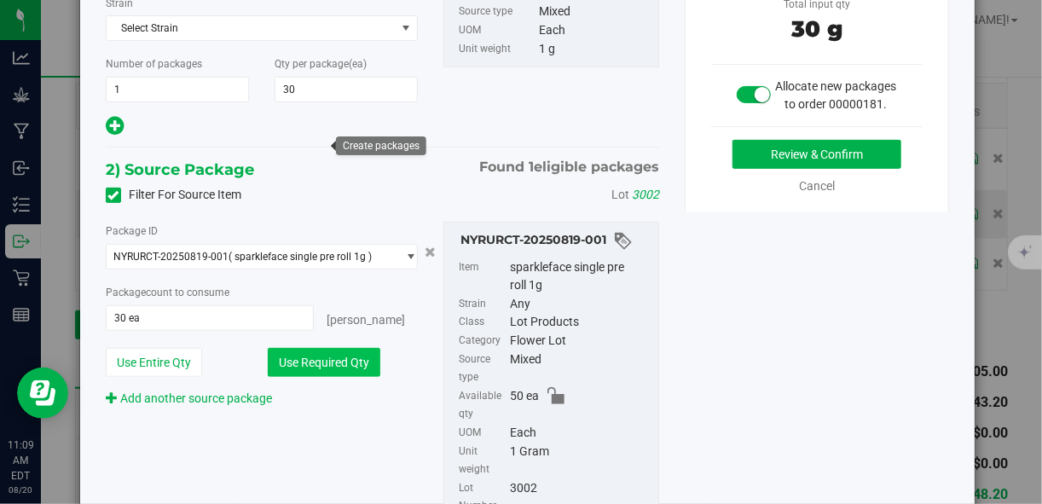
click at [339, 362] on button "Use Required Qty" at bounding box center [324, 362] width 113 height 29
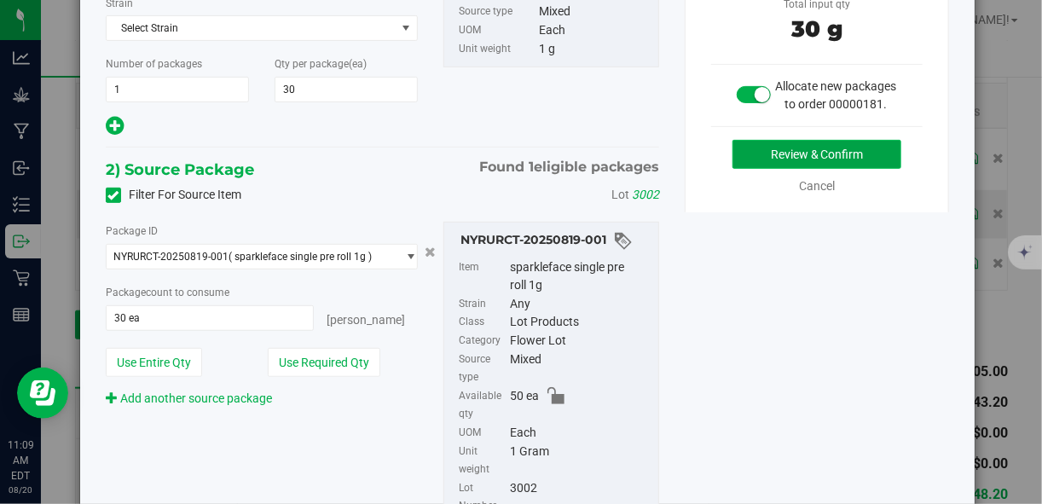
click at [756, 169] on button "Review & Confirm" at bounding box center [816, 154] width 169 height 29
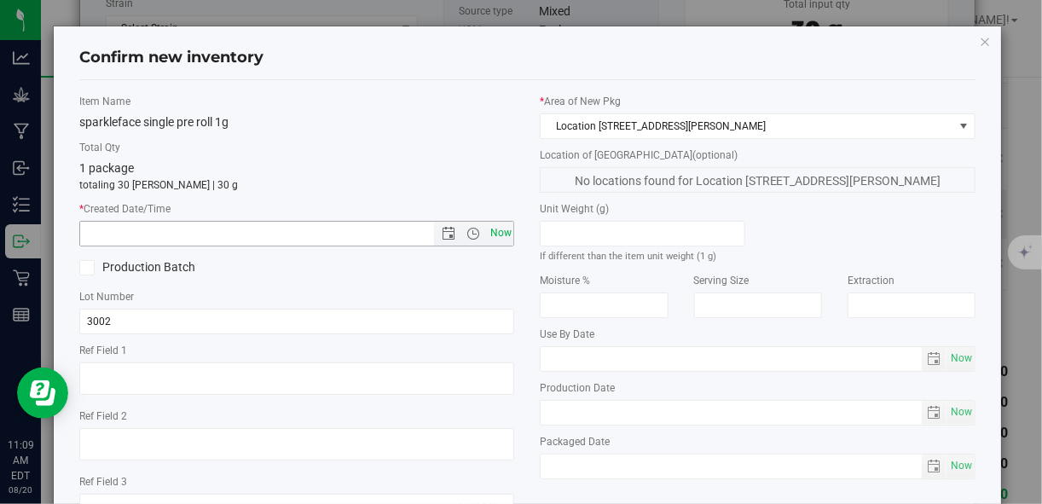
click at [503, 234] on span "Now" at bounding box center [500, 233] width 29 height 25
type input "[DATE] 11:09 AM"
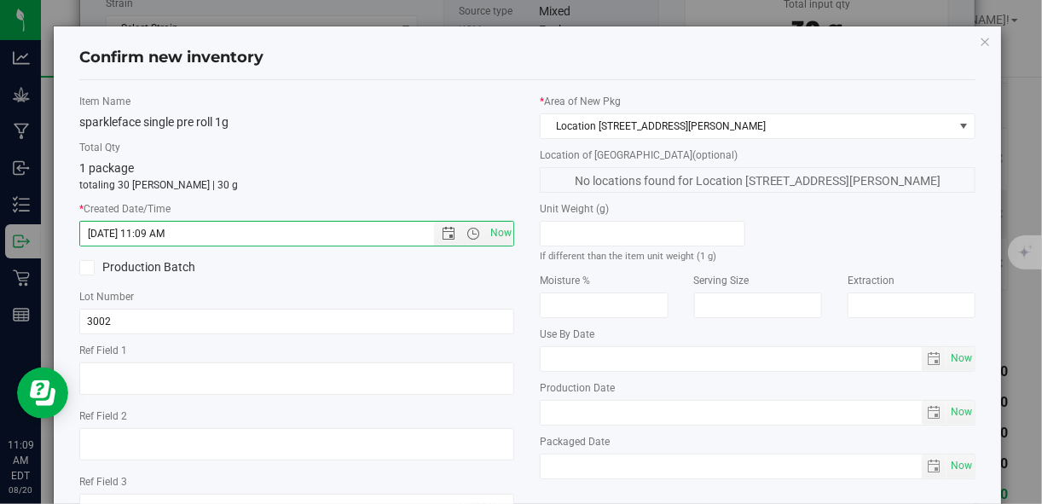
scroll to position [131, 0]
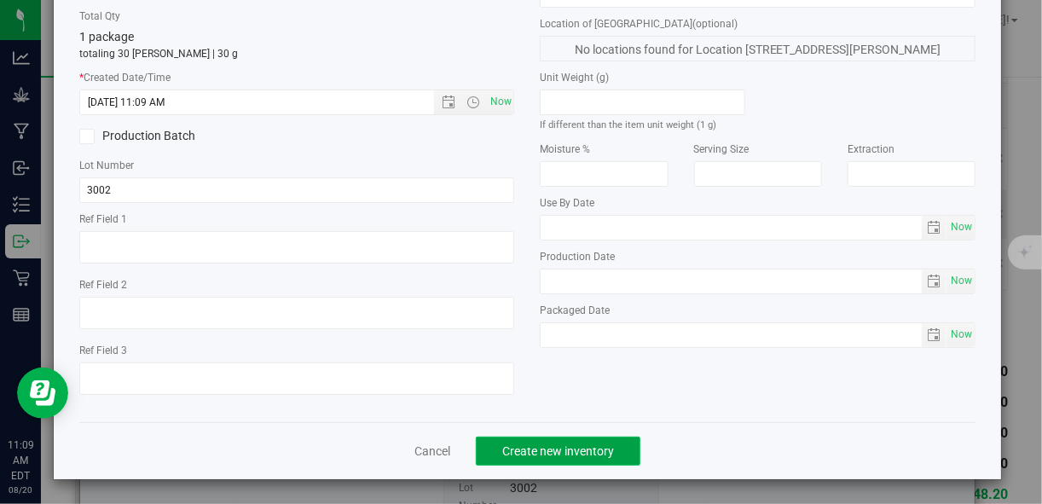
click at [611, 437] on button "Create new inventory" at bounding box center [558, 451] width 165 height 29
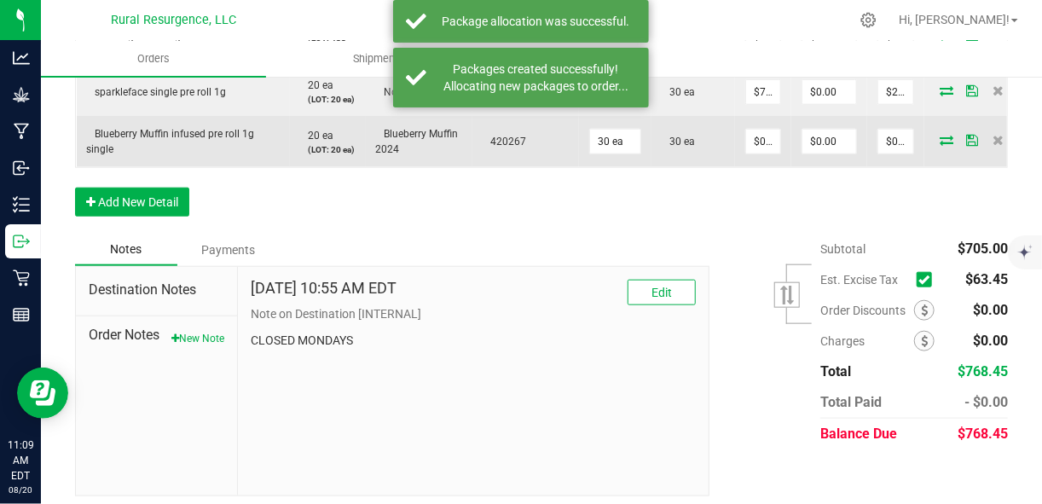
scroll to position [655, 0]
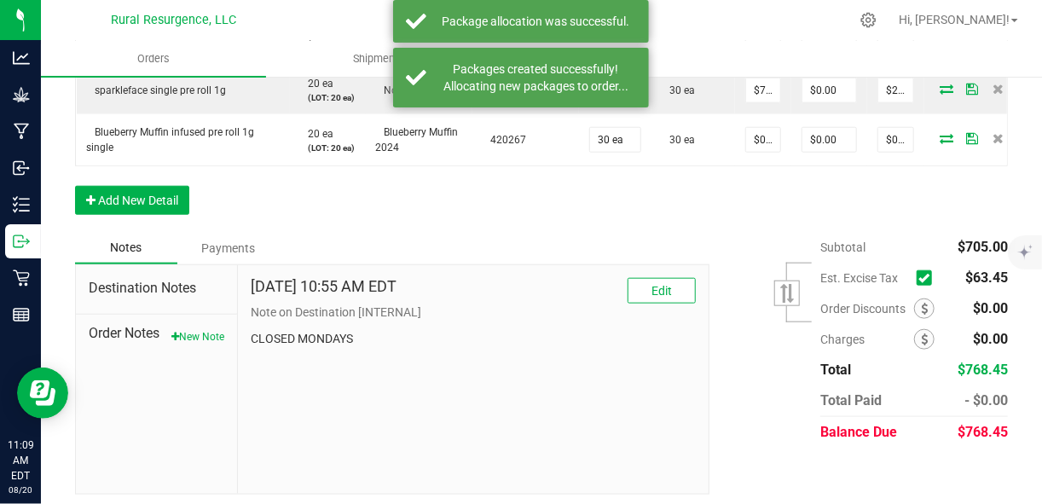
click at [918, 278] on icon at bounding box center [923, 278] width 11 height 0
click at [0, 0] on input "checkbox" at bounding box center [0, 0] width 0 height 0
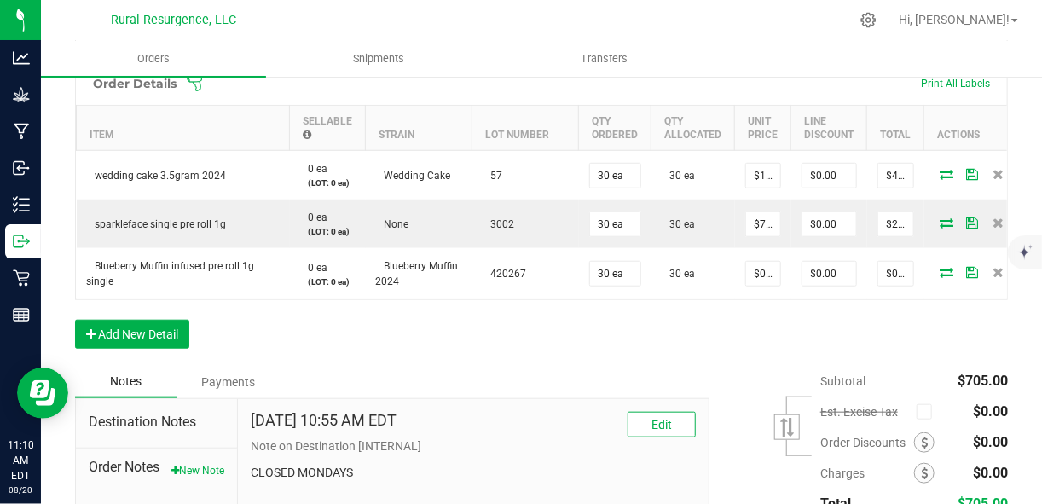
scroll to position [506, 0]
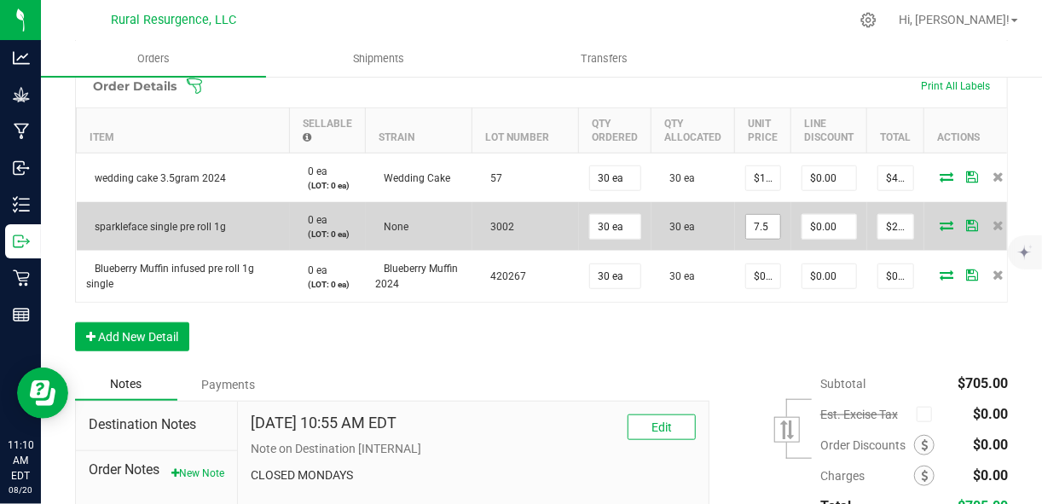
click at [762, 223] on input "7.5" at bounding box center [763, 227] width 34 height 24
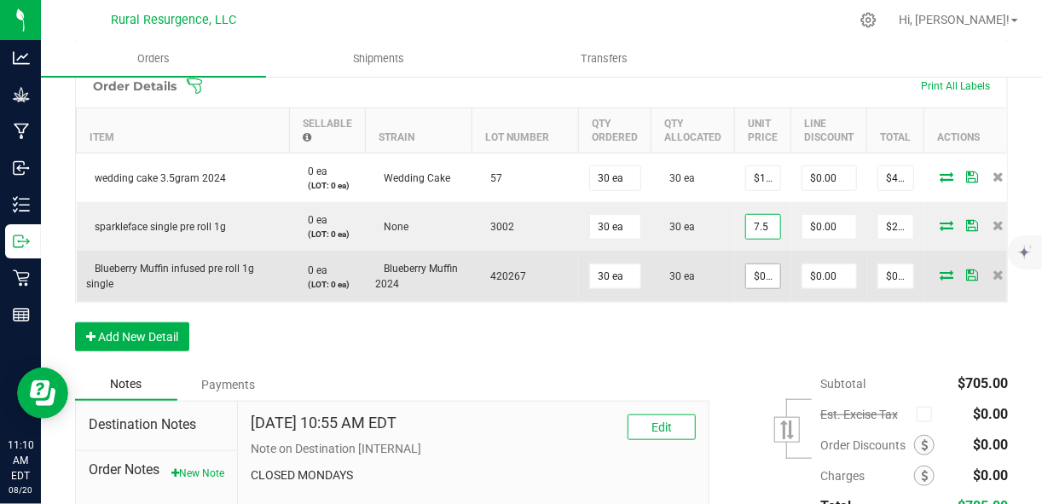
type input "$7.50000"
click at [760, 269] on input "0" at bounding box center [763, 276] width 34 height 24
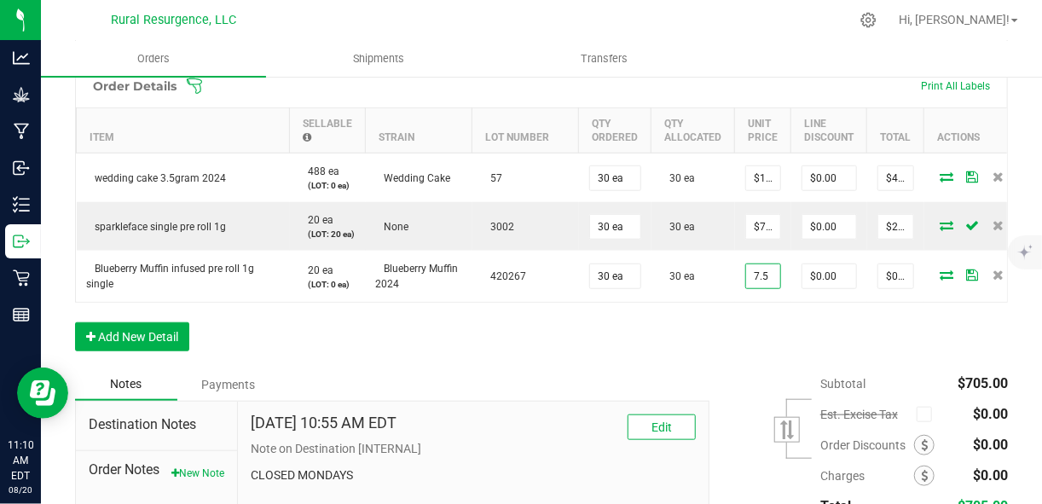
type input "$7.50000"
type input "$225.00"
click at [759, 364] on div "Order Details Print All Labels Item Sellable Strain Lot Number Qty Ordered Qty …" at bounding box center [541, 216] width 933 height 304
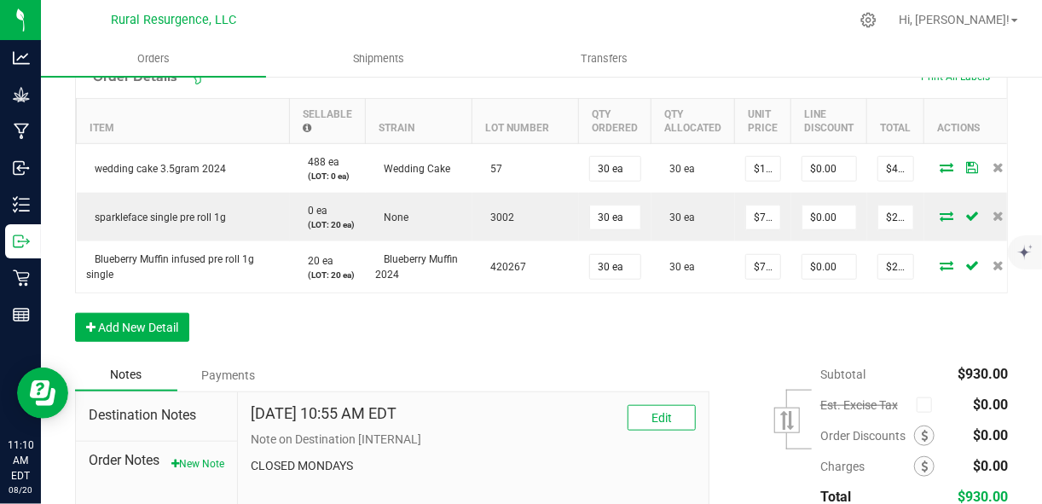
scroll to position [514, 0]
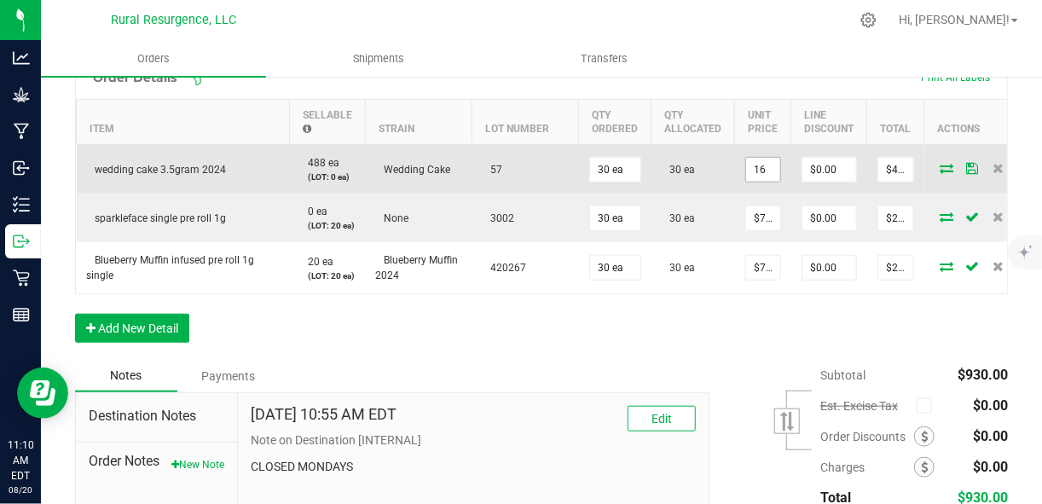
click at [767, 164] on input "16" at bounding box center [763, 170] width 34 height 24
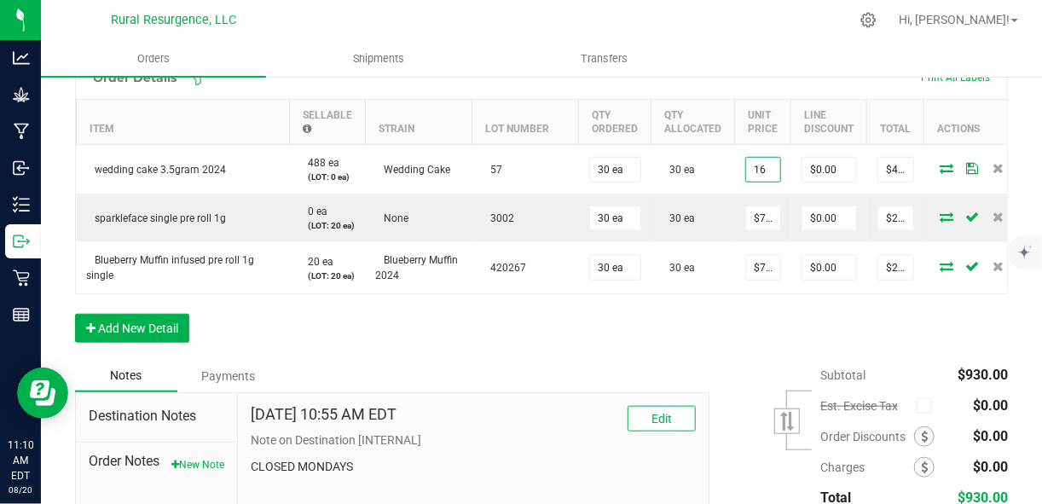
type input "$16.00000"
click at [813, 360] on div "Order Details Print All Labels Item Sellable Strain Lot Number Qty Ordered Qty …" at bounding box center [541, 207] width 933 height 304
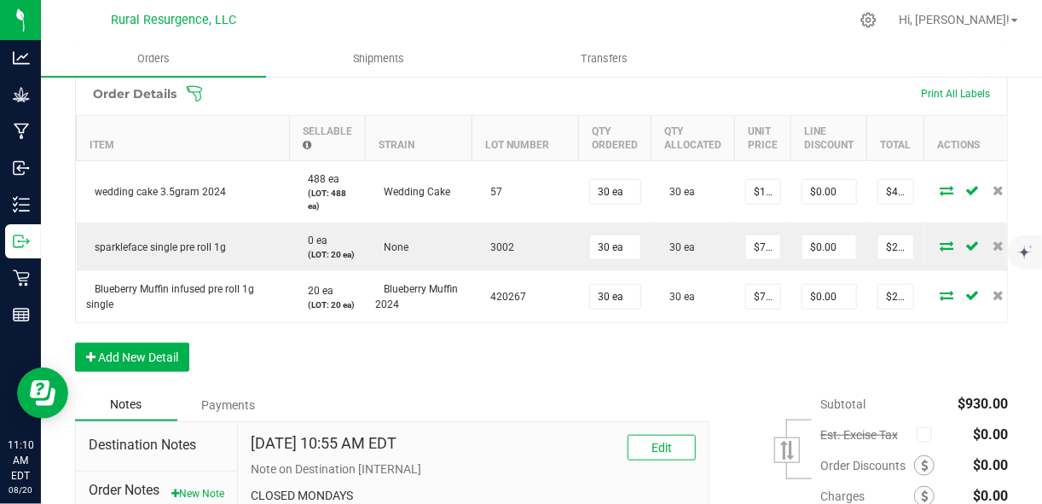
scroll to position [0, 0]
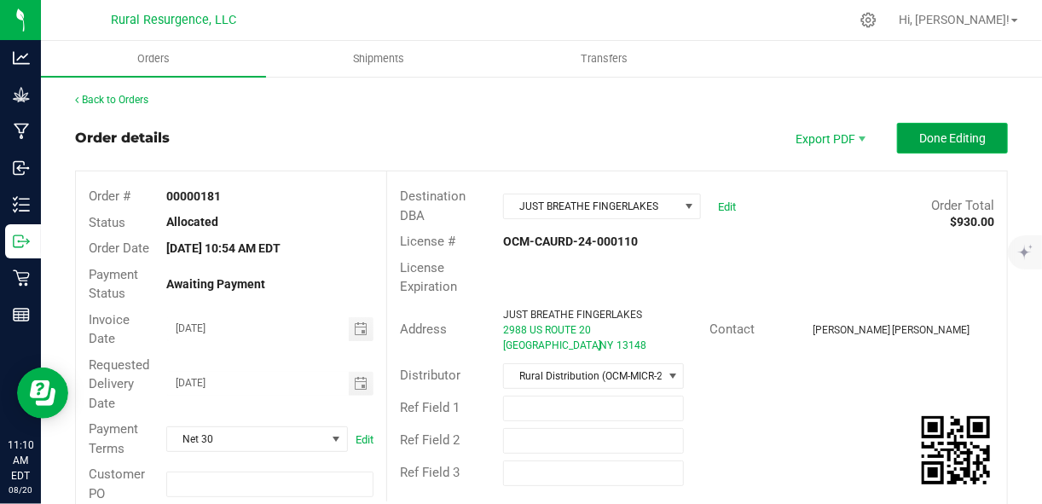
click at [931, 143] on span "Done Editing" at bounding box center [952, 138] width 67 height 14
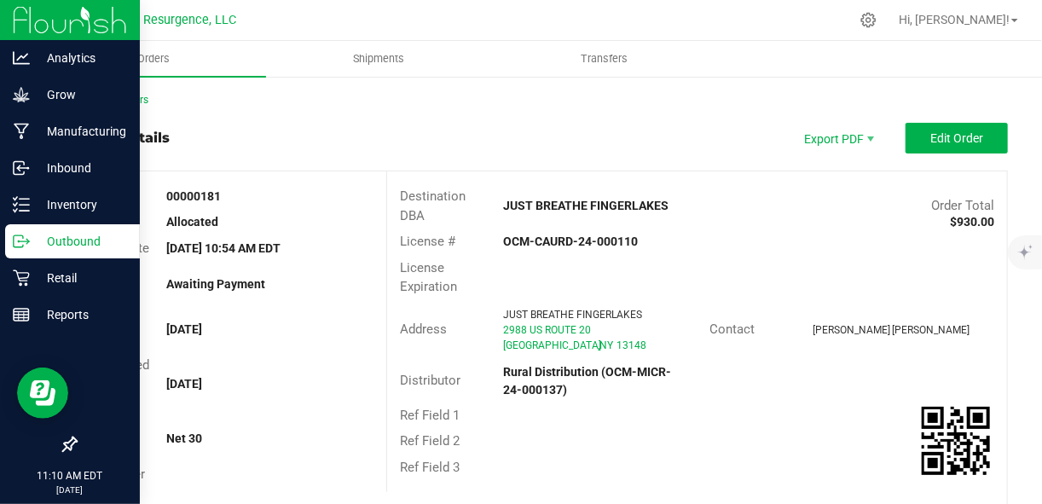
click at [45, 232] on p "Outbound" at bounding box center [81, 241] width 102 height 20
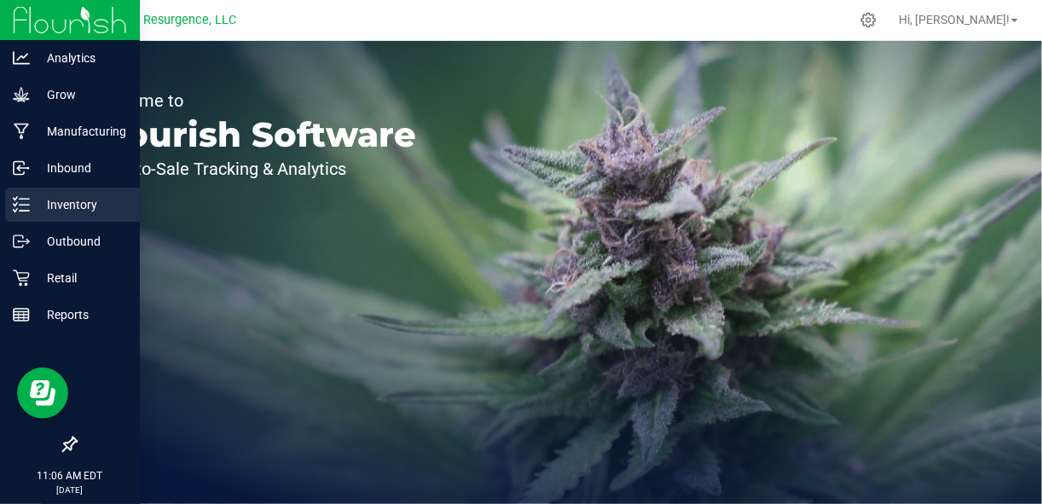
click at [75, 209] on p "Inventory" at bounding box center [81, 204] width 102 height 20
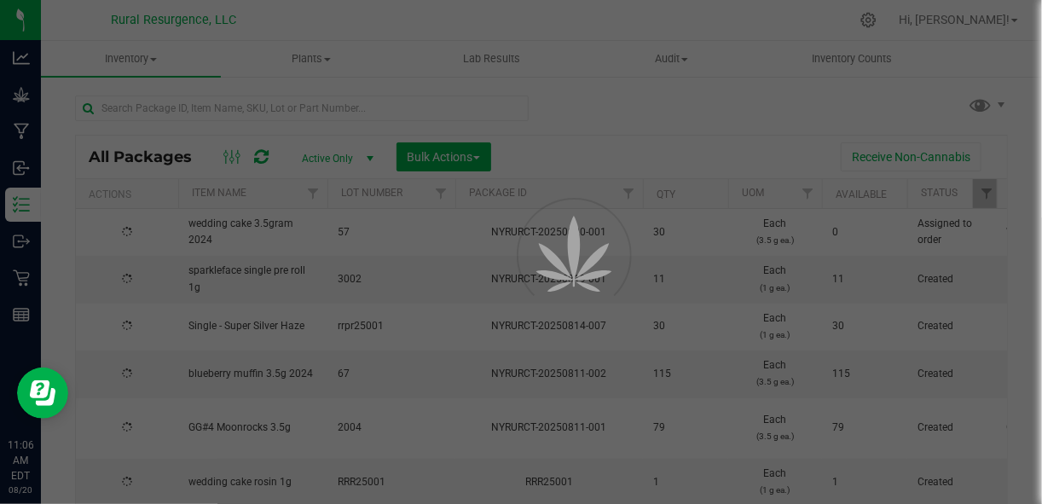
click at [246, 105] on div at bounding box center [521, 252] width 1042 height 504
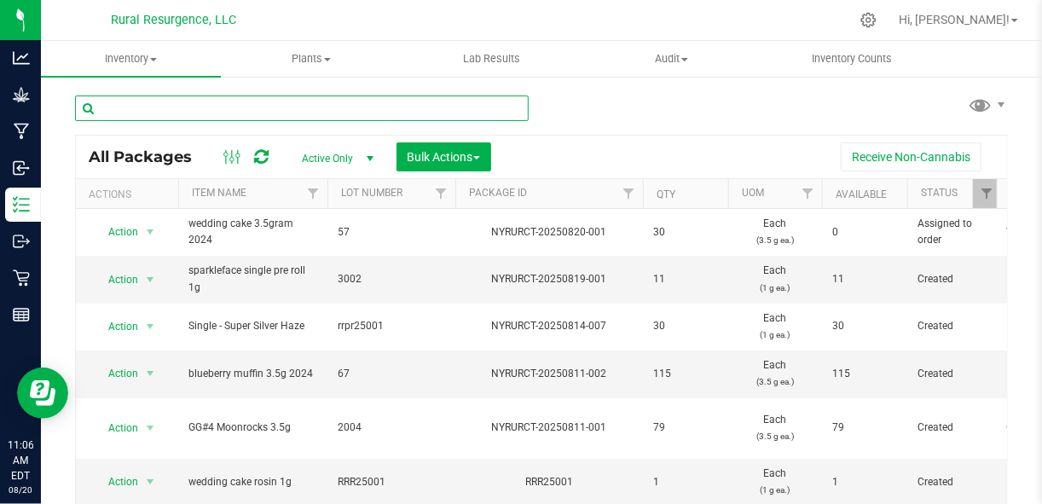
click at [246, 107] on input "text" at bounding box center [302, 108] width 454 height 26
type input "single"
click at [246, 107] on input "single" at bounding box center [302, 108] width 454 height 26
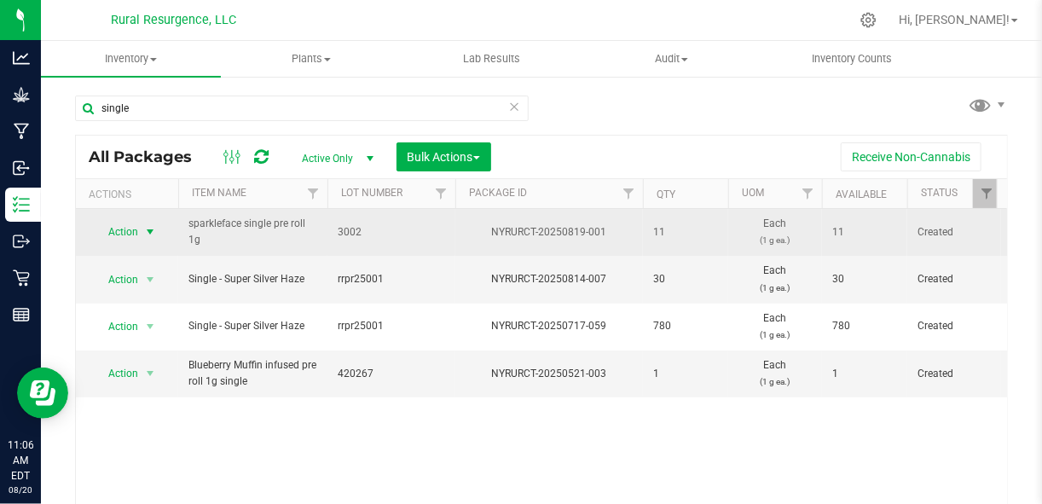
click at [150, 229] on span "select" at bounding box center [150, 232] width 14 height 14
click at [150, 235] on span "select" at bounding box center [150, 232] width 14 height 14
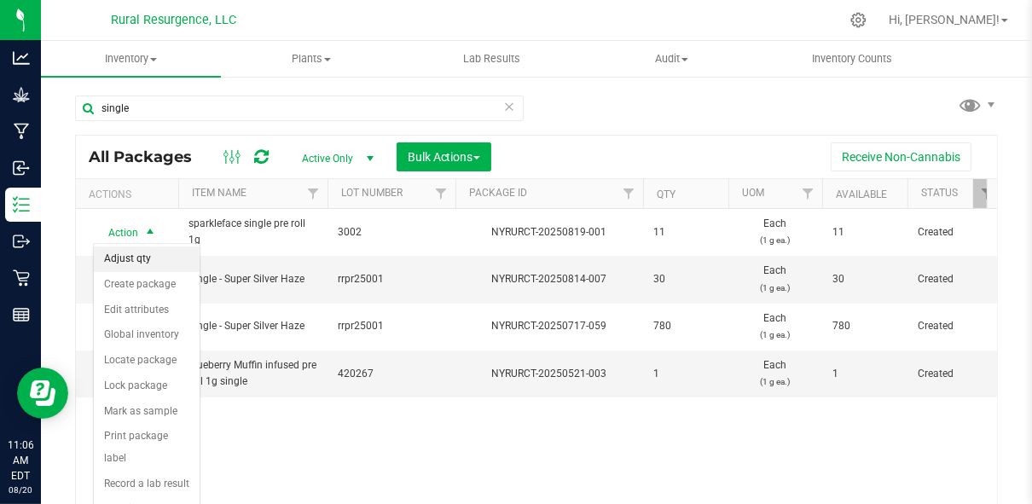
click at [155, 255] on li "Adjust qty" at bounding box center [147, 259] width 106 height 26
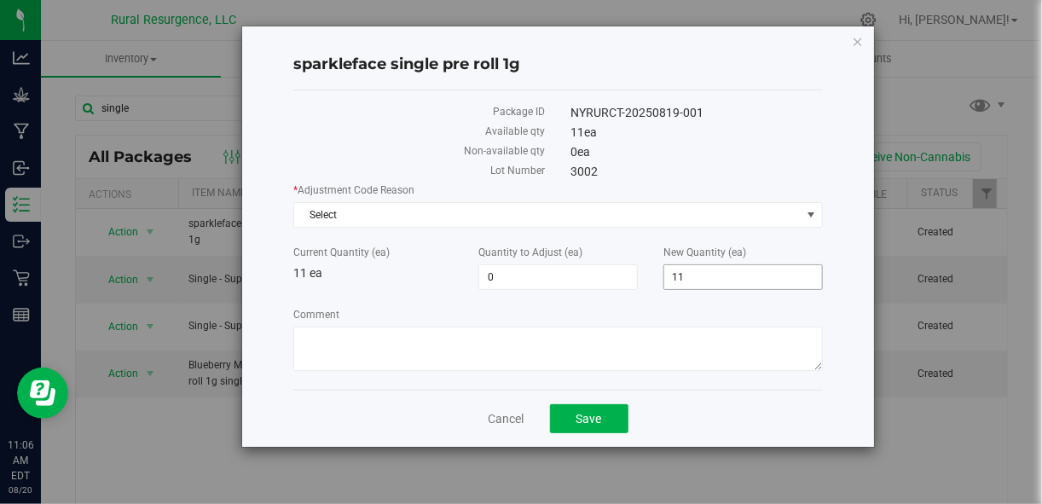
click at [719, 270] on span "11 11" at bounding box center [742, 277] width 159 height 26
click at [719, 270] on input "11" at bounding box center [743, 277] width 158 height 24
type input "50"
type input "39"
type input "50"
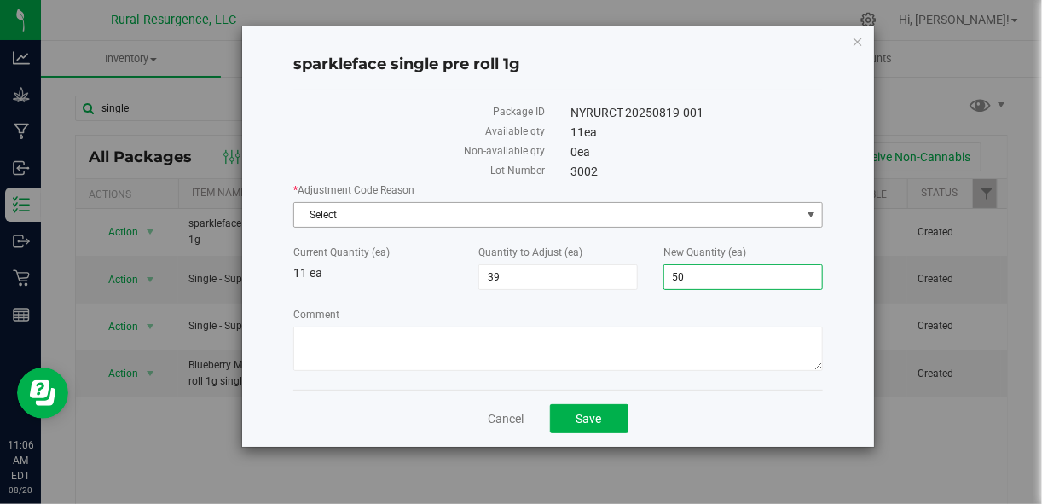
click at [656, 225] on span "Select" at bounding box center [557, 215] width 529 height 26
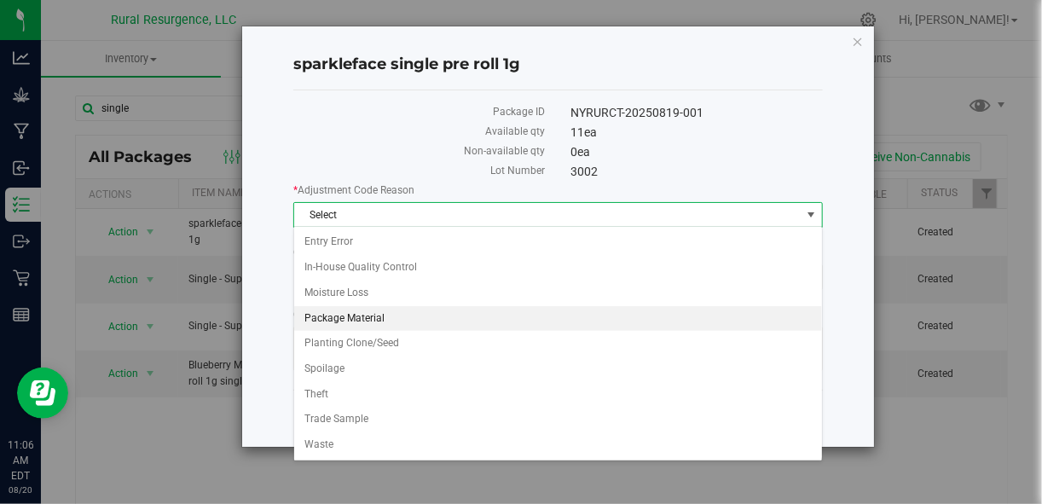
click at [593, 310] on li "Package Material" at bounding box center [558, 319] width 528 height 26
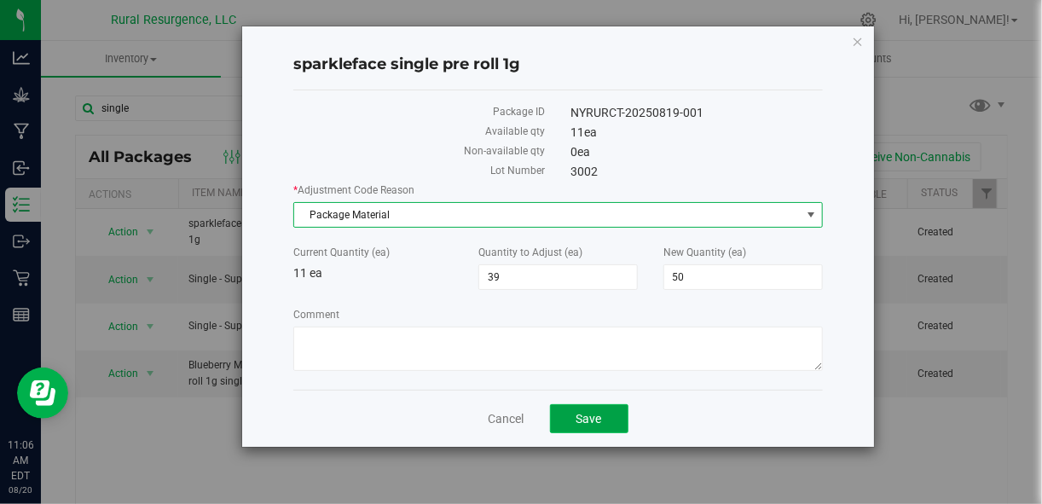
click at [594, 412] on span "Save" at bounding box center [589, 419] width 26 height 14
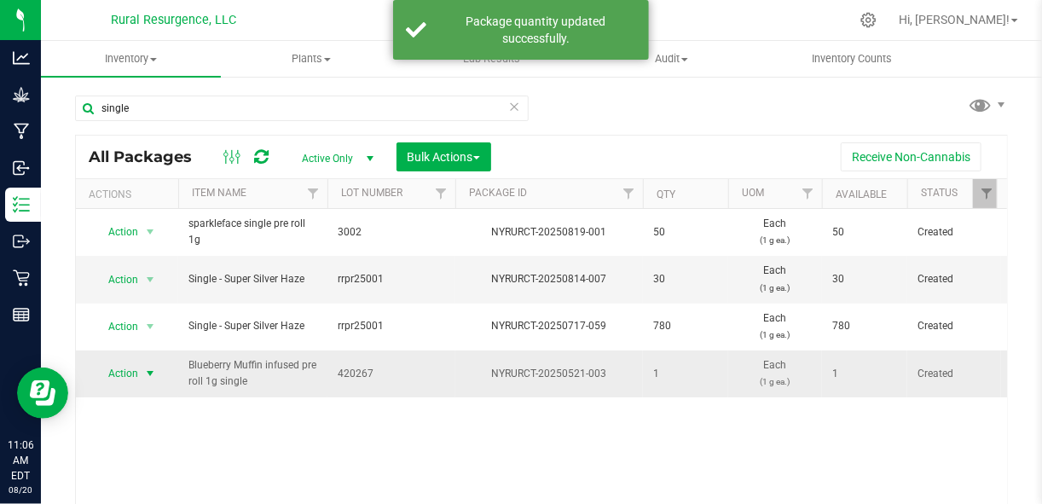
click at [143, 367] on span "select" at bounding box center [150, 374] width 14 height 14
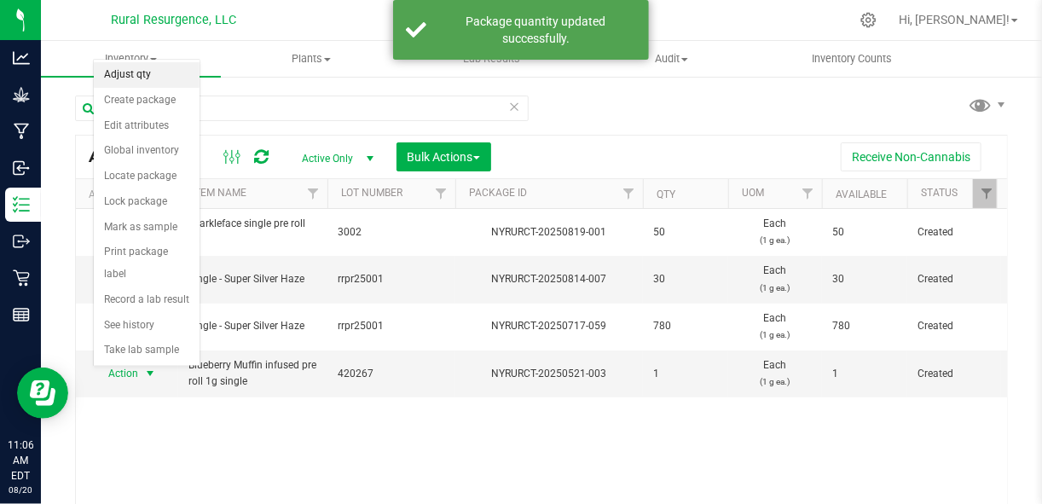
click at [127, 79] on li "Adjust qty" at bounding box center [147, 75] width 106 height 26
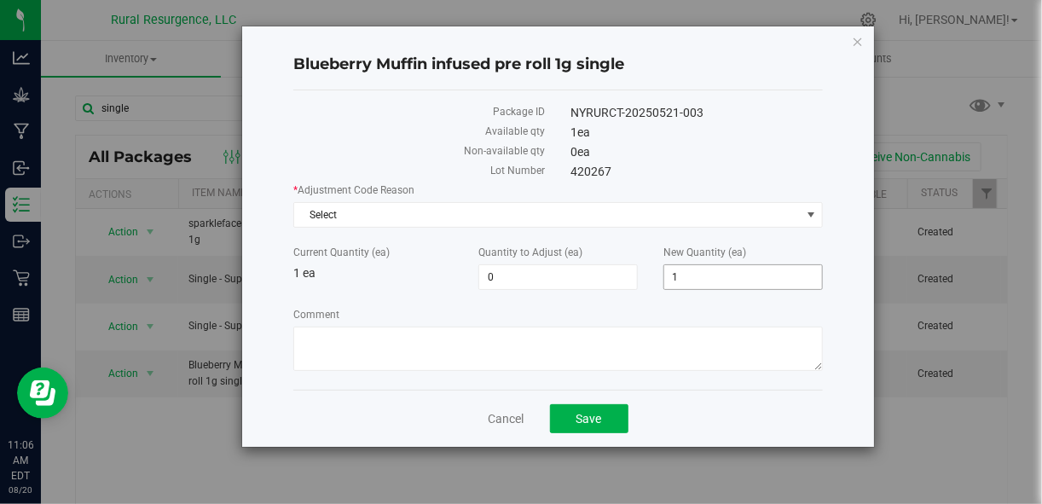
click at [719, 284] on span "1 1" at bounding box center [742, 277] width 159 height 26
click at [719, 284] on input "1" at bounding box center [743, 277] width 158 height 24
type input "50"
type input "49"
type input "50"
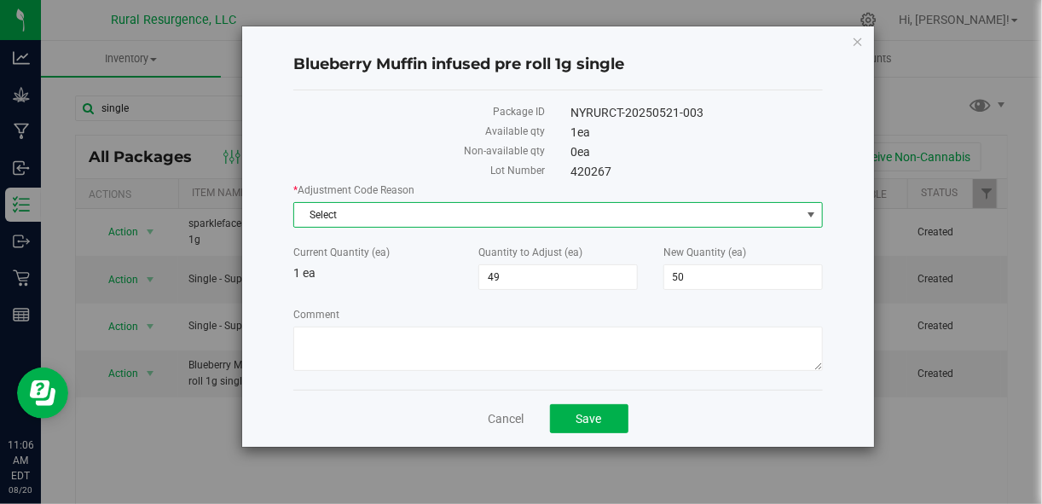
click at [673, 217] on span "Select" at bounding box center [547, 215] width 506 height 24
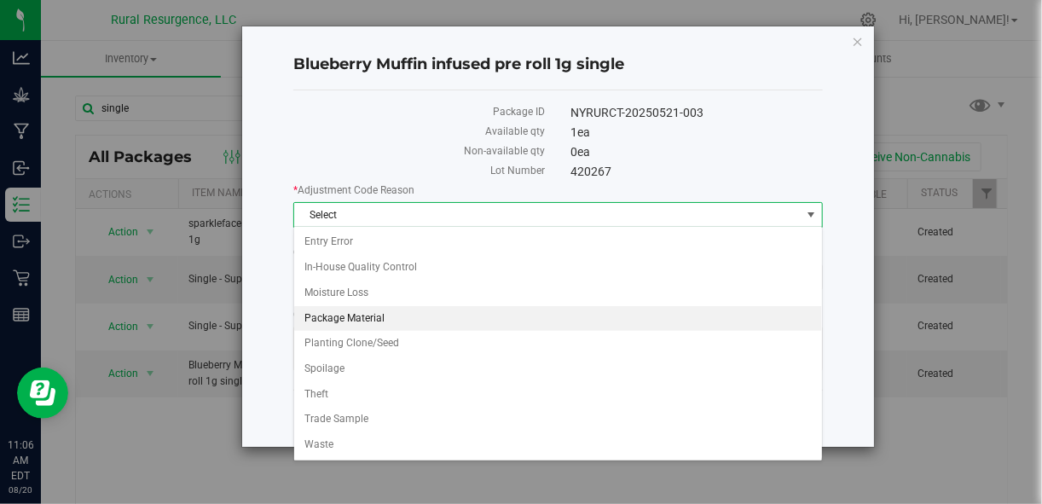
click at [585, 315] on li "Package Material" at bounding box center [558, 319] width 528 height 26
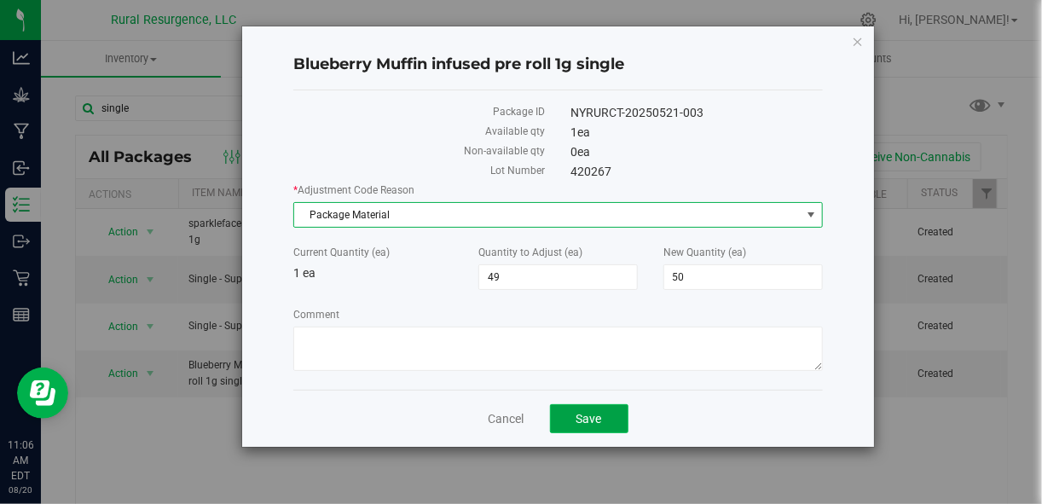
click at [613, 422] on button "Save" at bounding box center [589, 418] width 78 height 29
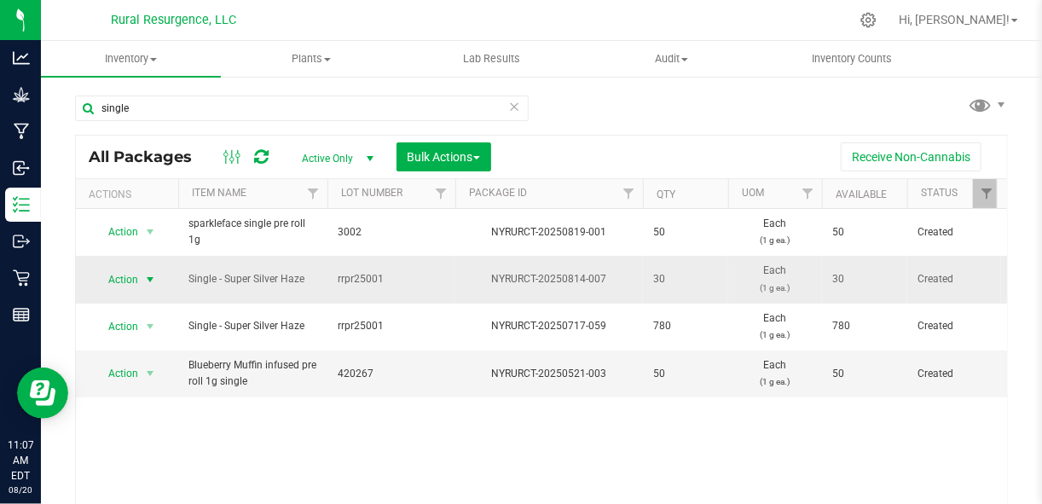
click at [153, 277] on span "select" at bounding box center [150, 280] width 14 height 14
click at [148, 283] on span "select" at bounding box center [150, 280] width 14 height 14
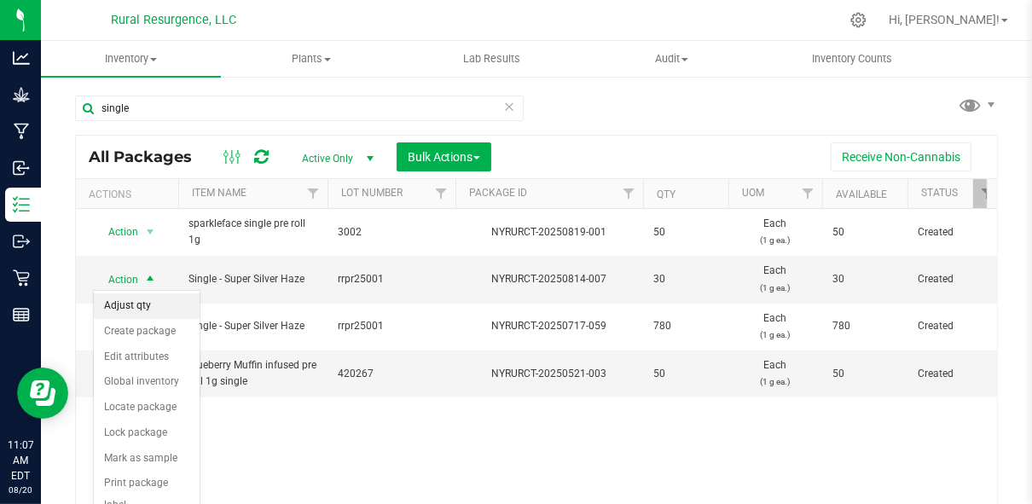
click at [139, 304] on li "Adjust qty" at bounding box center [147, 306] width 106 height 26
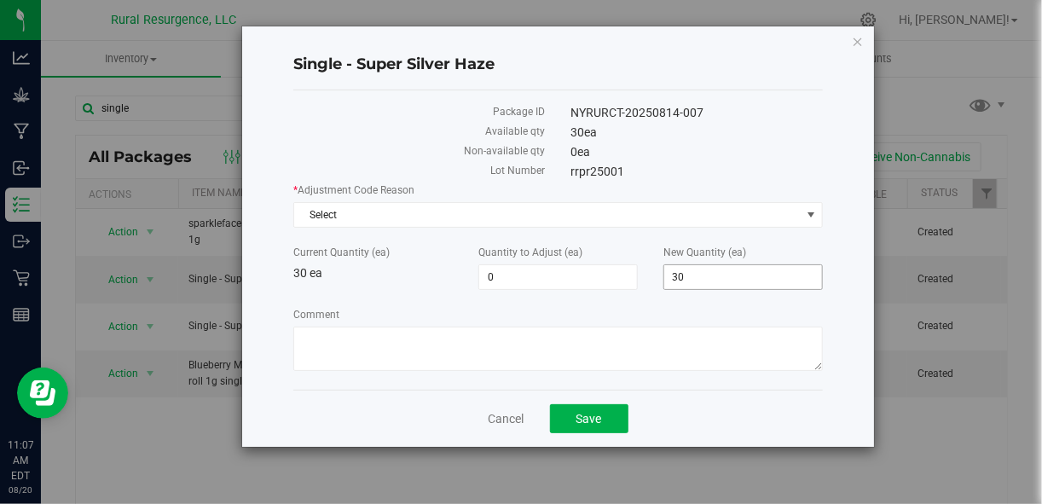
click at [695, 269] on span "30 30" at bounding box center [742, 277] width 159 height 26
click at [695, 269] on input "30" at bounding box center [743, 277] width 158 height 24
type input "0"
type input "-30"
type input "0"
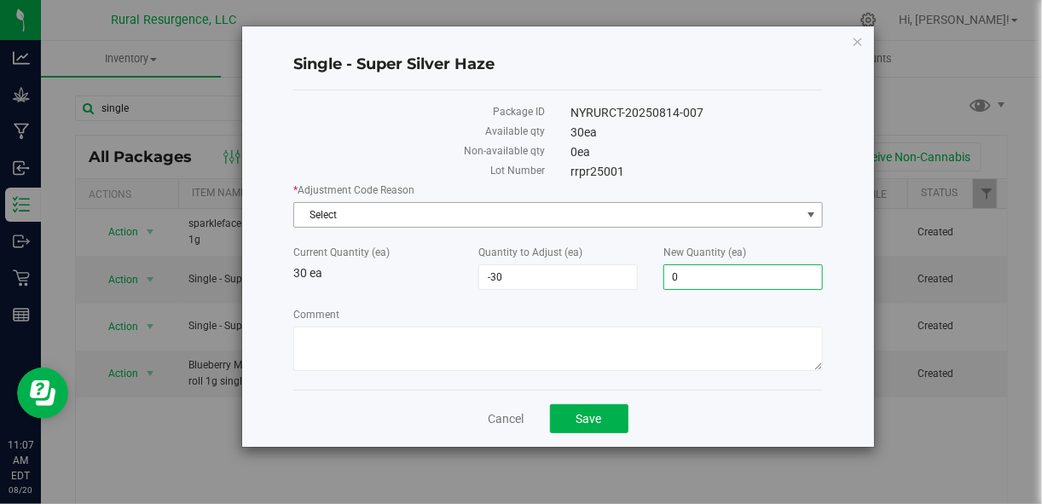
click at [689, 220] on span "Select" at bounding box center [547, 215] width 506 height 24
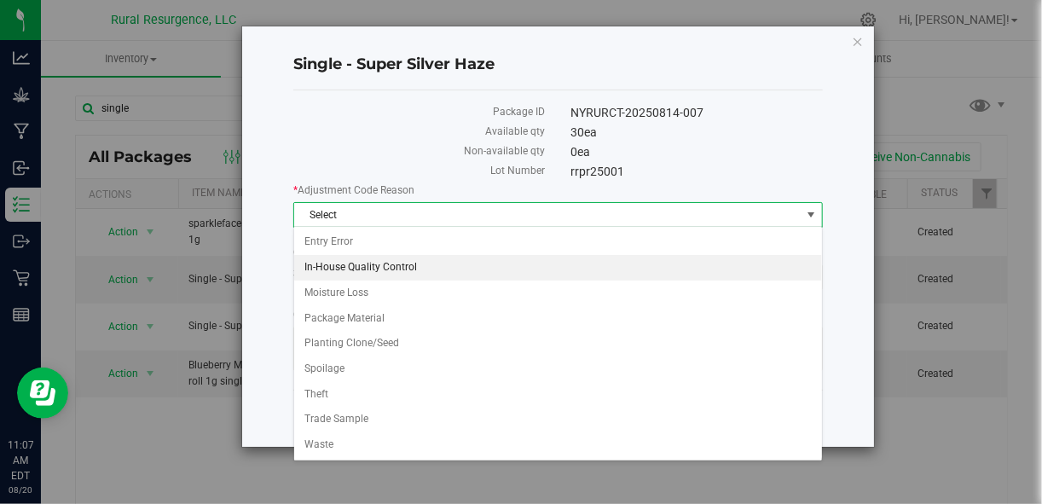
click at [598, 272] on li "In-House Quality Control" at bounding box center [558, 268] width 528 height 26
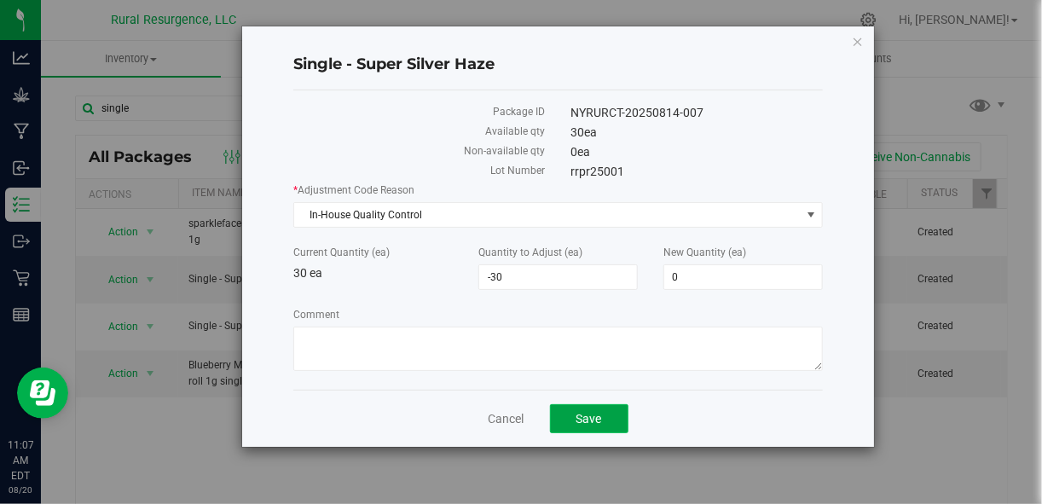
click at [599, 405] on button "Save" at bounding box center [589, 418] width 78 height 29
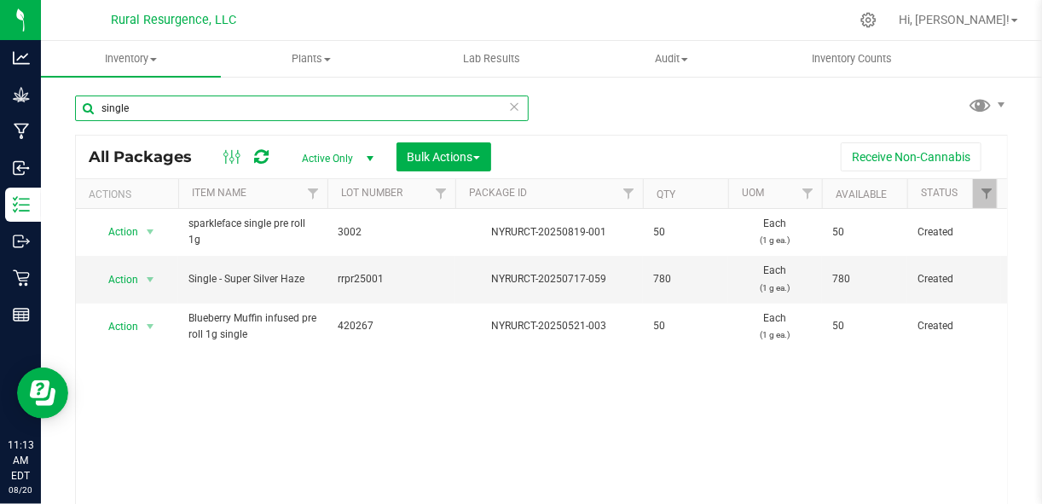
drag, startPoint x: 297, startPoint y: 118, endPoint x: 248, endPoint y: 114, distance: 48.7
click at [248, 114] on input "single" at bounding box center [302, 108] width 454 height 26
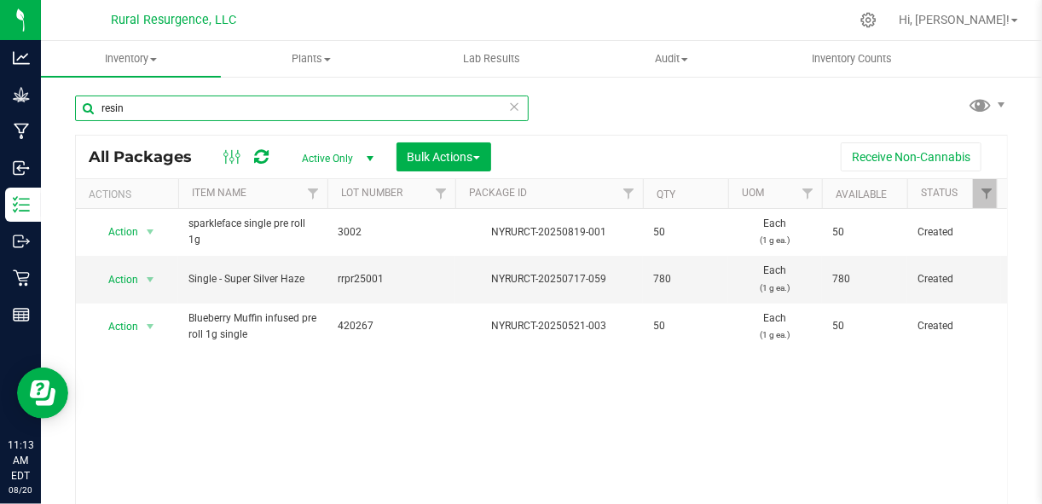
type input "resin"
click at [248, 114] on input "resin" at bounding box center [302, 108] width 454 height 26
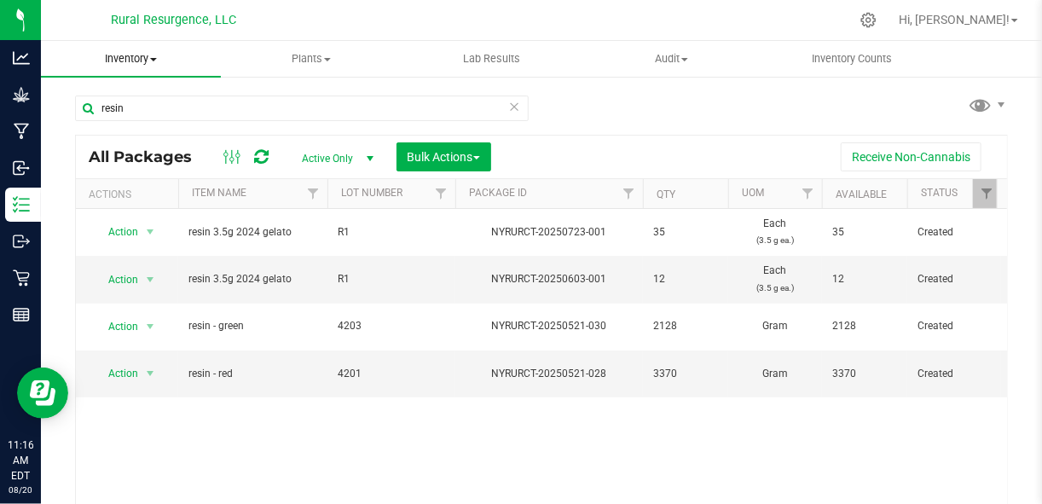
click at [151, 56] on span "Inventory" at bounding box center [131, 58] width 180 height 15
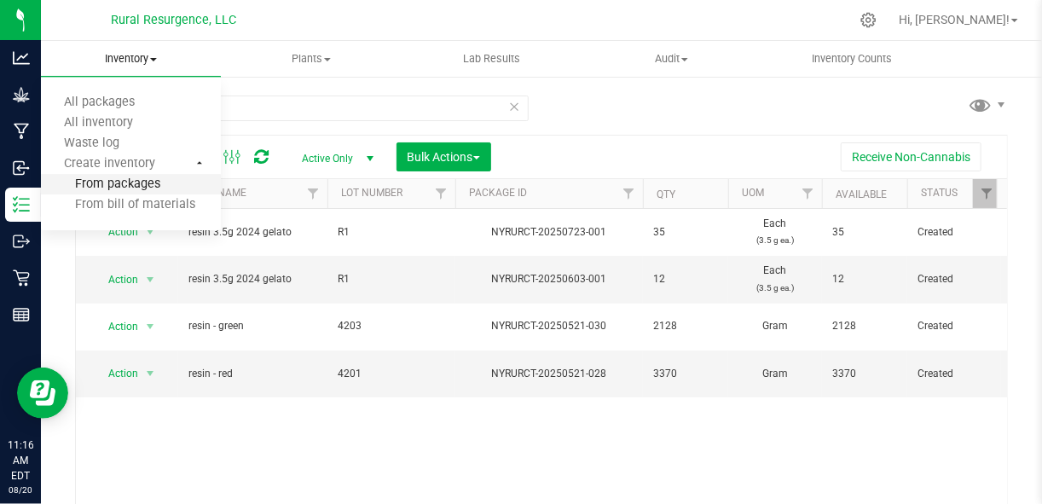
click at [130, 182] on span "From packages" at bounding box center [100, 184] width 119 height 14
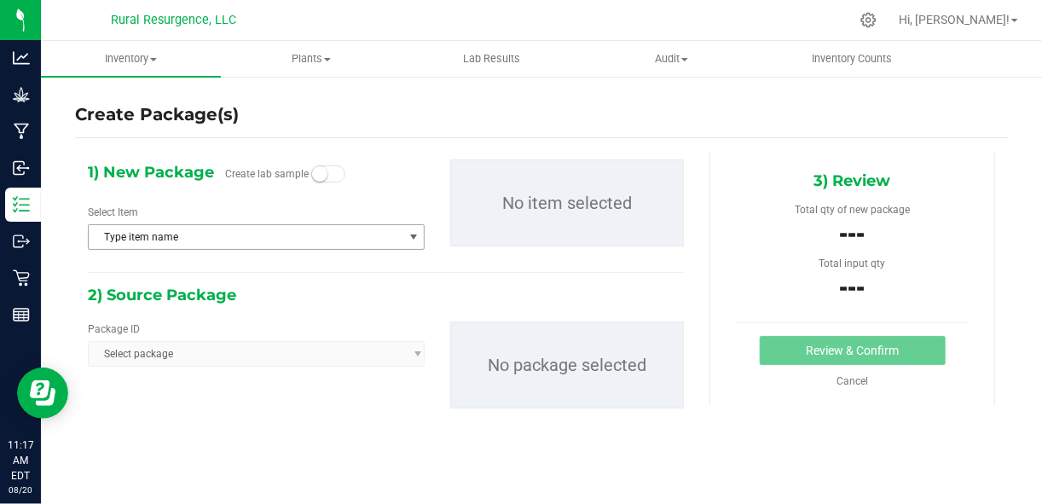
click at [282, 241] on span "Type item name" at bounding box center [246, 237] width 314 height 24
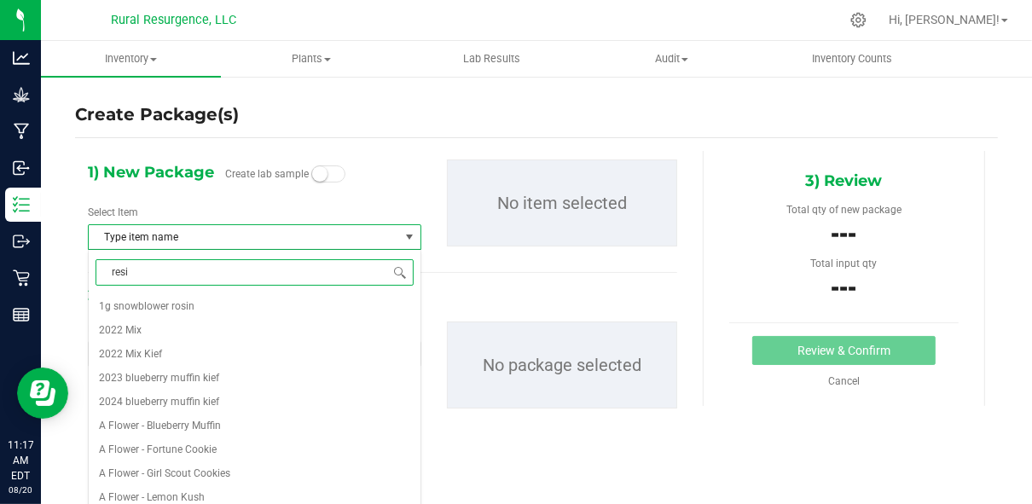
type input "resin"
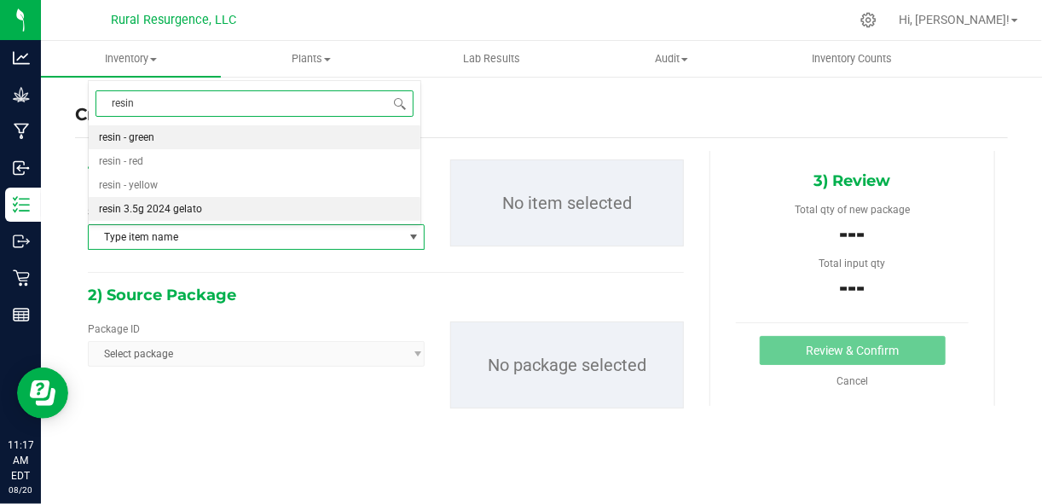
click at [198, 212] on span "resin 3.5g 2024 gelato" at bounding box center [150, 209] width 103 height 12
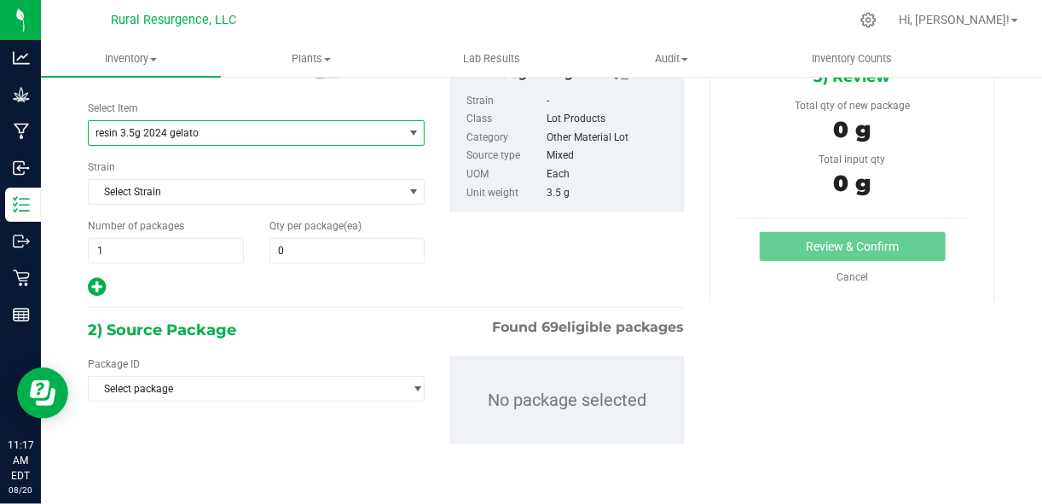
scroll to position [104, 0]
click at [313, 251] on span at bounding box center [347, 251] width 156 height 26
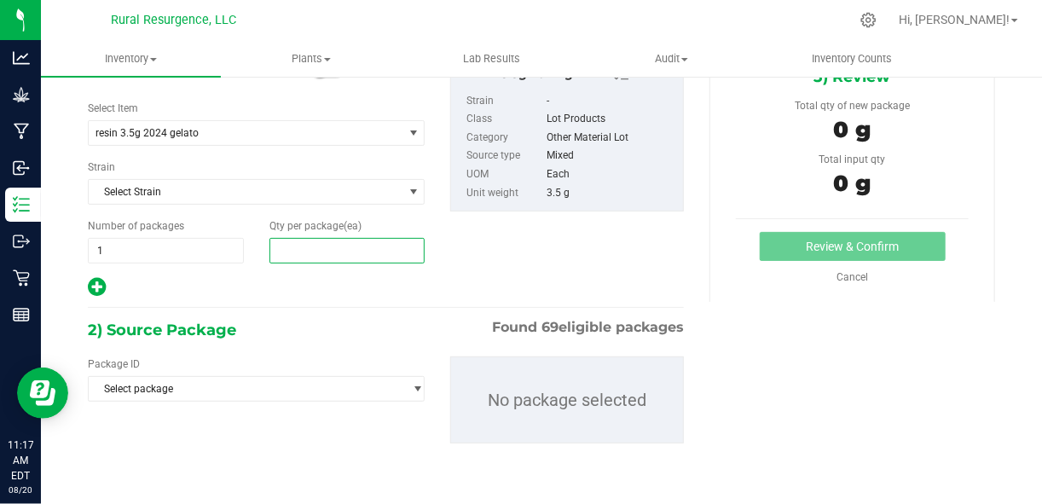
click at [313, 251] on input "text" at bounding box center [347, 251] width 154 height 24
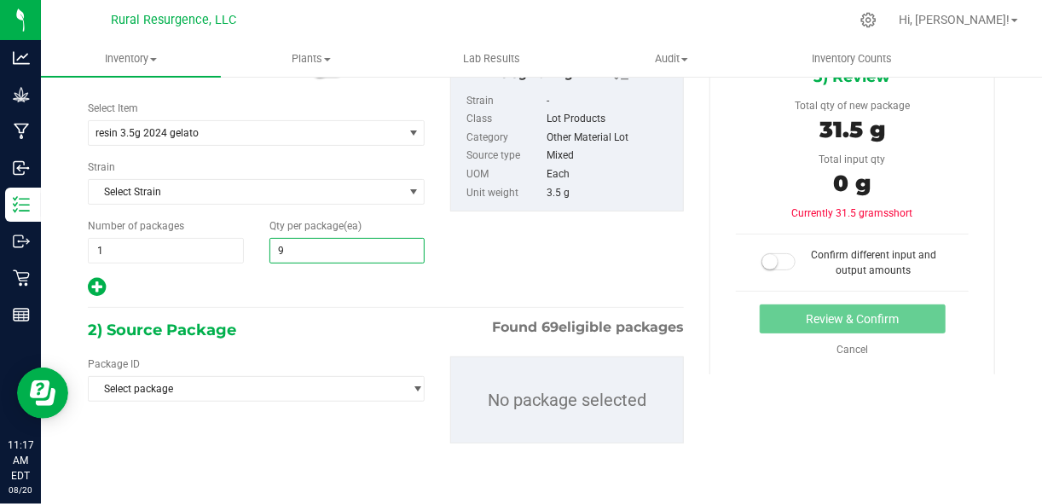
type input "96"
click at [317, 384] on span "Select package" at bounding box center [246, 389] width 314 height 24
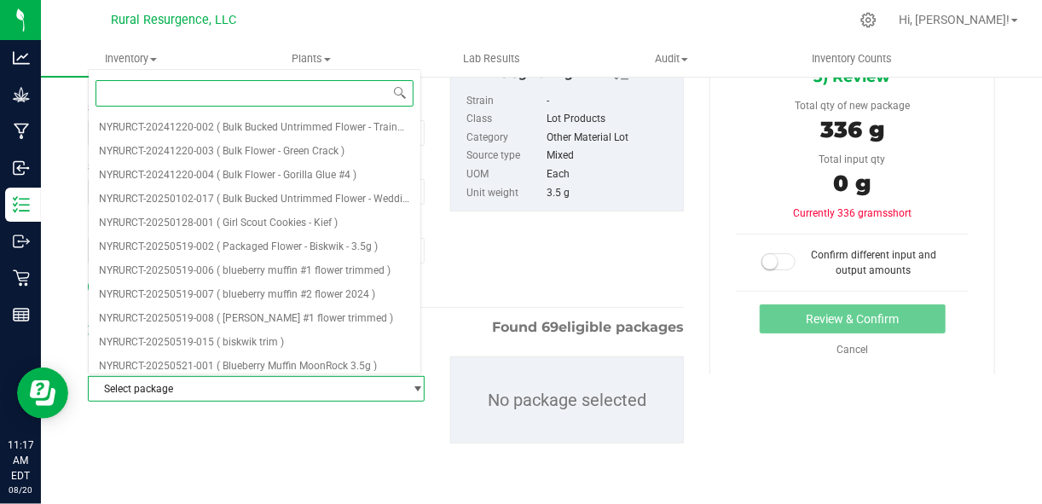
click at [265, 86] on input at bounding box center [254, 93] width 318 height 26
type input "resin"
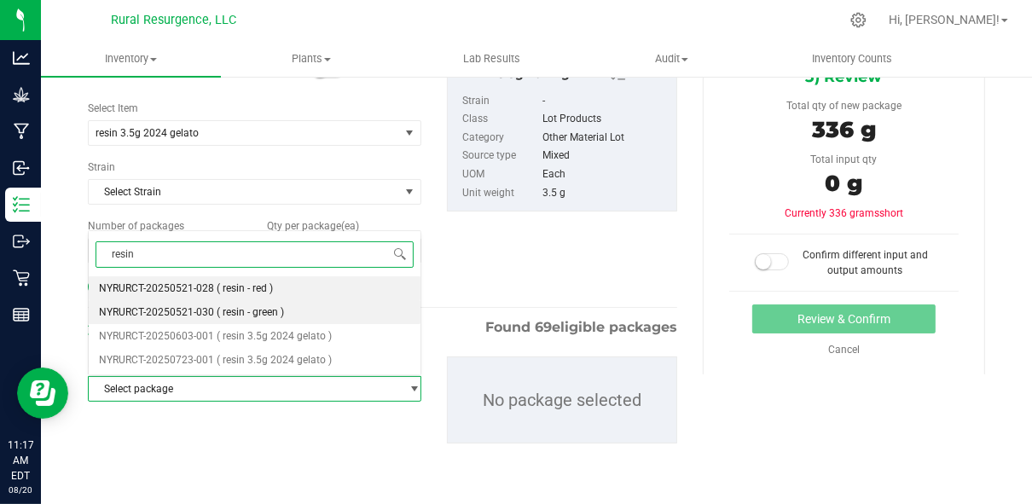
click at [260, 311] on span "( resin - green )" at bounding box center [250, 312] width 67 height 12
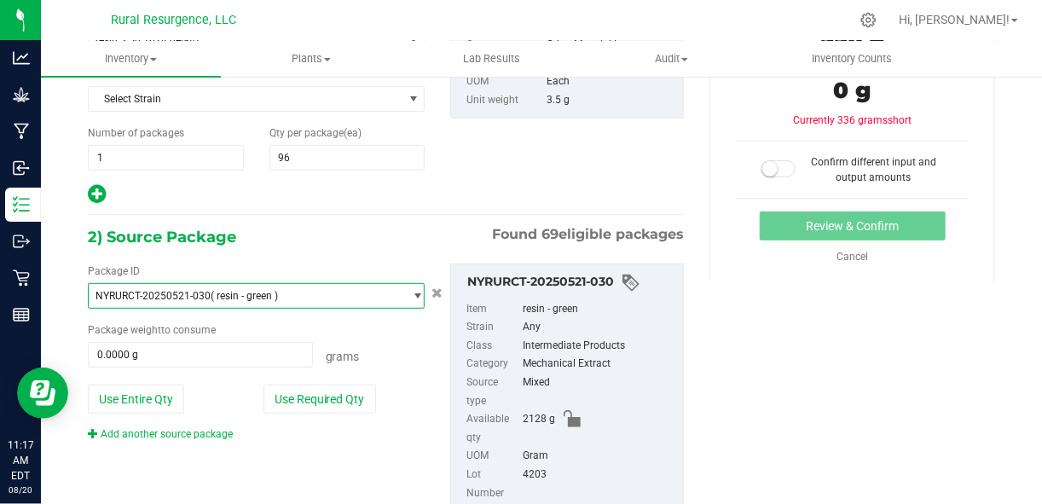
scroll to position [205, 0]
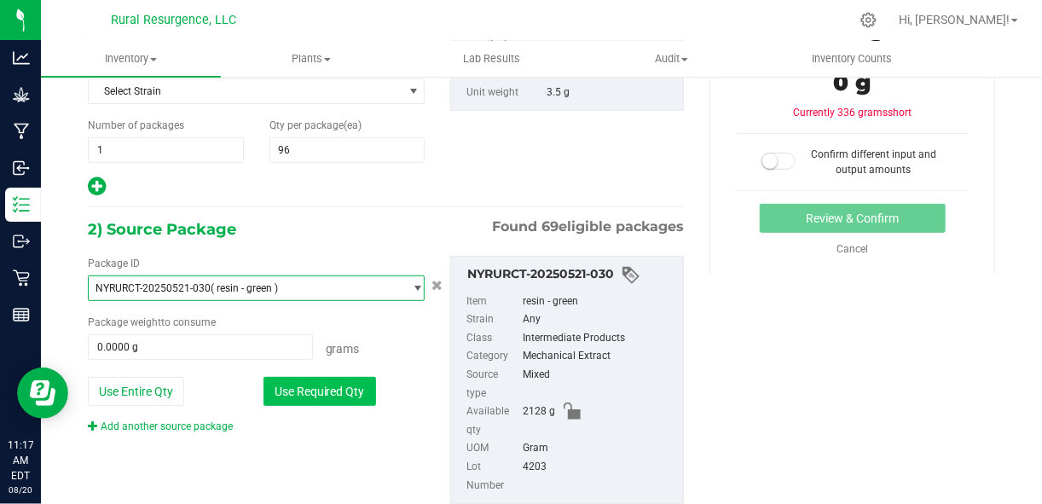
click at [330, 391] on button "Use Required Qty" at bounding box center [319, 391] width 113 height 29
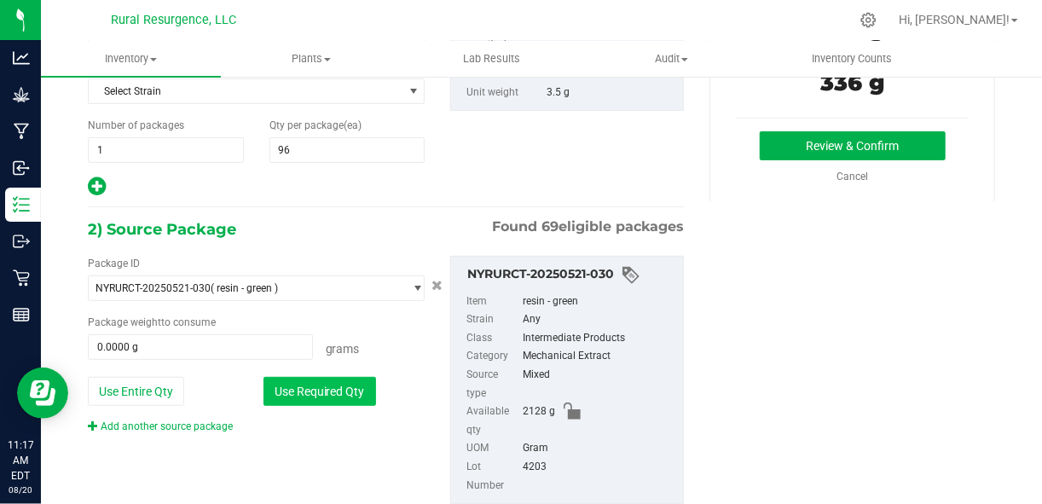
type input "336.0000 g"
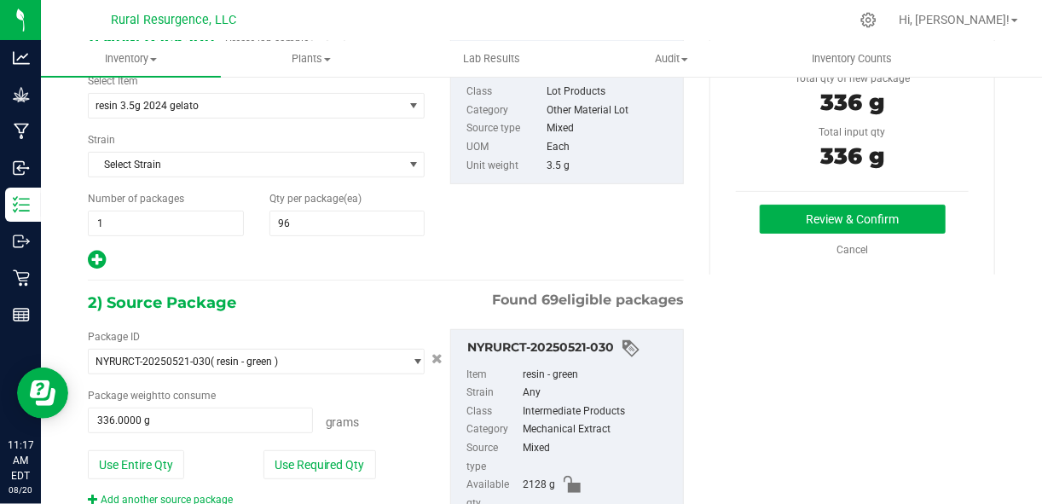
scroll to position [130, 0]
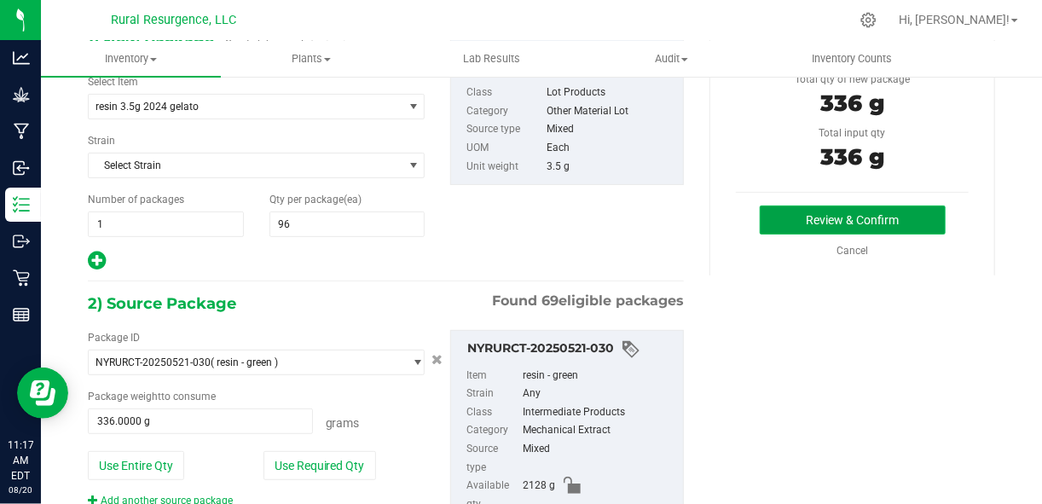
click at [811, 218] on button "Review & Confirm" at bounding box center [853, 219] width 186 height 29
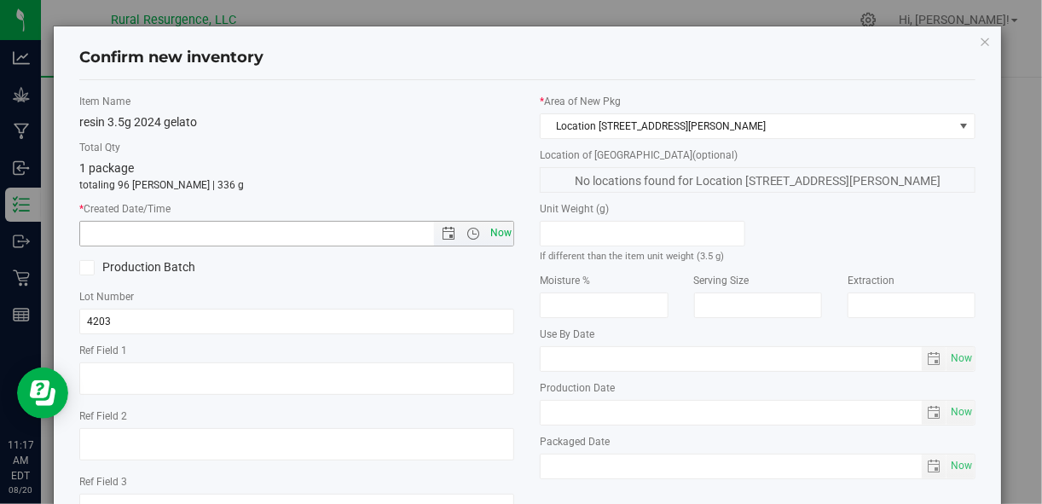
click at [495, 236] on span "Now" at bounding box center [500, 233] width 29 height 25
type input "8/20/2025 11:17 AM"
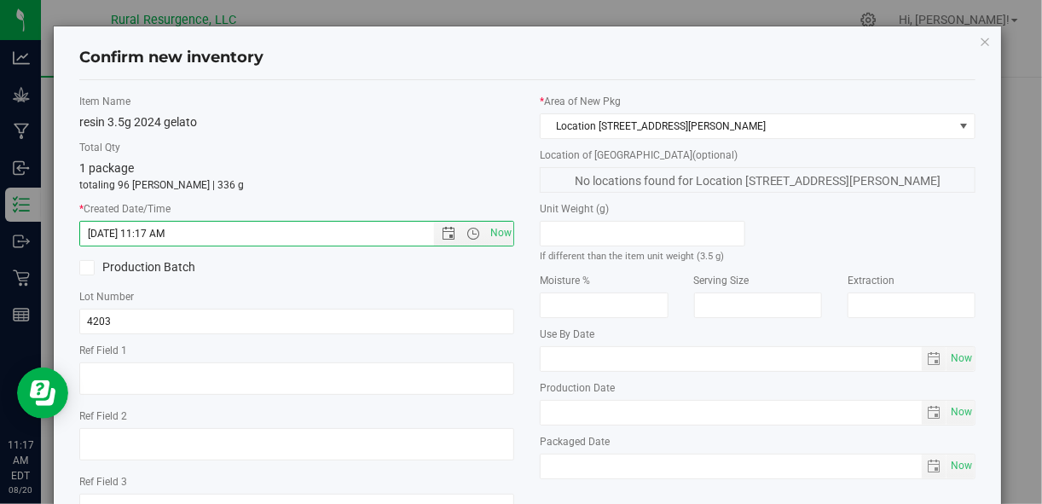
scroll to position [131, 0]
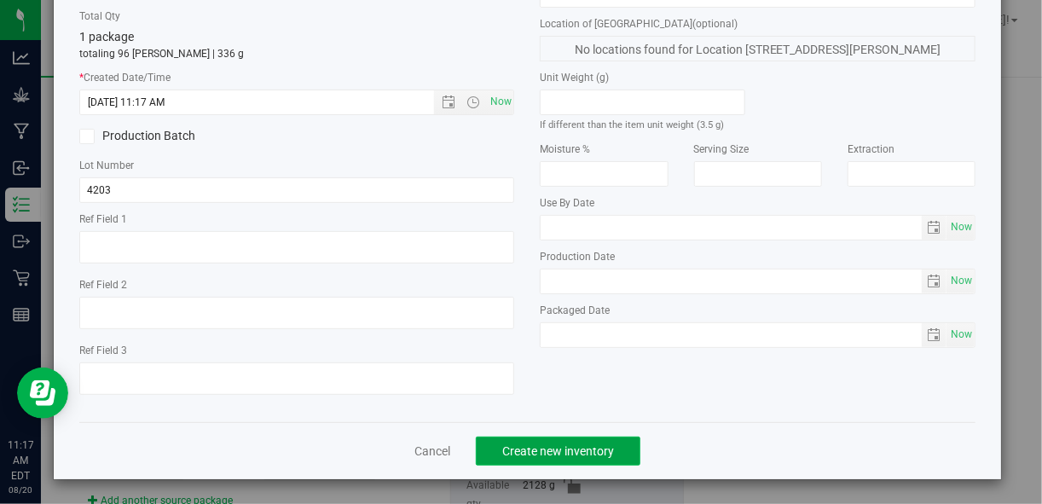
click at [597, 444] on span "Create new inventory" at bounding box center [558, 451] width 112 height 14
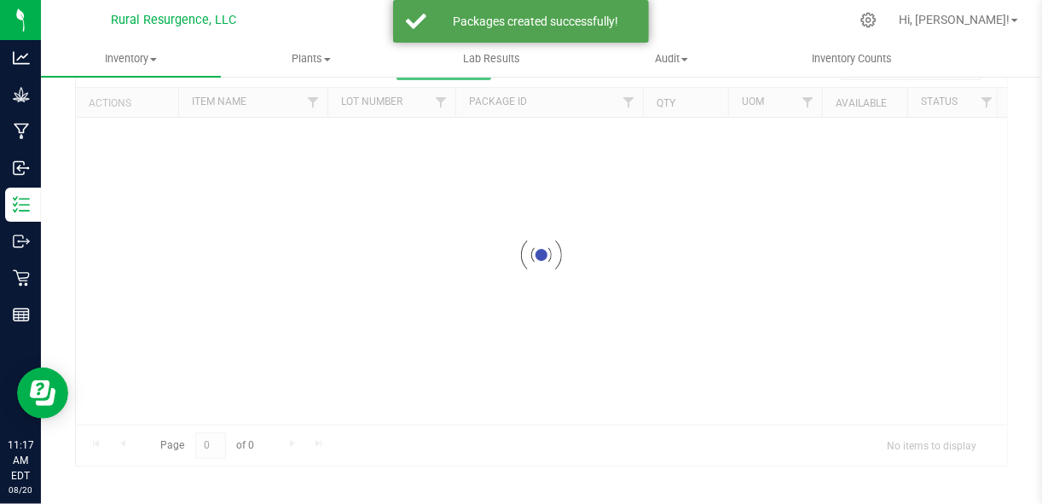
scroll to position [91, 0]
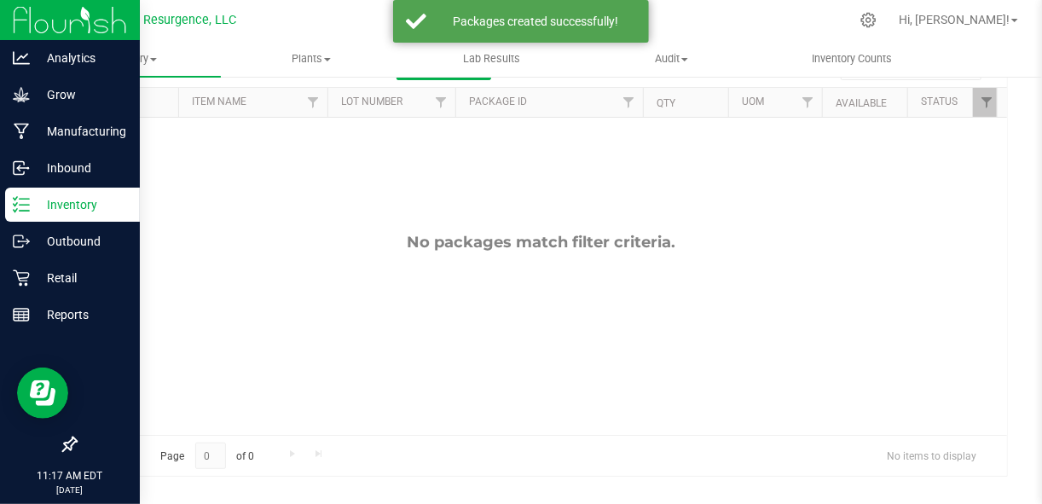
click at [60, 201] on p "Inventory" at bounding box center [81, 204] width 102 height 20
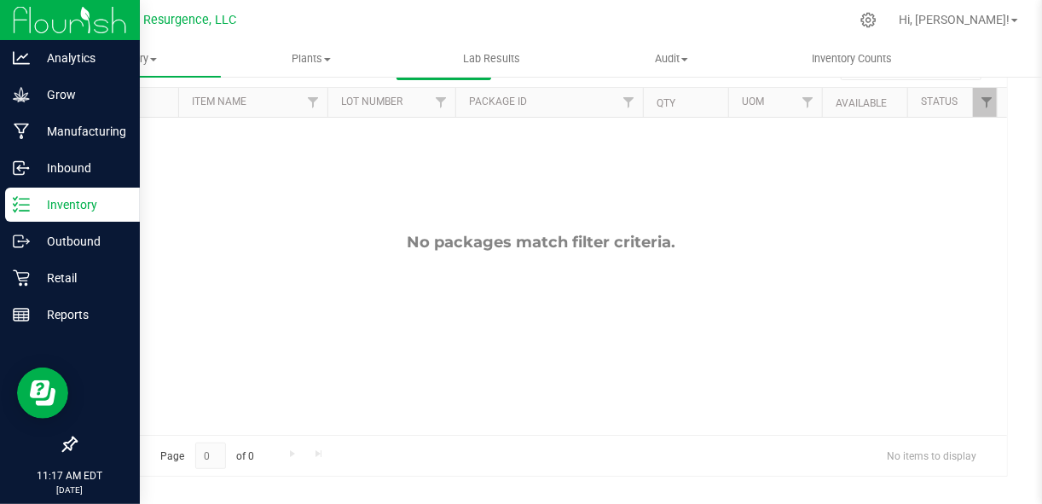
click at [20, 197] on icon at bounding box center [21, 204] width 17 height 17
click at [39, 202] on p "Inventory" at bounding box center [81, 204] width 102 height 20
click at [55, 203] on p "Inventory" at bounding box center [81, 204] width 102 height 20
click at [58, 161] on p "Inbound" at bounding box center [81, 168] width 102 height 20
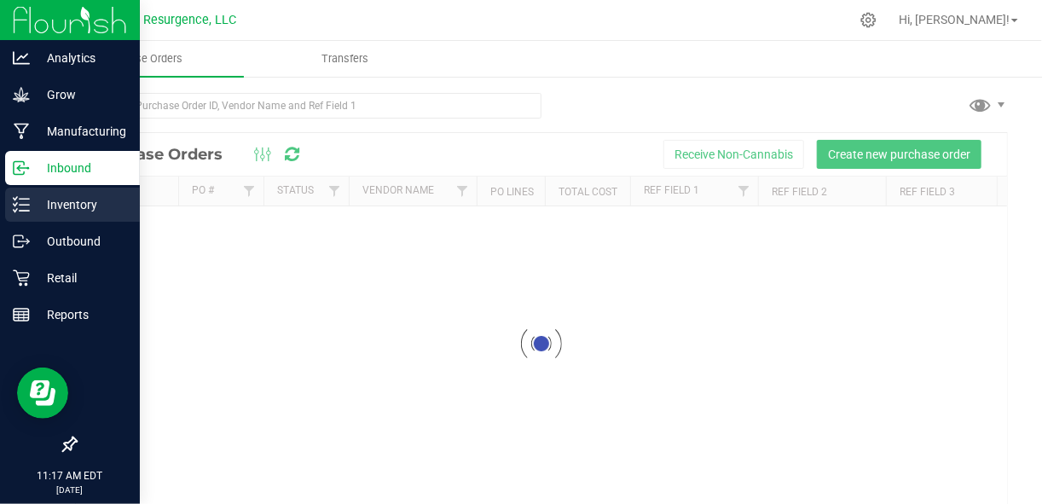
click at [80, 206] on p "Inventory" at bounding box center [81, 204] width 102 height 20
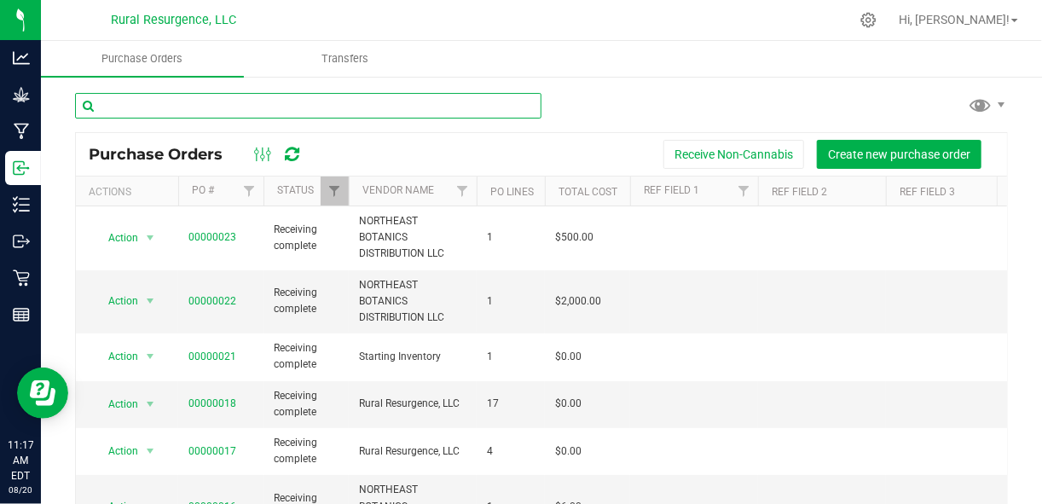
click at [281, 114] on input "text" at bounding box center [308, 106] width 466 height 26
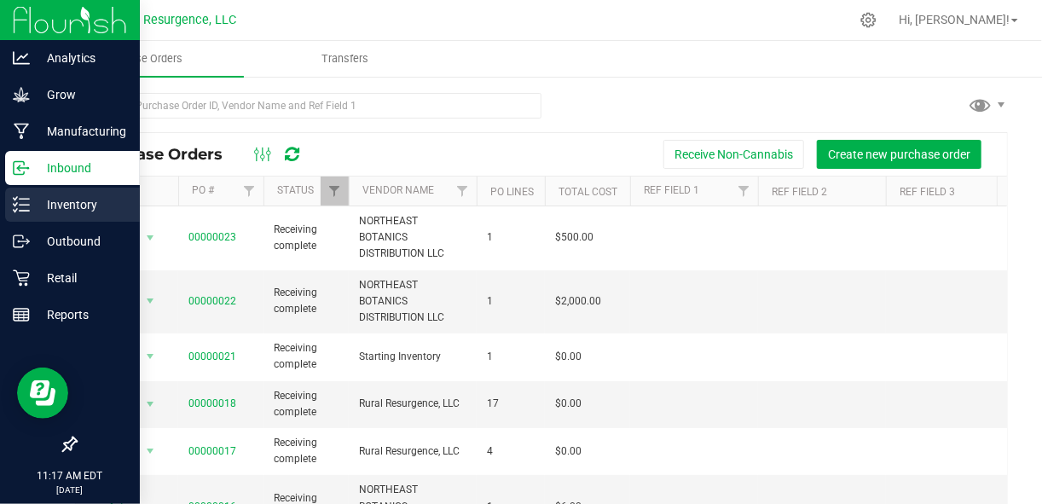
click at [21, 205] on line at bounding box center [24, 205] width 9 height 0
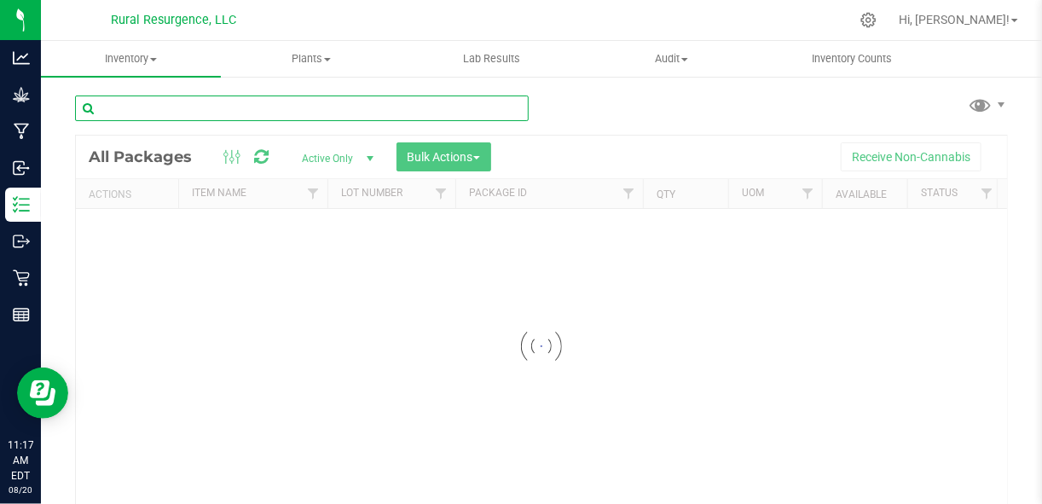
click at [225, 106] on input "text" at bounding box center [302, 108] width 454 height 26
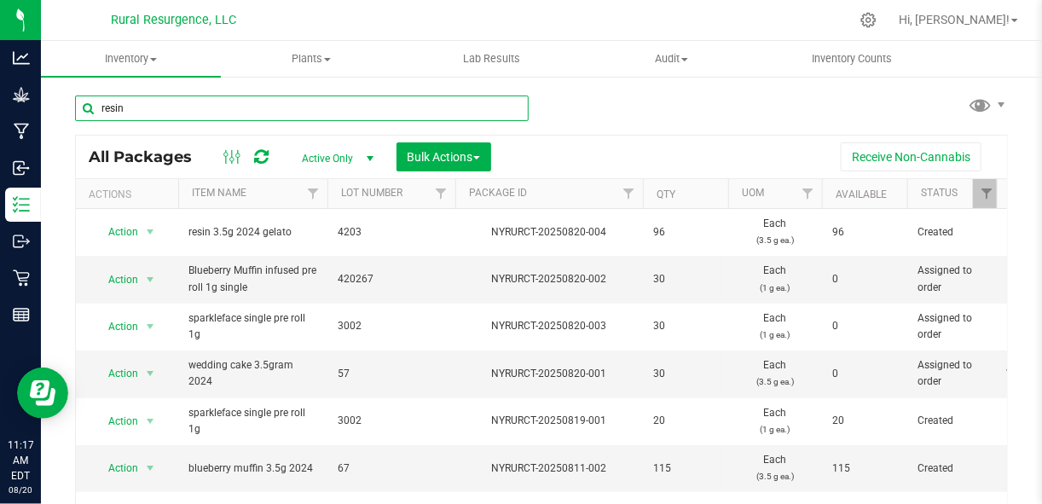
type input "resin"
click at [225, 106] on div "Inventory All packages All inventory Waste log Create inventory Plants All plan…" at bounding box center [541, 272] width 1001 height 463
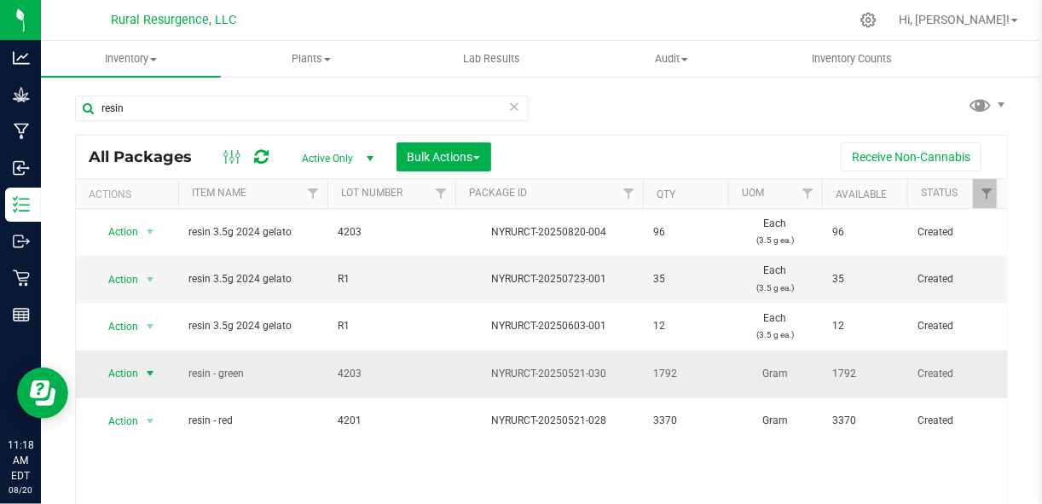
click at [148, 367] on span "select" at bounding box center [150, 374] width 14 height 14
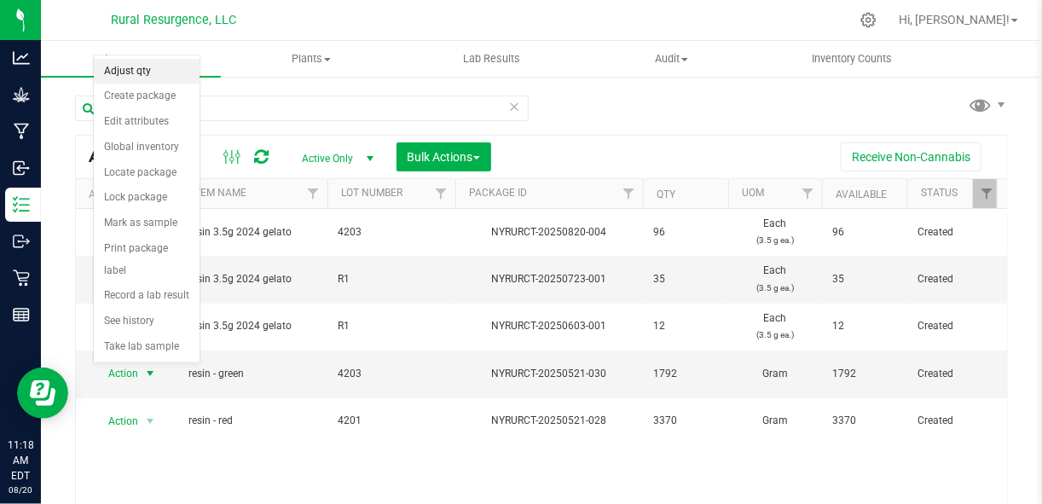
click at [142, 76] on li "Adjust qty" at bounding box center [147, 72] width 106 height 26
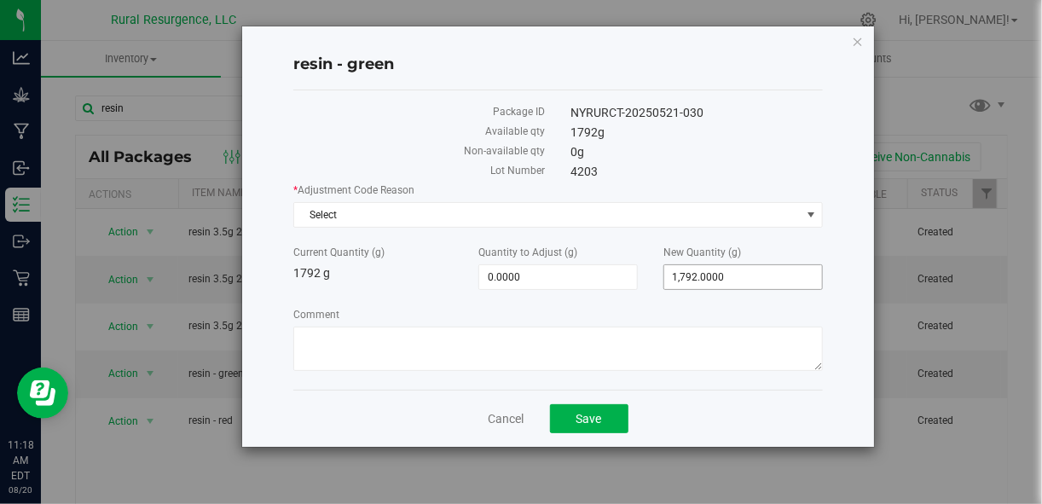
click at [711, 275] on span "1,792.0000 1792" at bounding box center [742, 277] width 159 height 26
click at [711, 275] on input "1792" at bounding box center [743, 277] width 158 height 24
click at [503, 270] on span "0.0000 0" at bounding box center [557, 277] width 159 height 26
click at [503, 270] on input "0" at bounding box center [558, 277] width 158 height 24
type input "396"
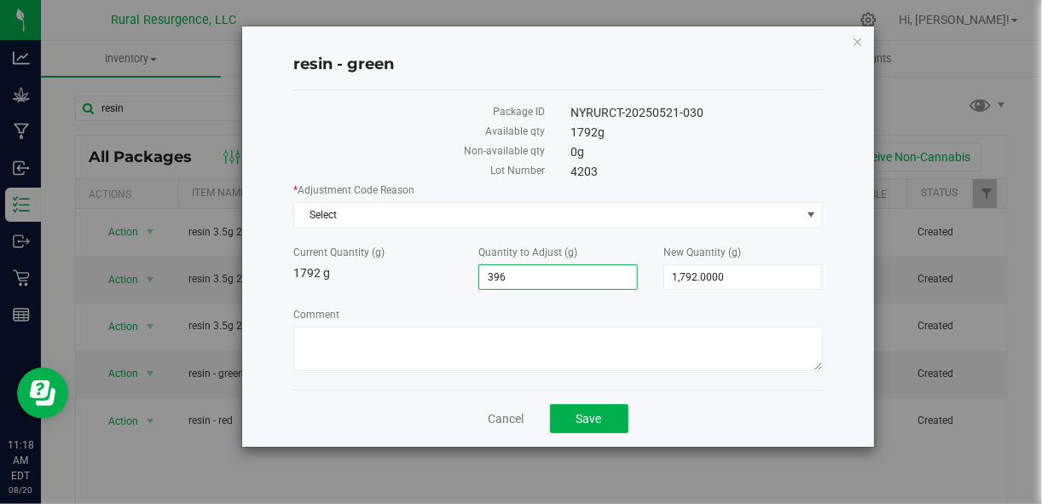
type input "396.0000"
type input "2,188.0000"
click at [523, 275] on span "396.0000 396" at bounding box center [557, 277] width 159 height 26
click at [523, 275] on input "396" at bounding box center [558, 277] width 158 height 24
type input "336"
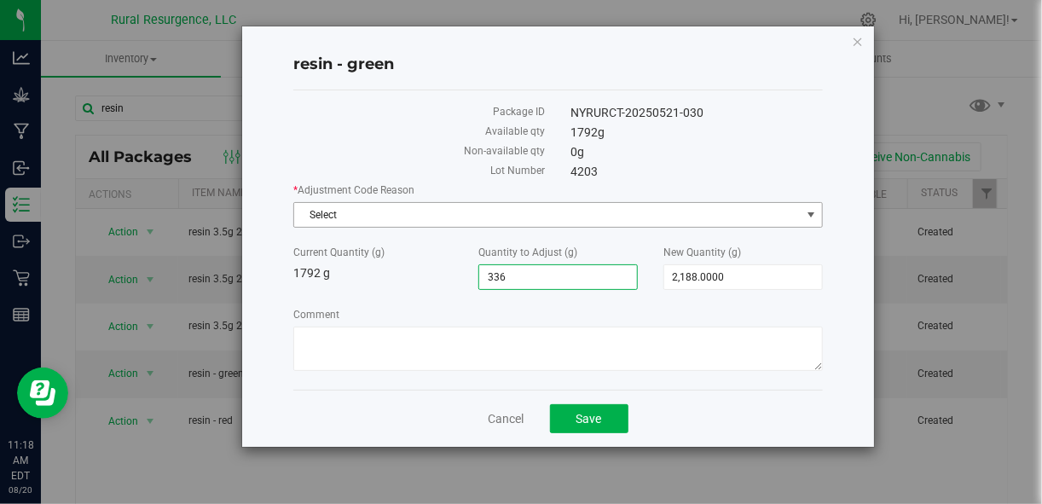
type input "336.0000"
type input "2,128.0000"
click at [541, 218] on span "Select" at bounding box center [547, 215] width 506 height 24
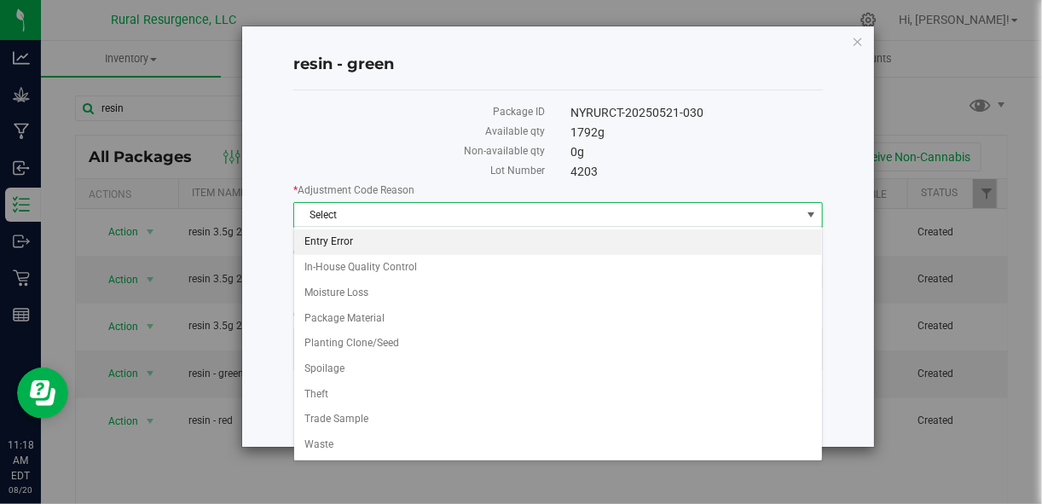
click at [510, 238] on li "Entry Error" at bounding box center [558, 242] width 528 height 26
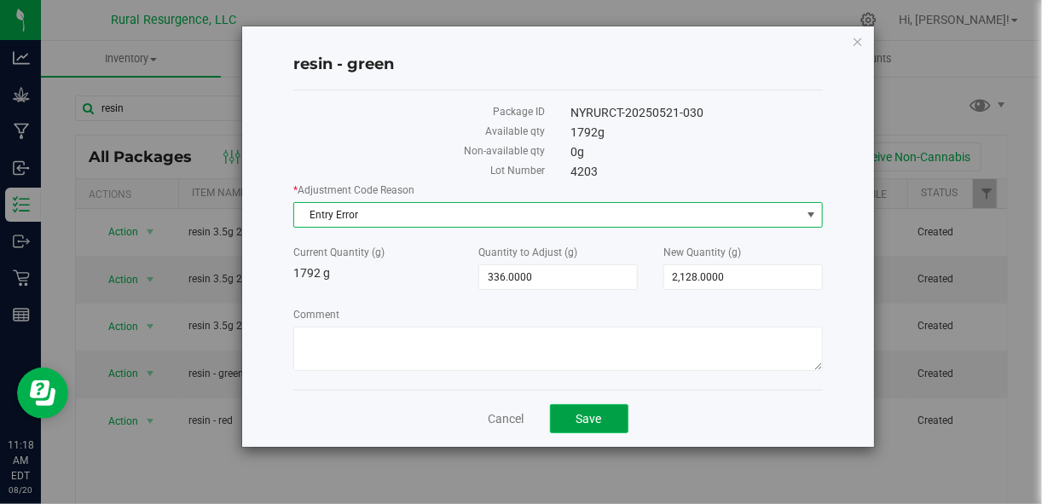
click at [589, 413] on span "Save" at bounding box center [589, 419] width 26 height 14
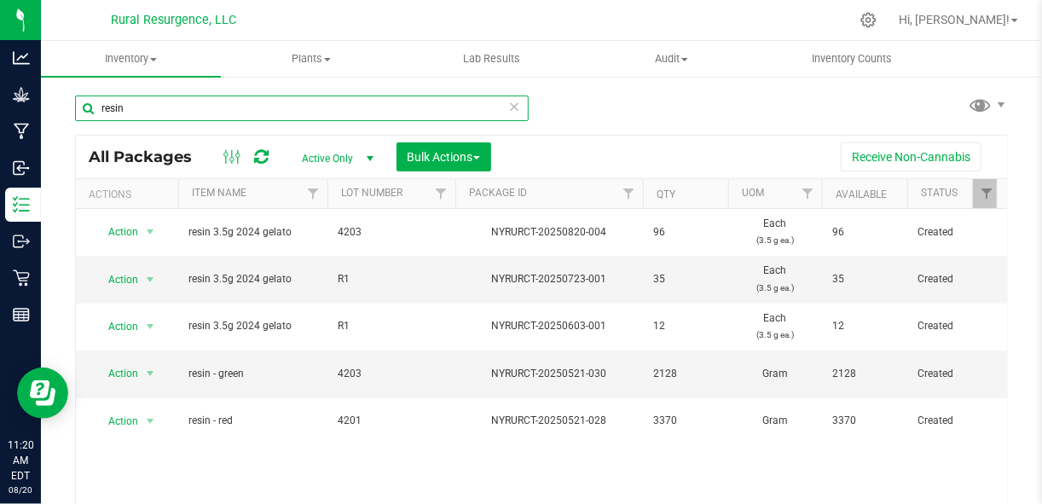
click at [236, 100] on input "resin" at bounding box center [302, 108] width 454 height 26
type input "green"
